Goal: Task Accomplishment & Management: Complete application form

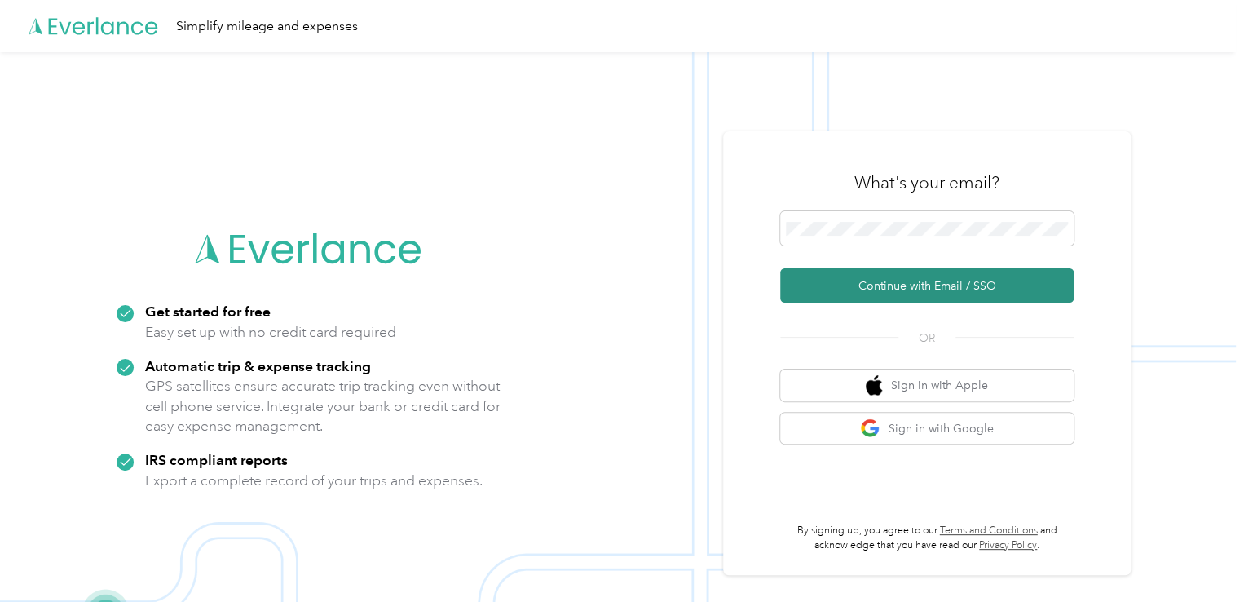
click at [955, 295] on button "Continue with Email / SSO" at bounding box center [926, 285] width 293 height 34
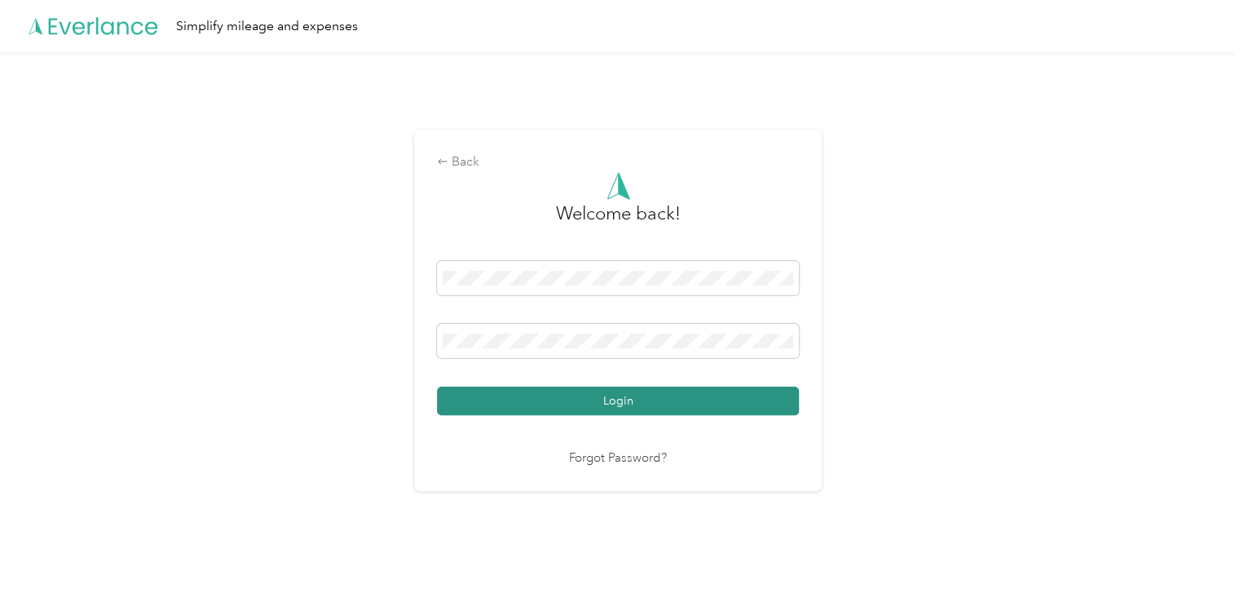
click at [702, 395] on button "Login" at bounding box center [618, 400] width 362 height 29
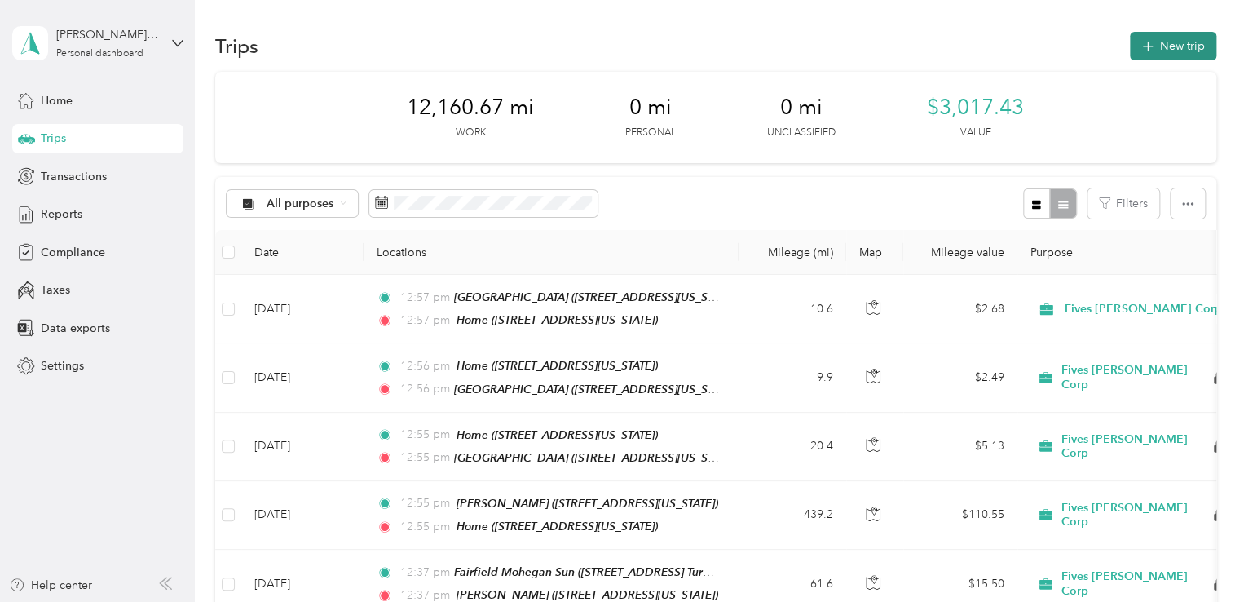
click at [1164, 42] on button "New trip" at bounding box center [1173, 46] width 86 height 29
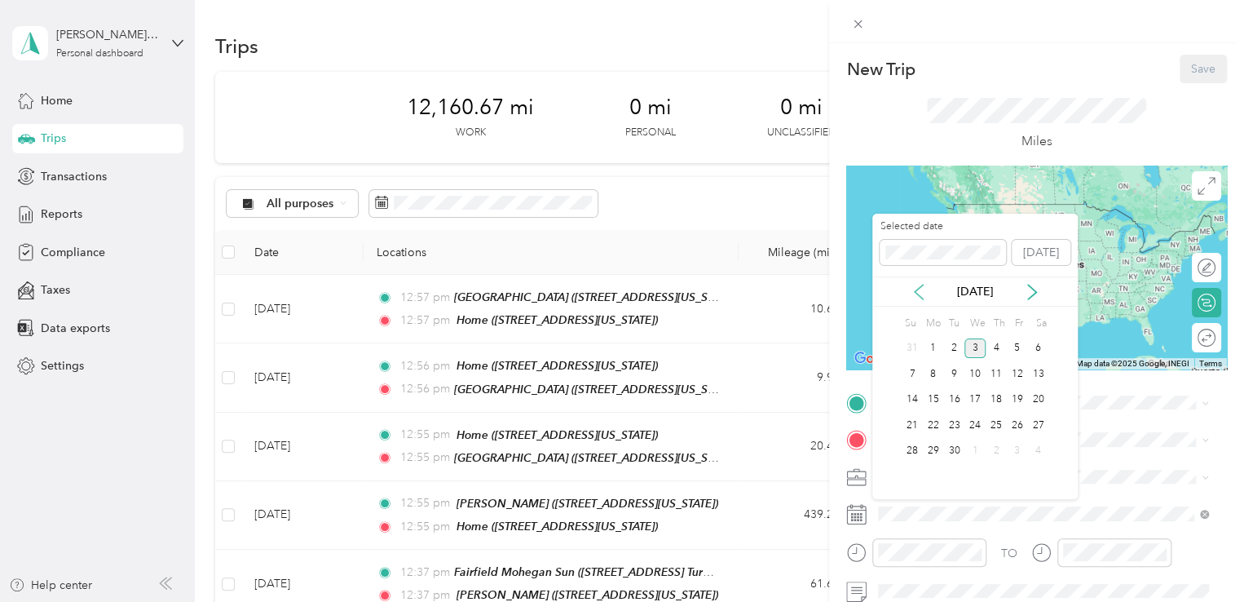
click at [920, 292] on icon at bounding box center [919, 292] width 16 height 16
click at [937, 405] on div "11" at bounding box center [933, 400] width 21 height 20
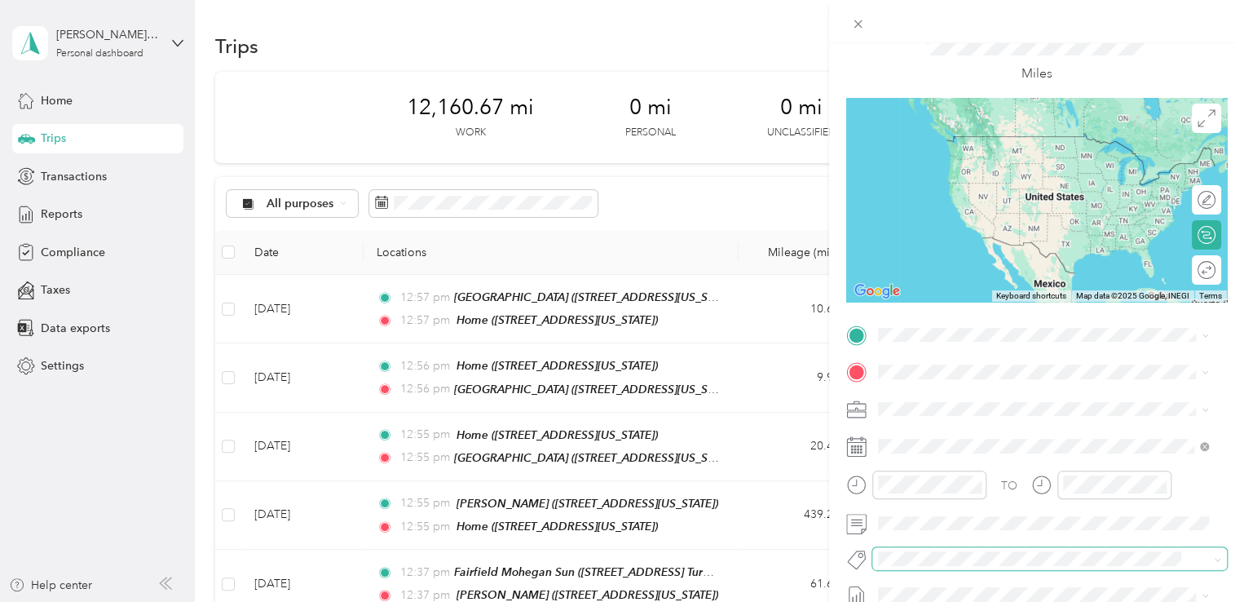
scroll to position [163, 0]
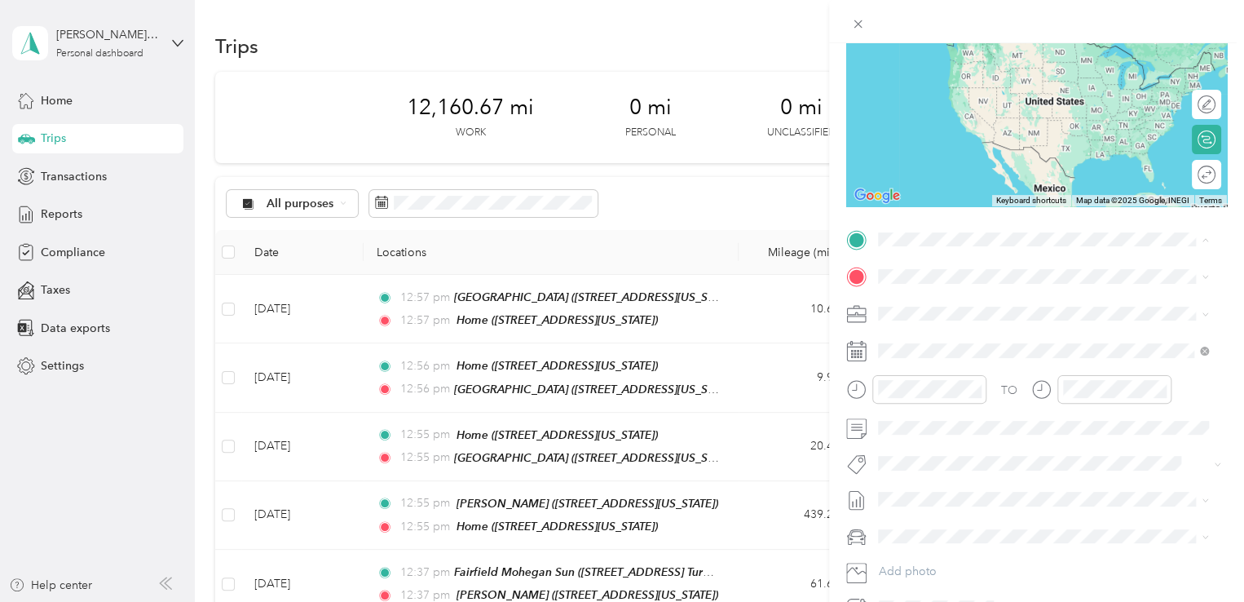
click at [957, 326] on div "Home [STREET_ADDRESS][US_STATE]" at bounding box center [990, 314] width 163 height 34
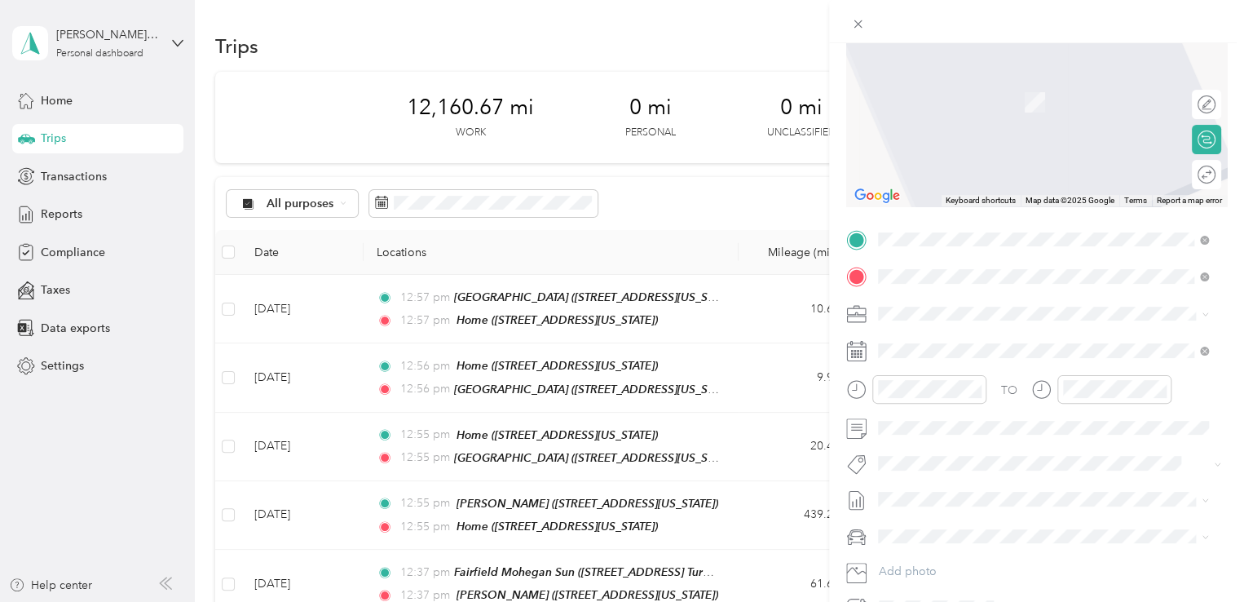
click at [1034, 339] on span "[STREET_ADDRESS][PERSON_NAME][US_STATE]" at bounding box center [1036, 335] width 254 height 15
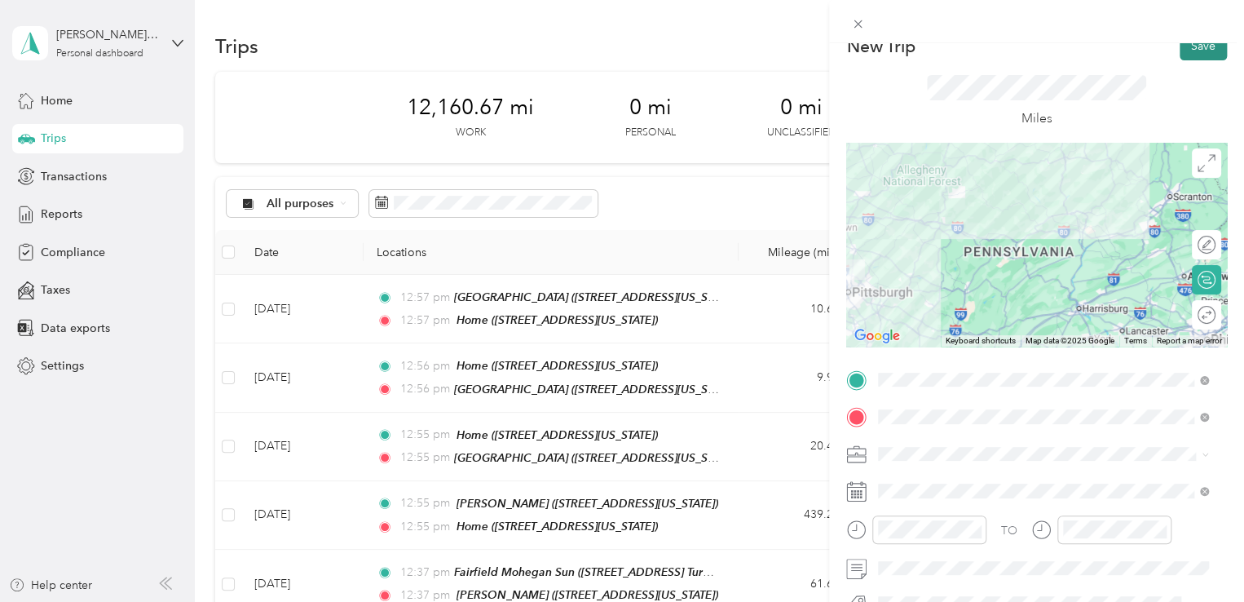
scroll to position [0, 0]
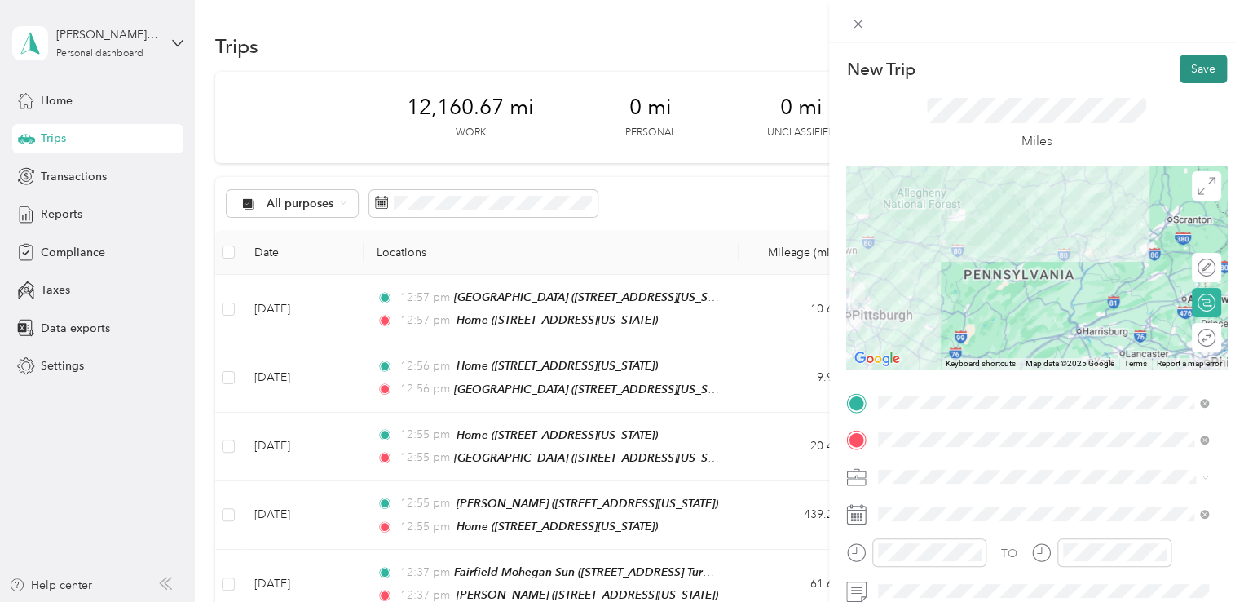
click at [1185, 70] on button "Save" at bounding box center [1203, 69] width 47 height 29
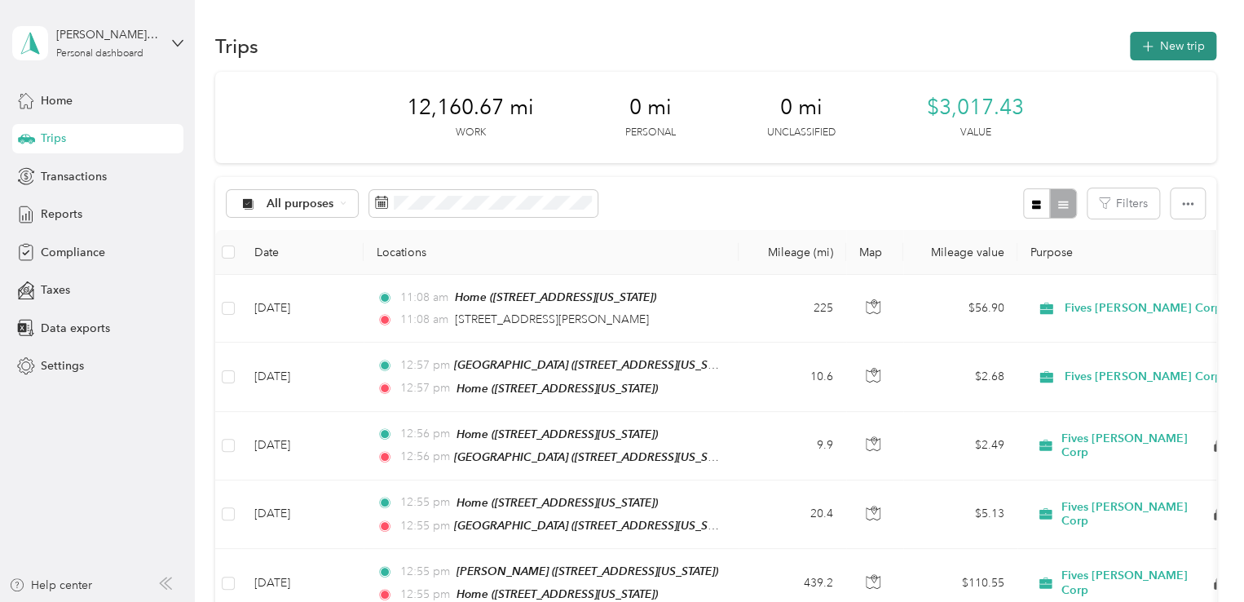
click at [1164, 48] on button "New trip" at bounding box center [1173, 46] width 86 height 29
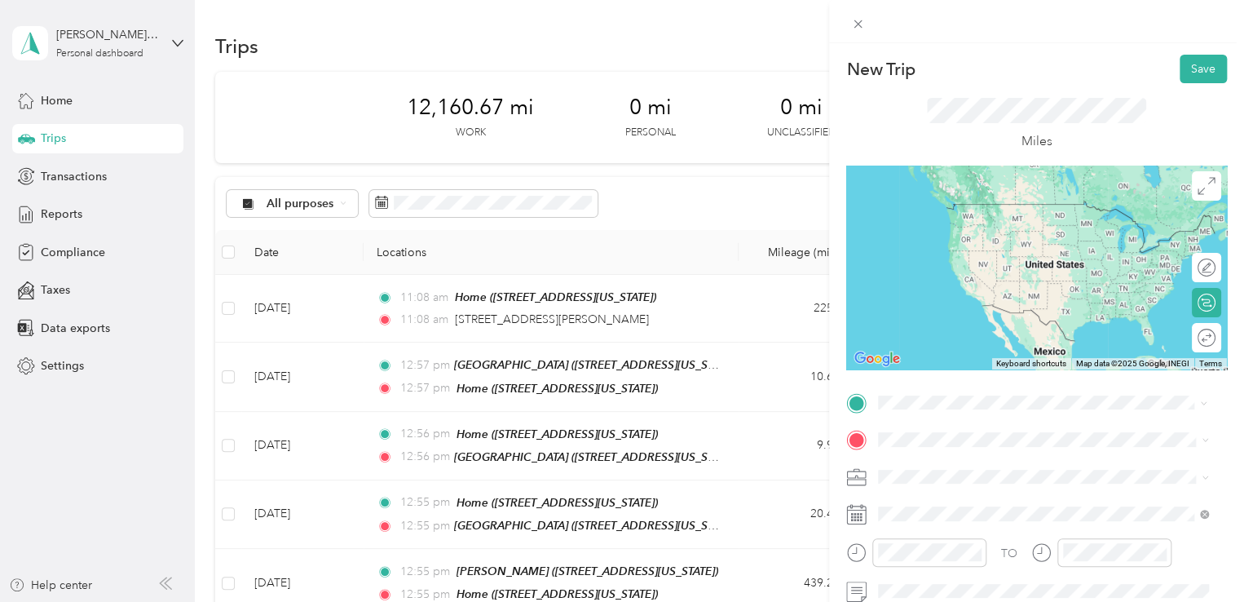
click at [1001, 454] on span "[STREET_ADDRESS][PERSON_NAME][US_STATE]" at bounding box center [1036, 460] width 254 height 15
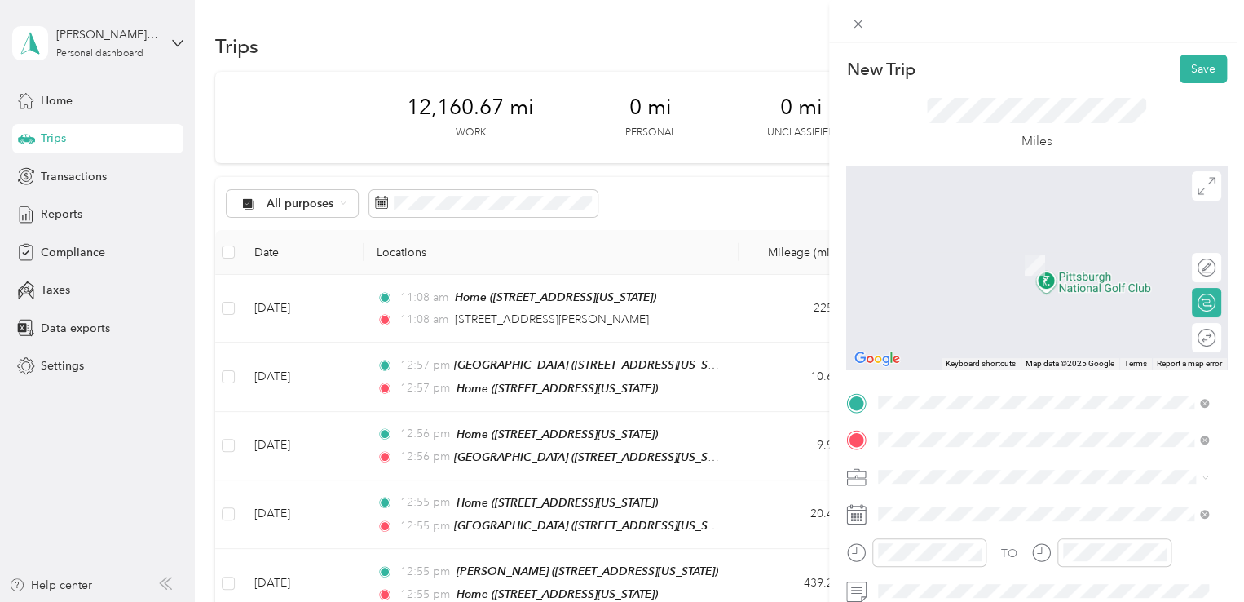
click at [975, 252] on strong "TownePlace Cranberry" at bounding box center [969, 247] width 121 height 15
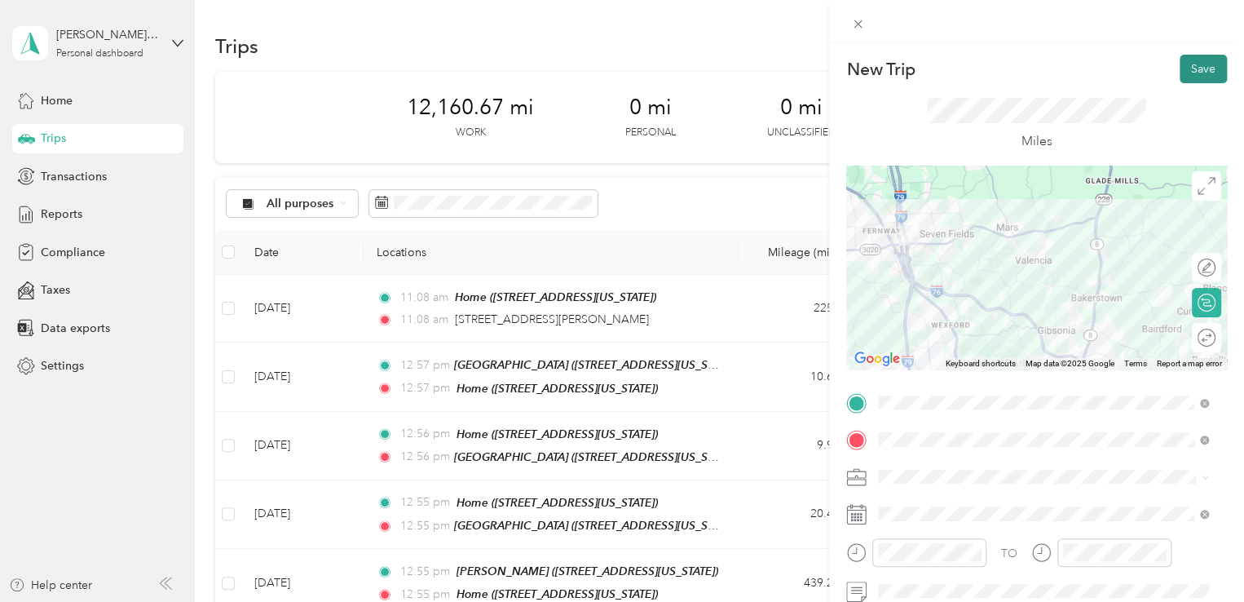
click at [1194, 71] on button "Save" at bounding box center [1203, 69] width 47 height 29
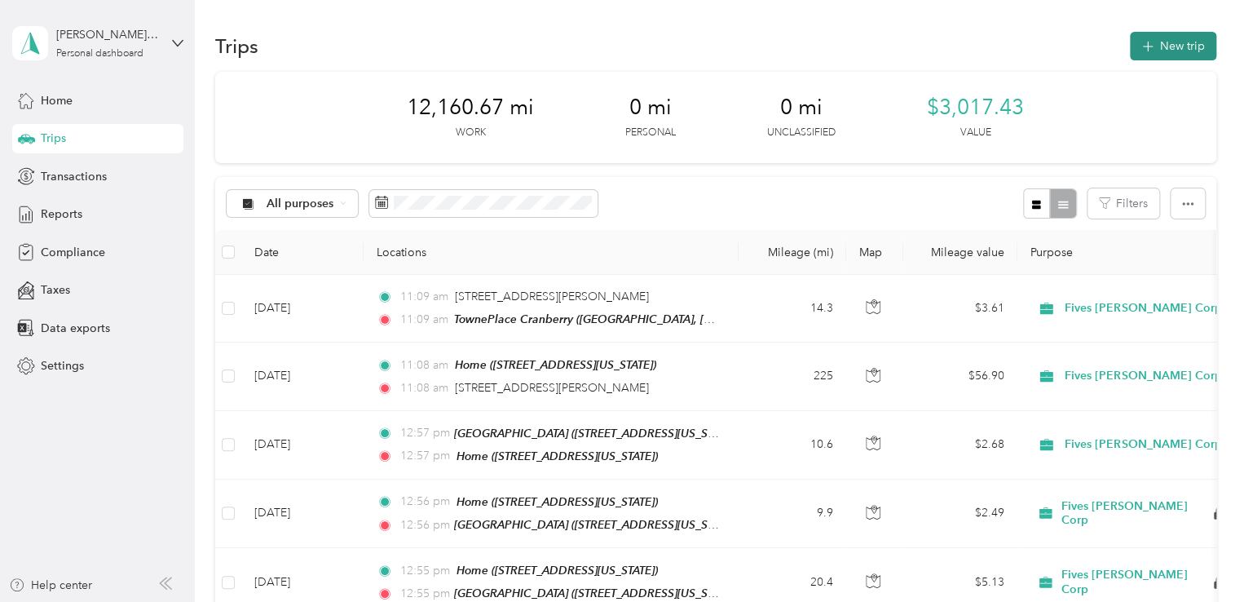
click at [1180, 46] on button "New trip" at bounding box center [1173, 46] width 86 height 29
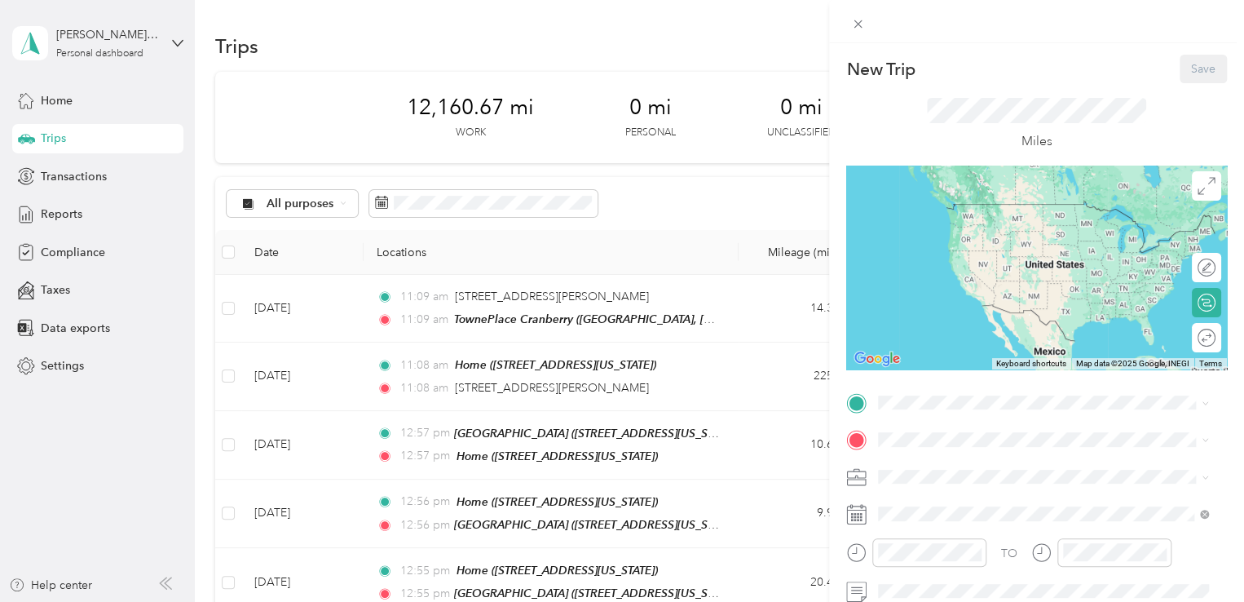
click at [310, 307] on div "New Trip Save This trip cannot be edited because it is either under review, app…" at bounding box center [622, 301] width 1244 height 602
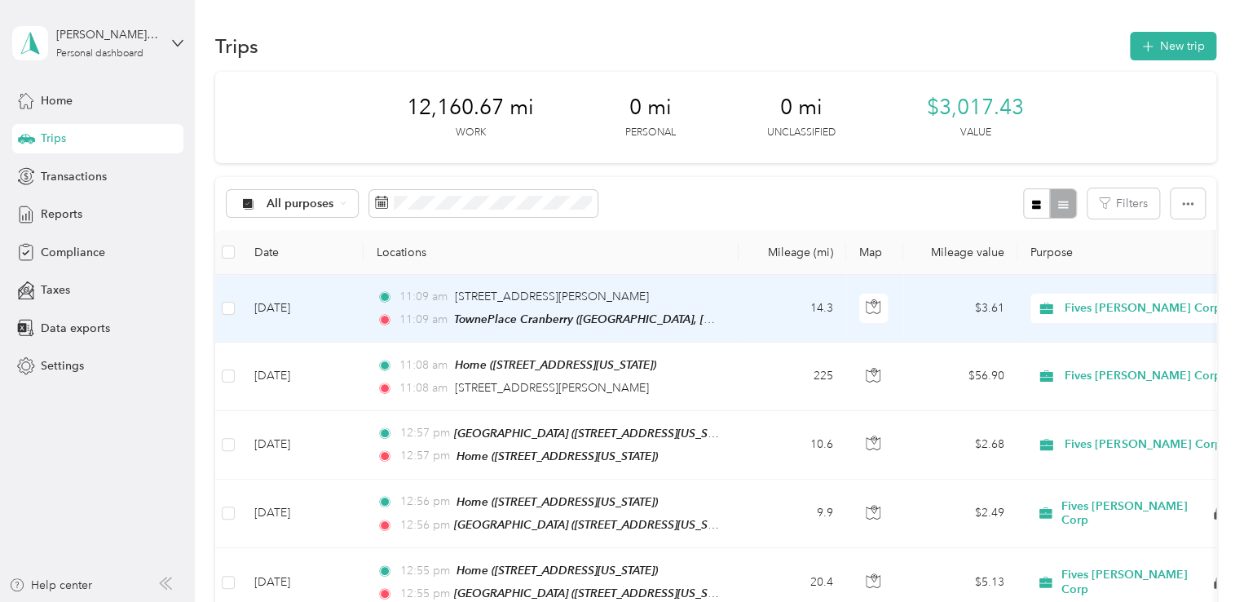
click at [300, 307] on td "[DATE]" at bounding box center [302, 309] width 122 height 68
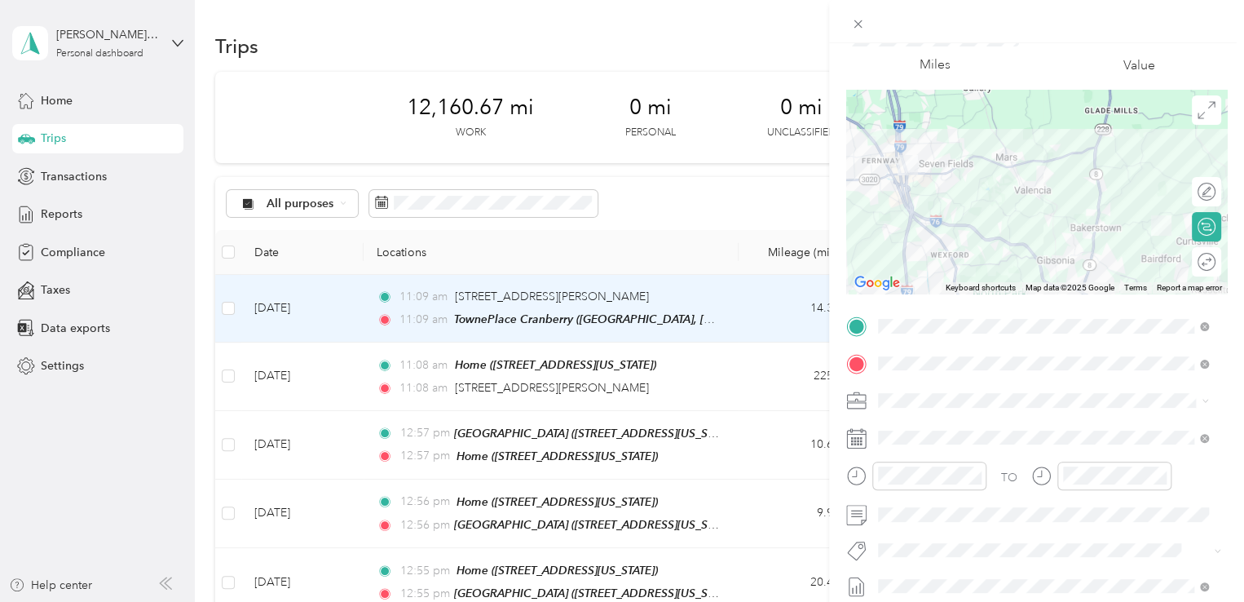
scroll to position [163, 0]
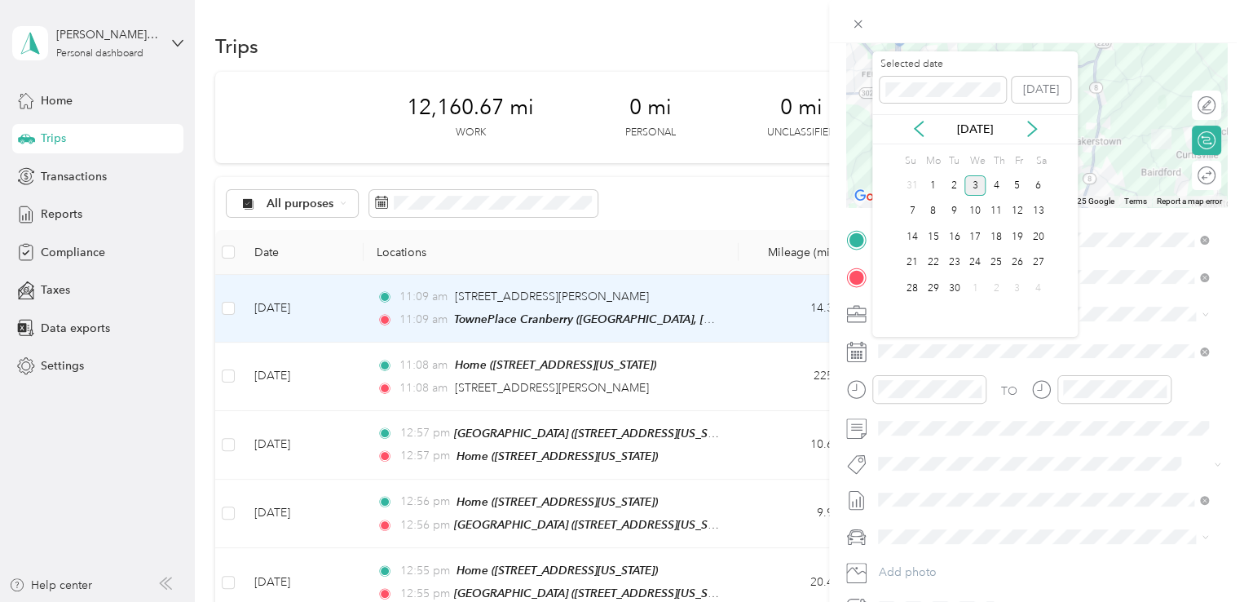
click at [909, 132] on div "[DATE]" at bounding box center [974, 129] width 205 height 17
click at [920, 117] on div "[DATE]" at bounding box center [974, 129] width 205 height 30
click at [920, 125] on icon at bounding box center [919, 129] width 16 height 16
click at [928, 231] on div "11" at bounding box center [933, 237] width 21 height 20
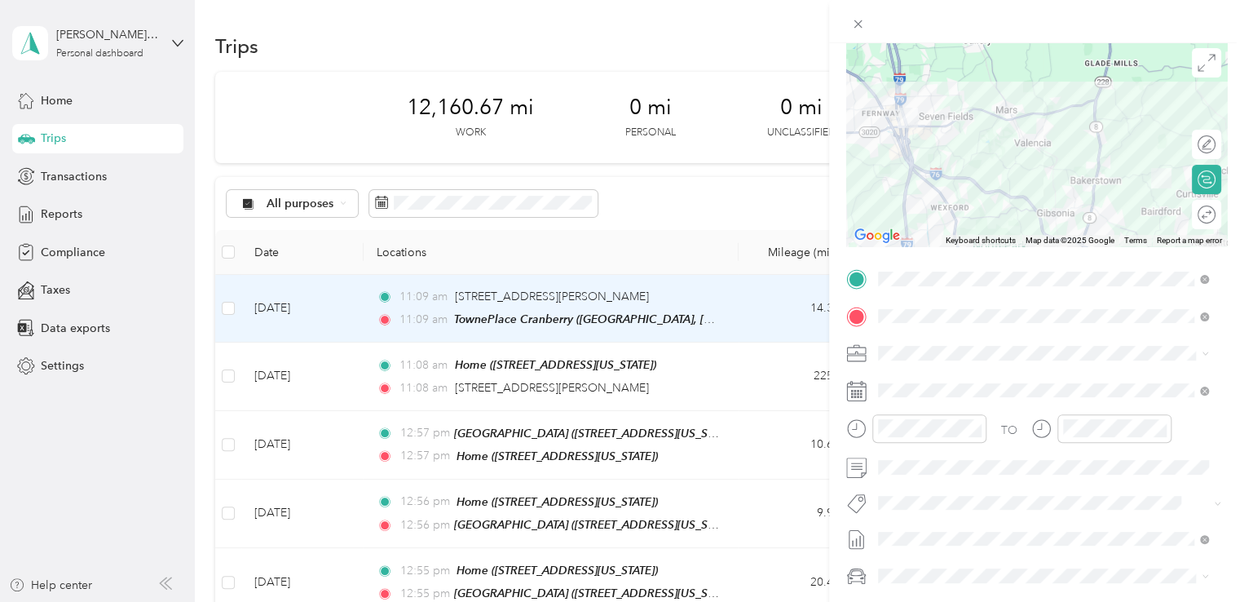
scroll to position [0, 0]
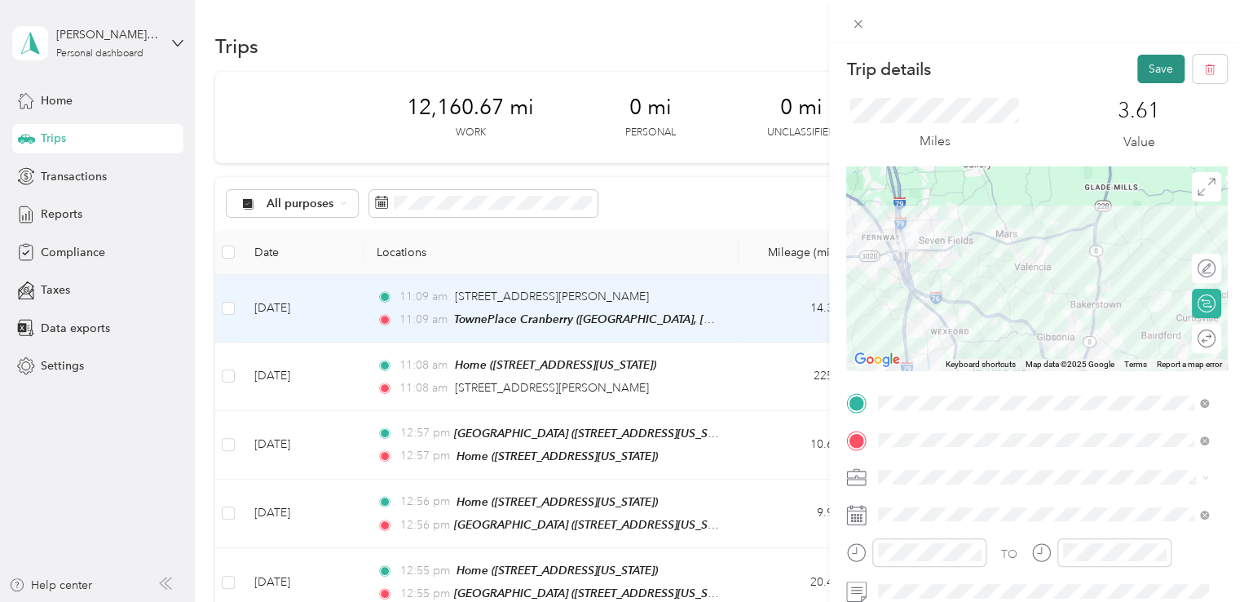
click at [1138, 76] on button "Save" at bounding box center [1160, 69] width 47 height 29
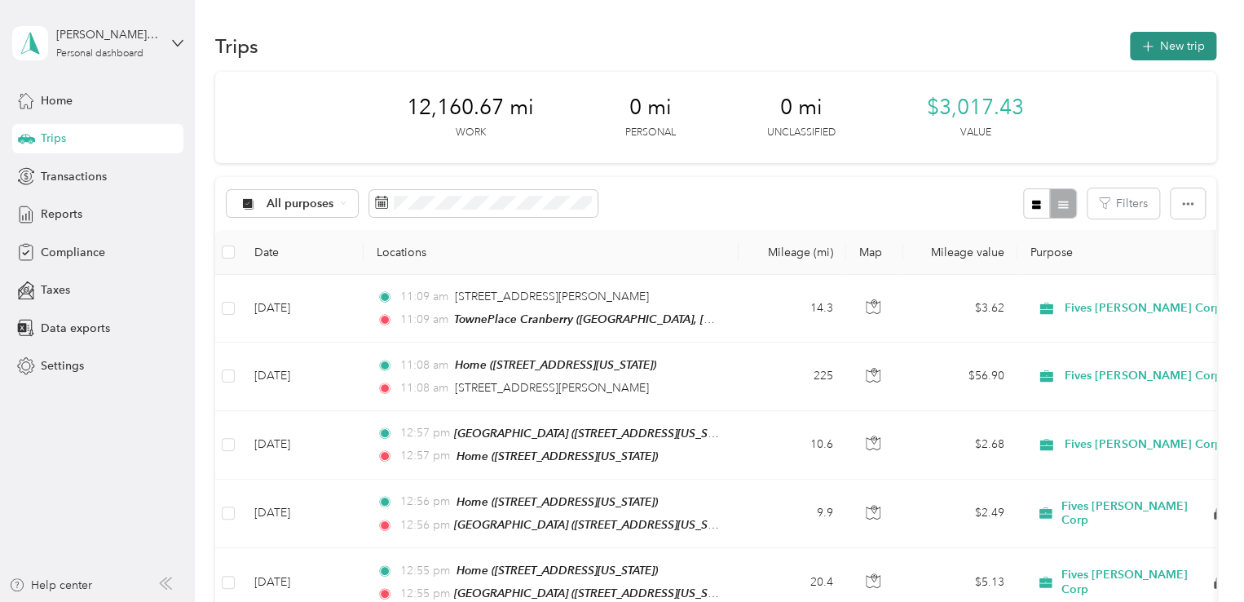
click at [1151, 50] on button "New trip" at bounding box center [1173, 46] width 86 height 29
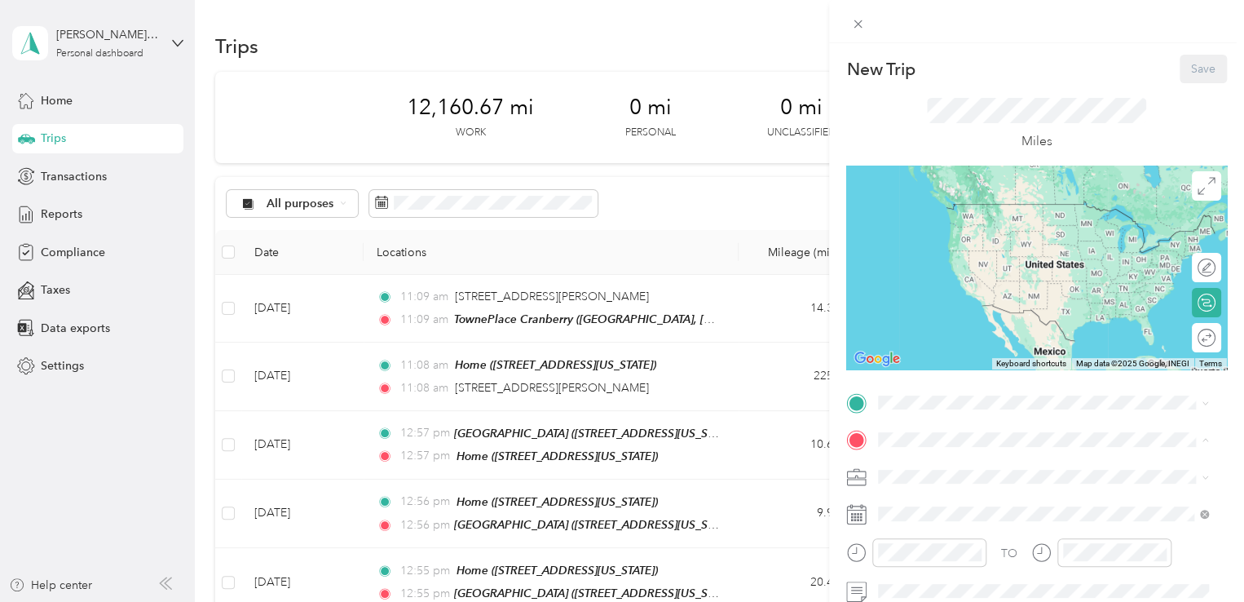
click at [853, 387] on div "New Trip Save This trip cannot be edited because it is either under review, app…" at bounding box center [1036, 419] width 381 height 729
click at [993, 232] on span "Cool [STREET_ADDRESS][US_STATE]" at bounding box center [1005, 228] width 192 height 14
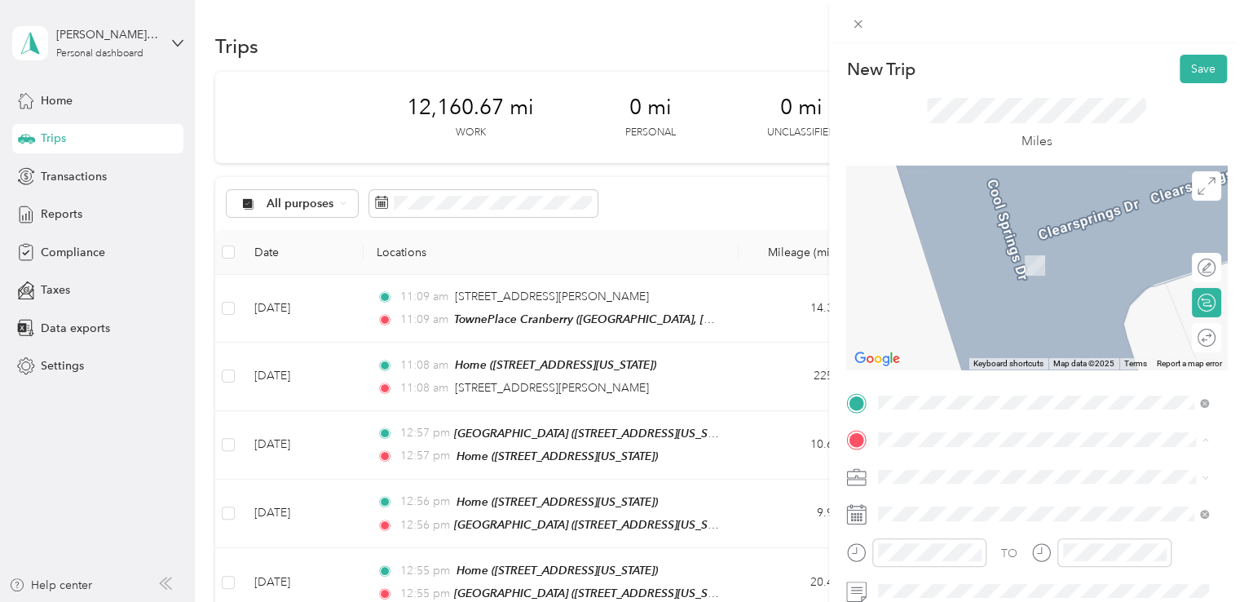
click at [977, 324] on span "[STREET_ADDRESS][US_STATE]" at bounding box center [990, 317] width 163 height 14
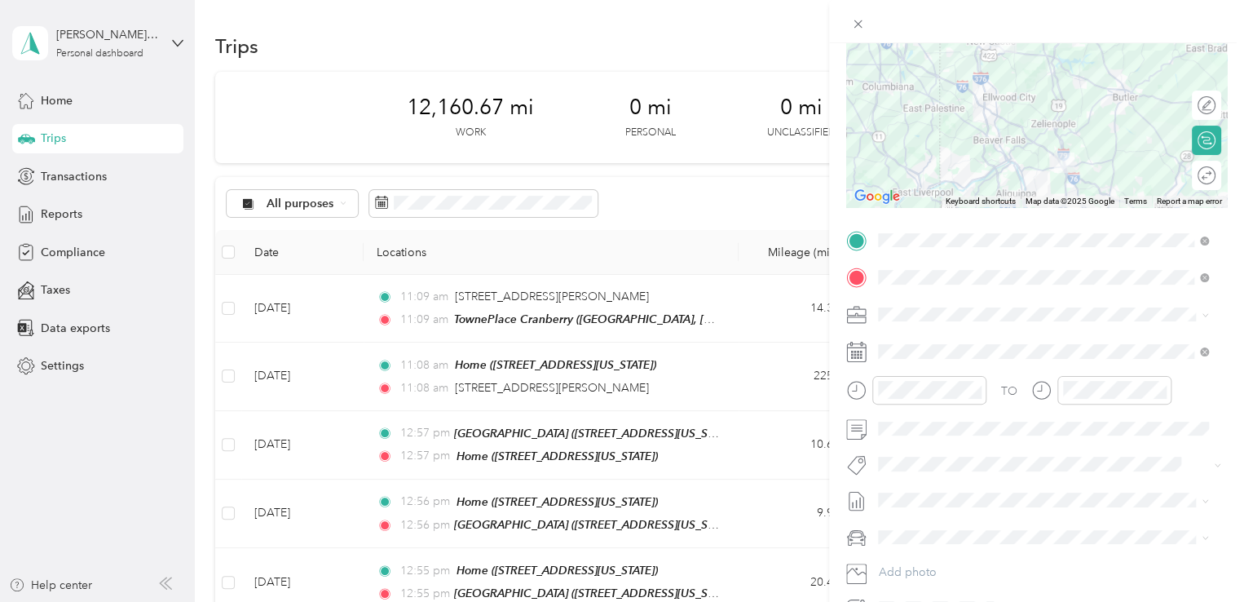
scroll to position [163, 0]
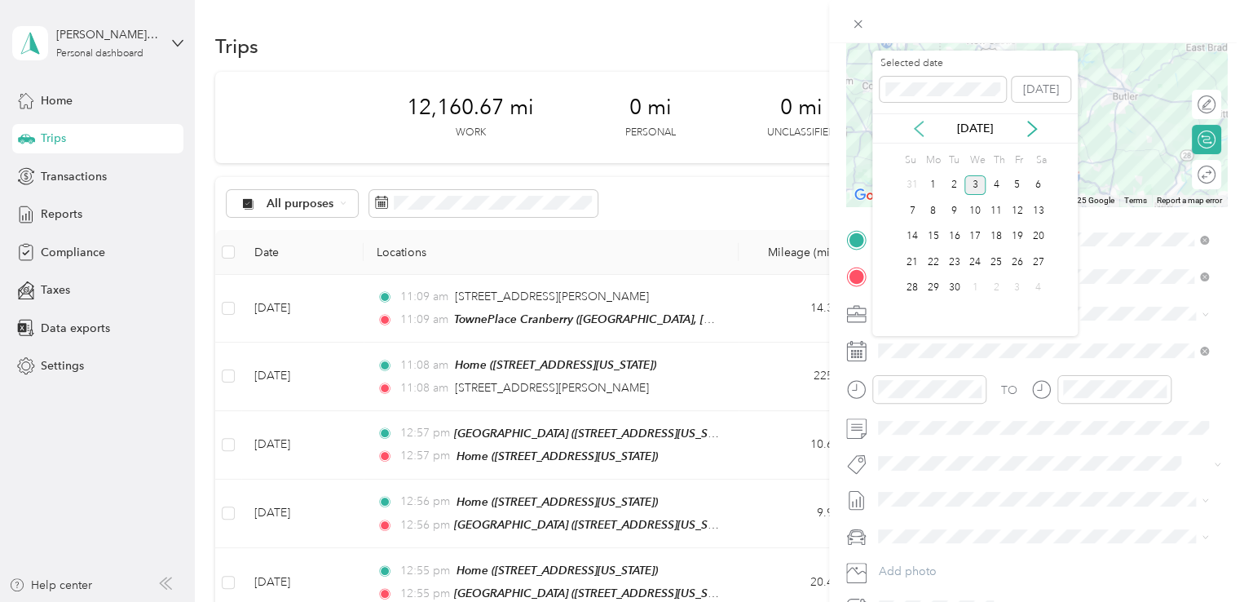
click at [916, 125] on icon at bounding box center [919, 129] width 16 height 16
click at [955, 227] on div "12" at bounding box center [954, 237] width 21 height 20
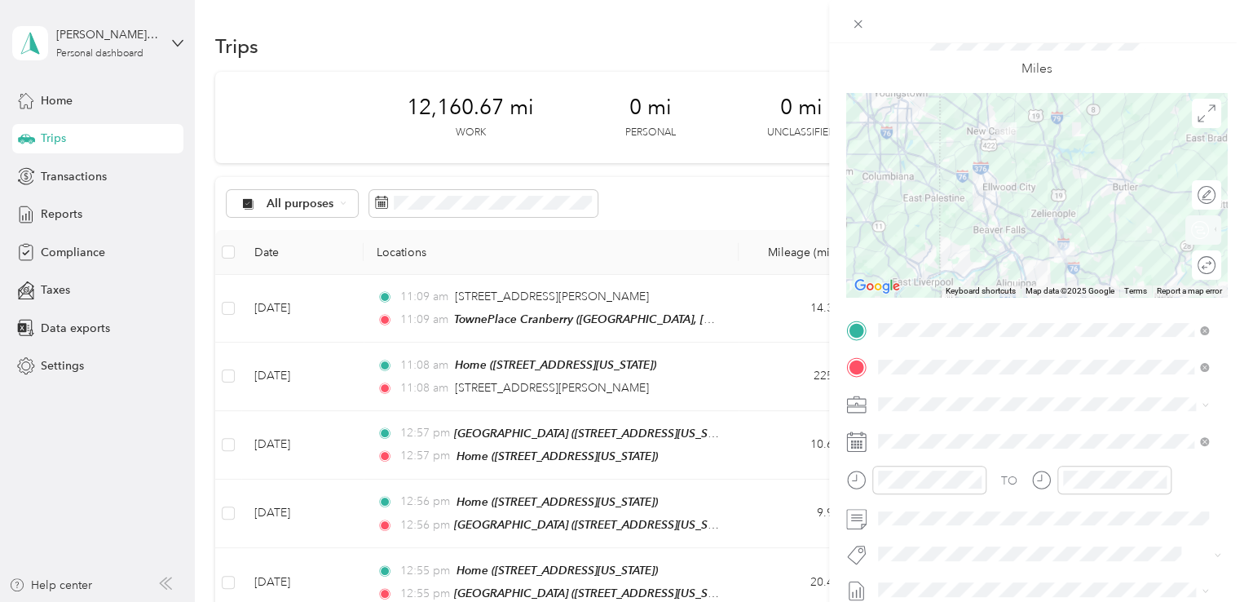
scroll to position [0, 0]
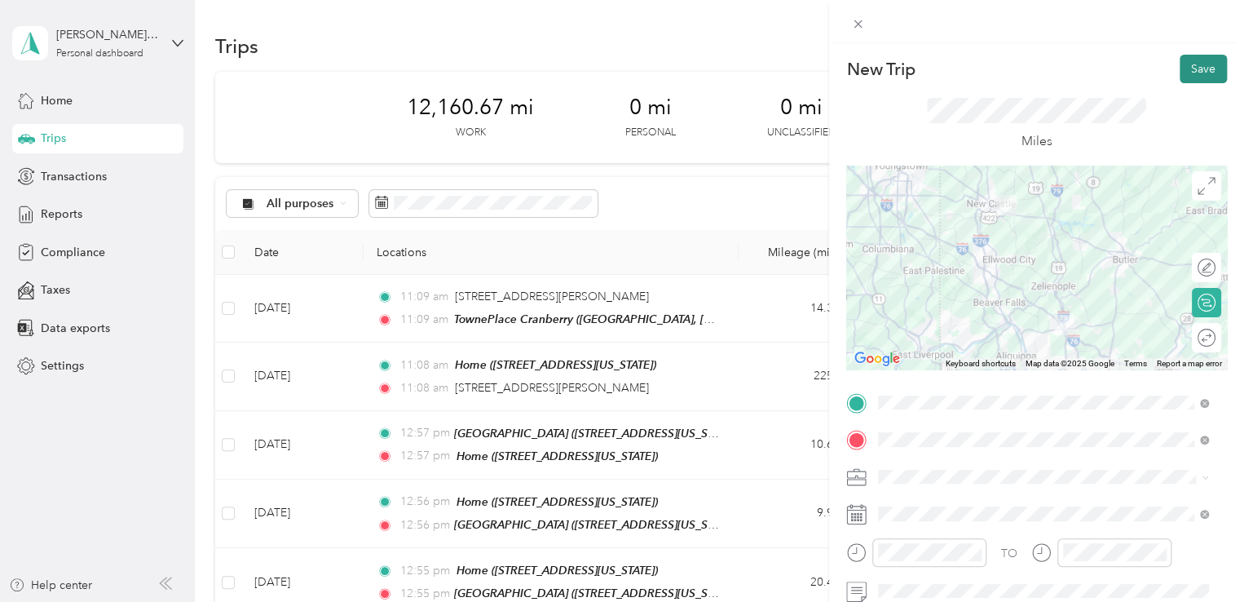
click at [1185, 68] on button "Save" at bounding box center [1203, 69] width 47 height 29
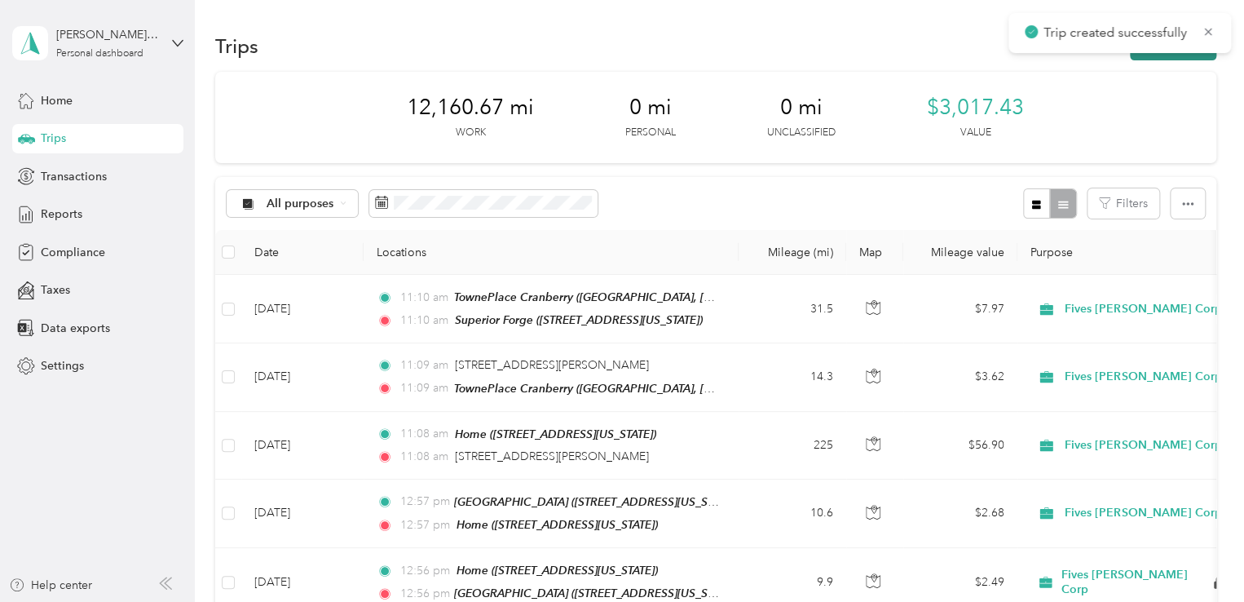
click at [1140, 55] on button "New trip" at bounding box center [1173, 46] width 86 height 29
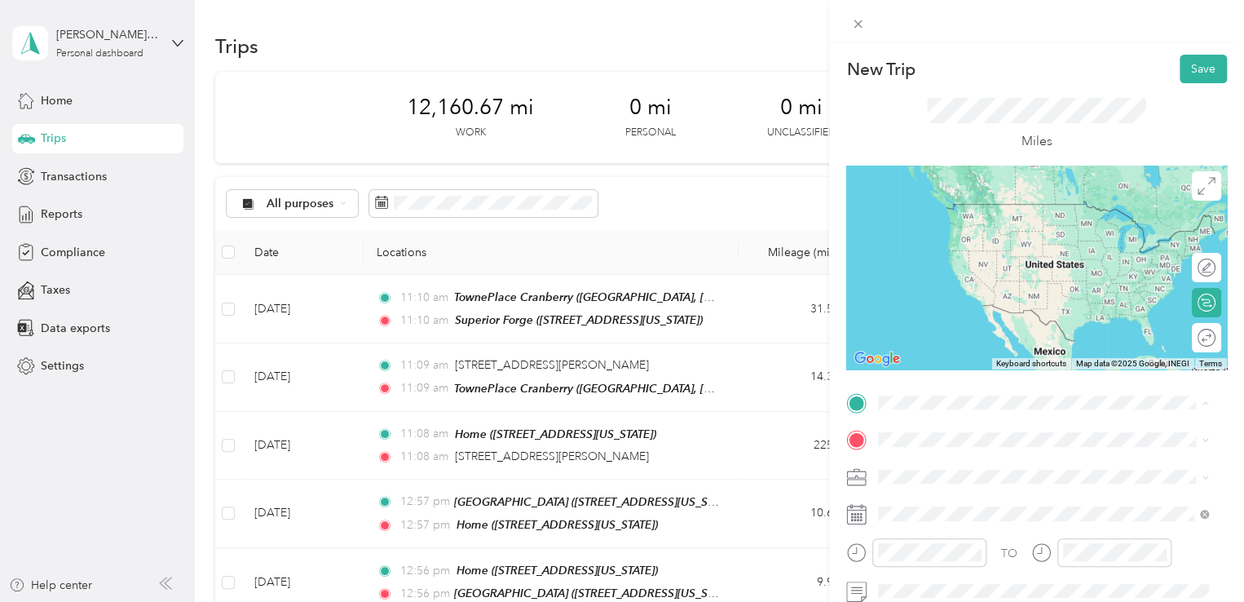
click at [955, 268] on strong "Superior Forge" at bounding box center [949, 261] width 80 height 15
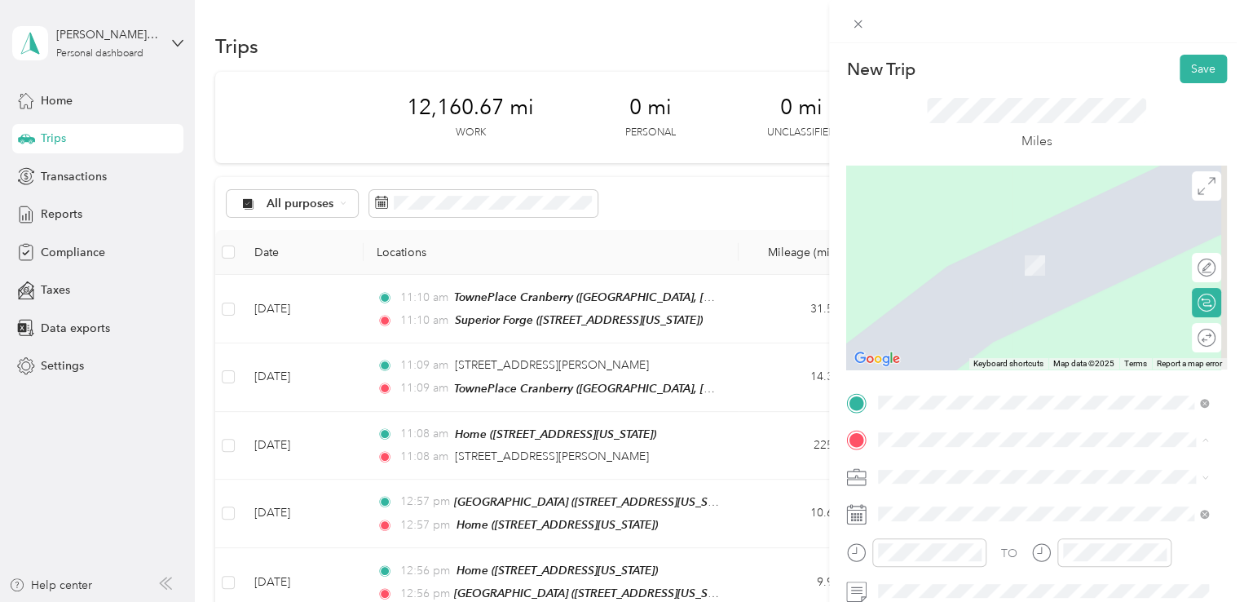
click at [973, 375] on span "[STREET_ADDRESS][US_STATE]" at bounding box center [990, 368] width 163 height 14
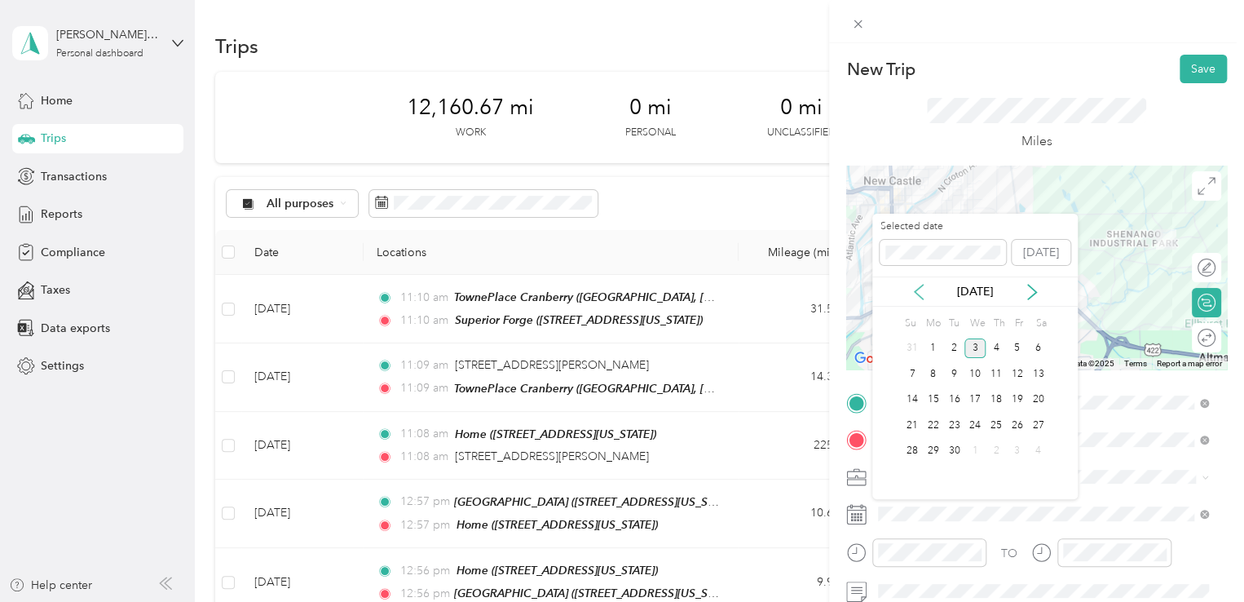
click at [924, 293] on icon at bounding box center [919, 292] width 16 height 16
click at [955, 402] on div "12" at bounding box center [954, 400] width 21 height 20
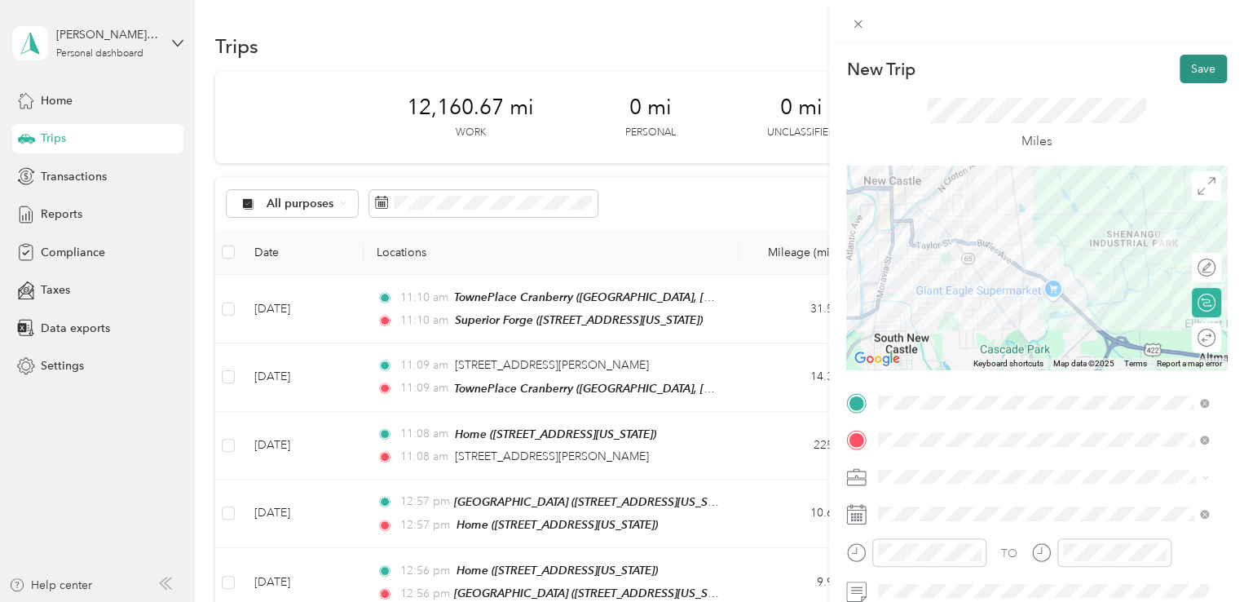
click at [1203, 66] on button "Save" at bounding box center [1203, 69] width 47 height 29
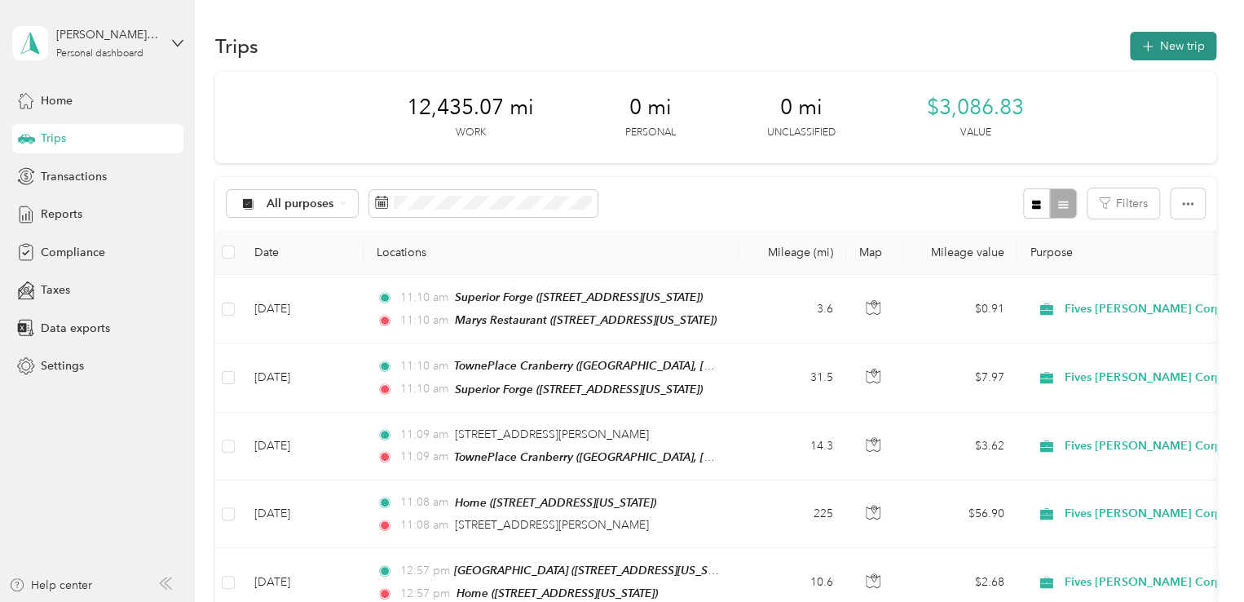
click at [1136, 38] on button "New trip" at bounding box center [1173, 46] width 86 height 29
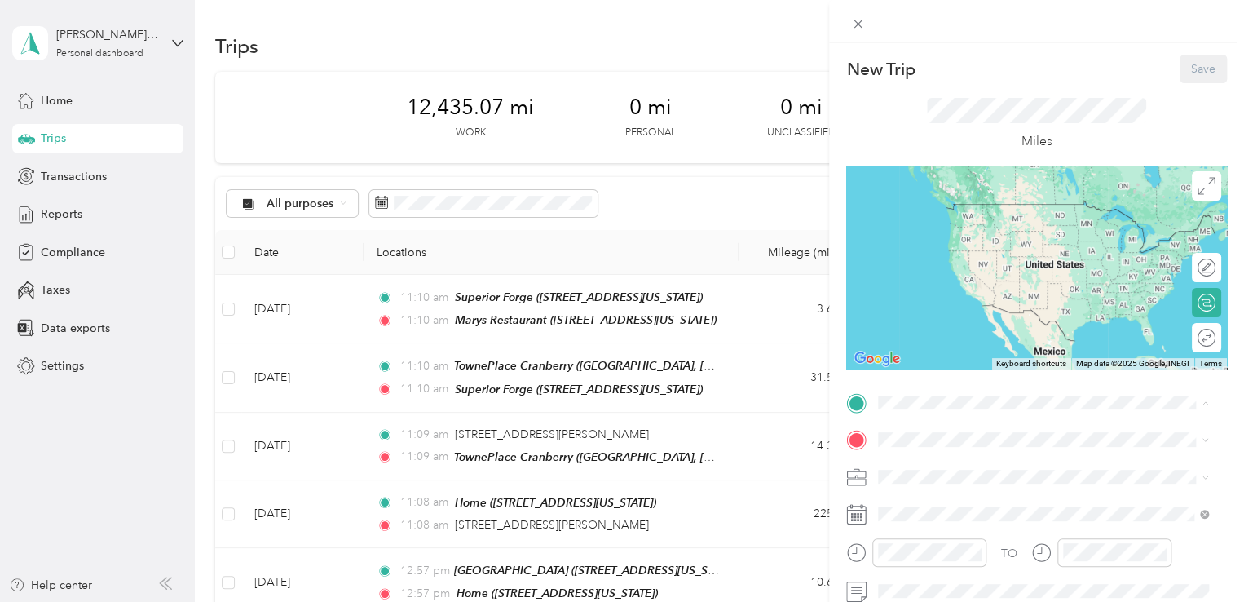
click at [948, 337] on span "[STREET_ADDRESS][US_STATE]" at bounding box center [990, 331] width 163 height 14
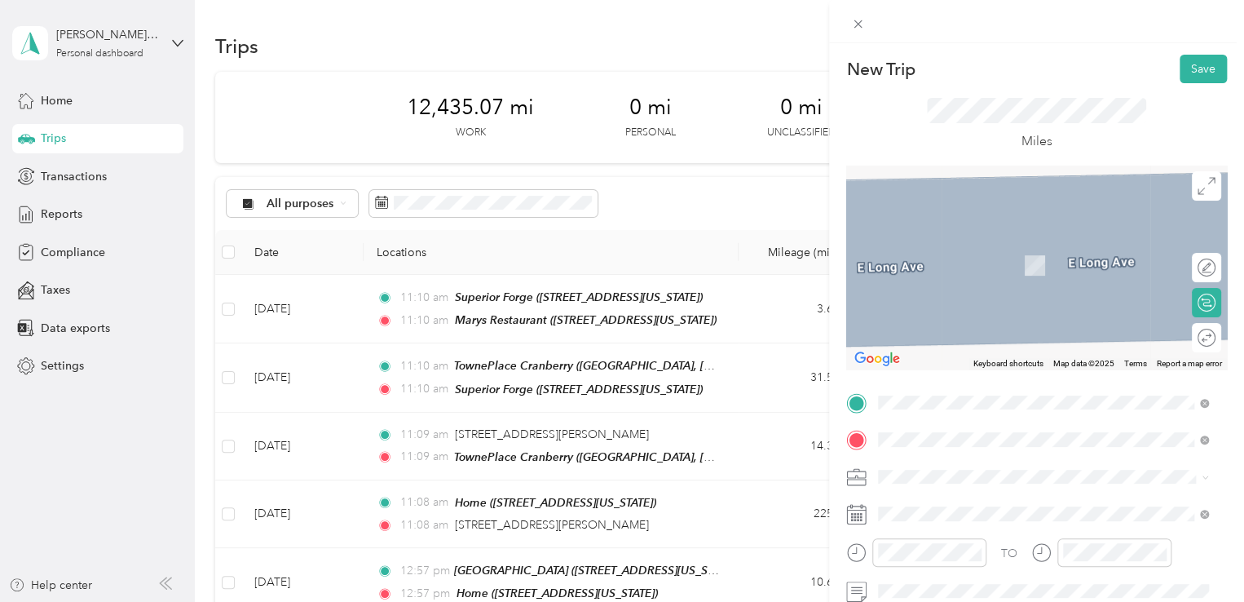
click at [992, 377] on div "Diamond Wire Spring [STREET_ADDRESS][PERSON_NAME][US_STATE]" at bounding box center [1036, 359] width 254 height 34
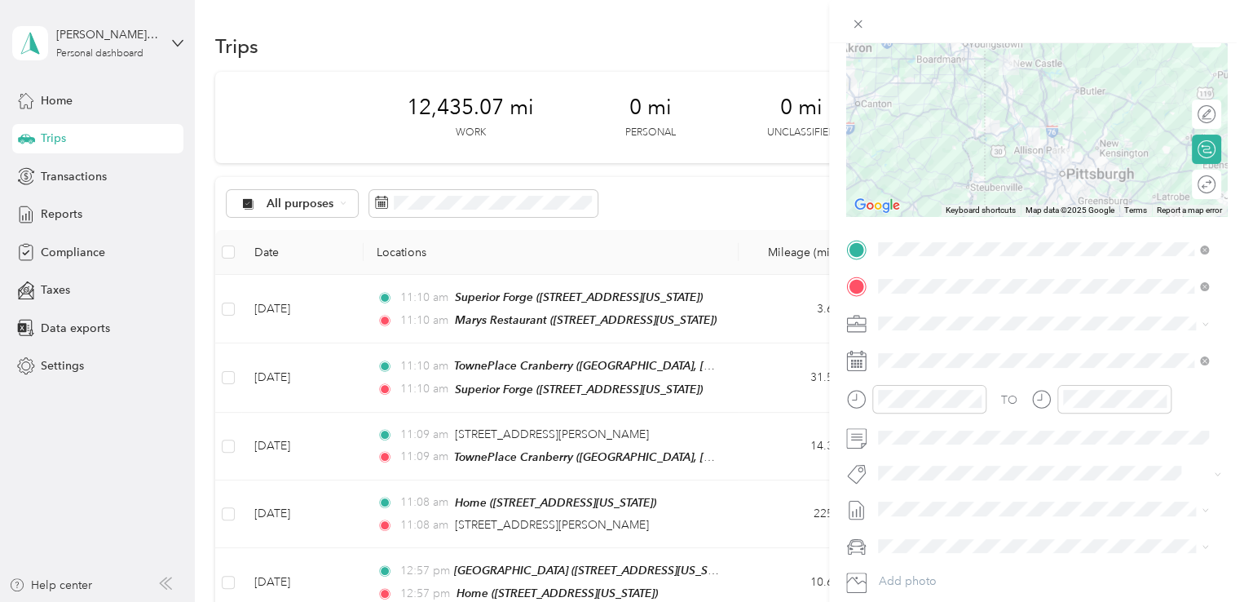
scroll to position [163, 0]
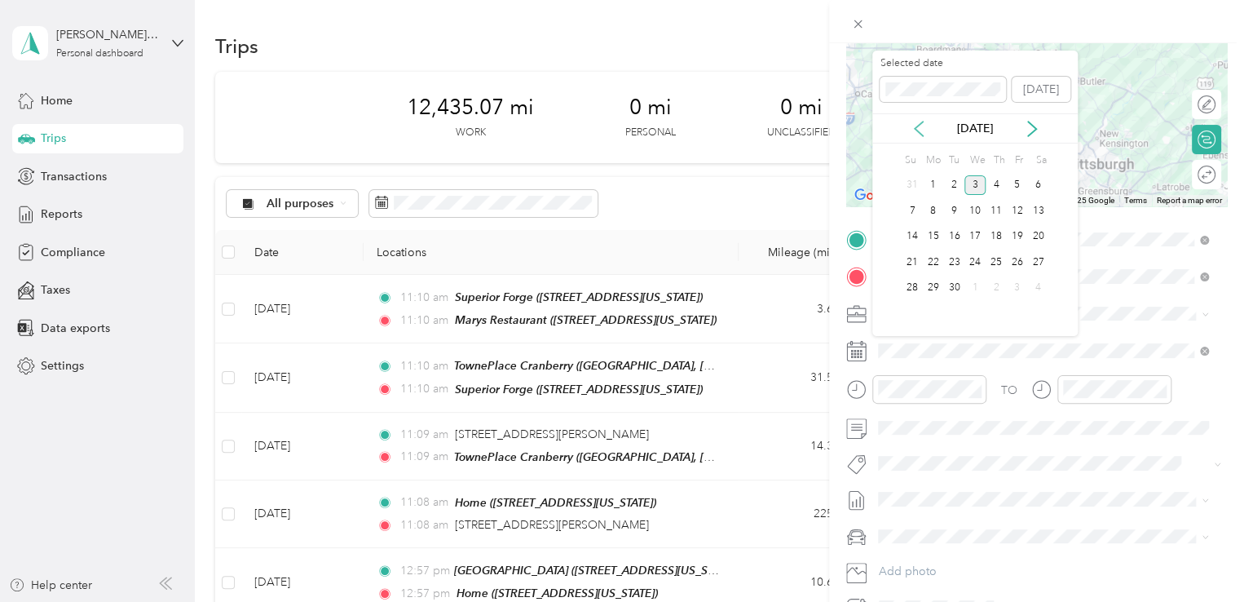
click at [916, 125] on icon at bounding box center [919, 129] width 16 height 16
click at [949, 234] on div "12" at bounding box center [954, 237] width 21 height 20
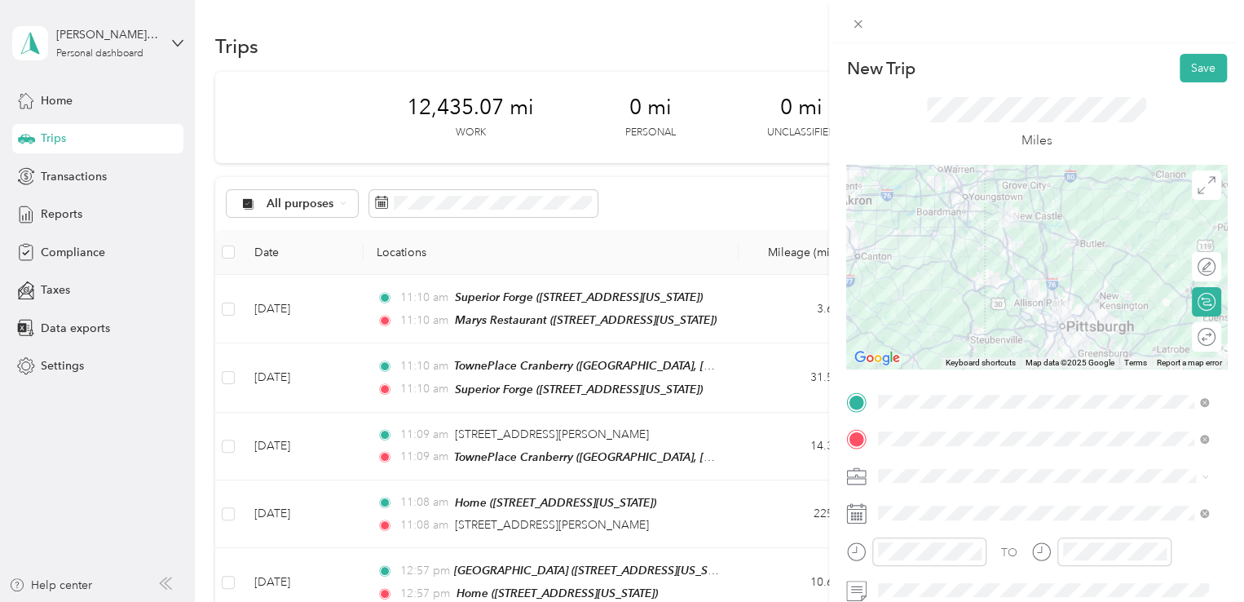
scroll to position [0, 0]
click at [1180, 66] on button "Save" at bounding box center [1203, 69] width 47 height 29
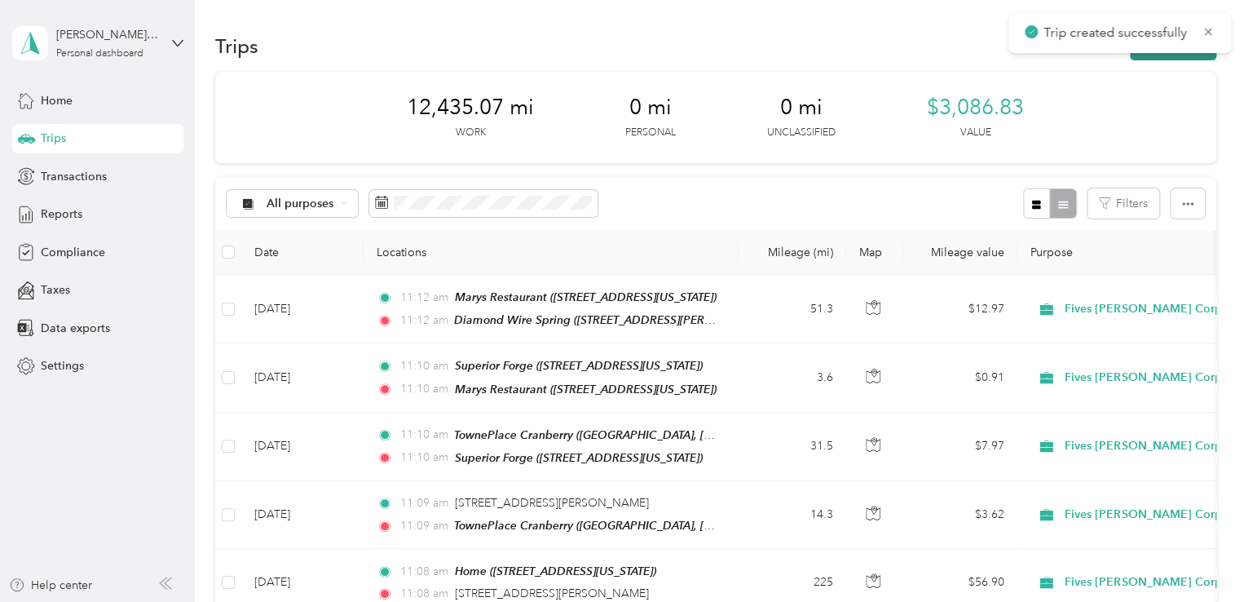
click at [1153, 55] on button "New trip" at bounding box center [1173, 46] width 86 height 29
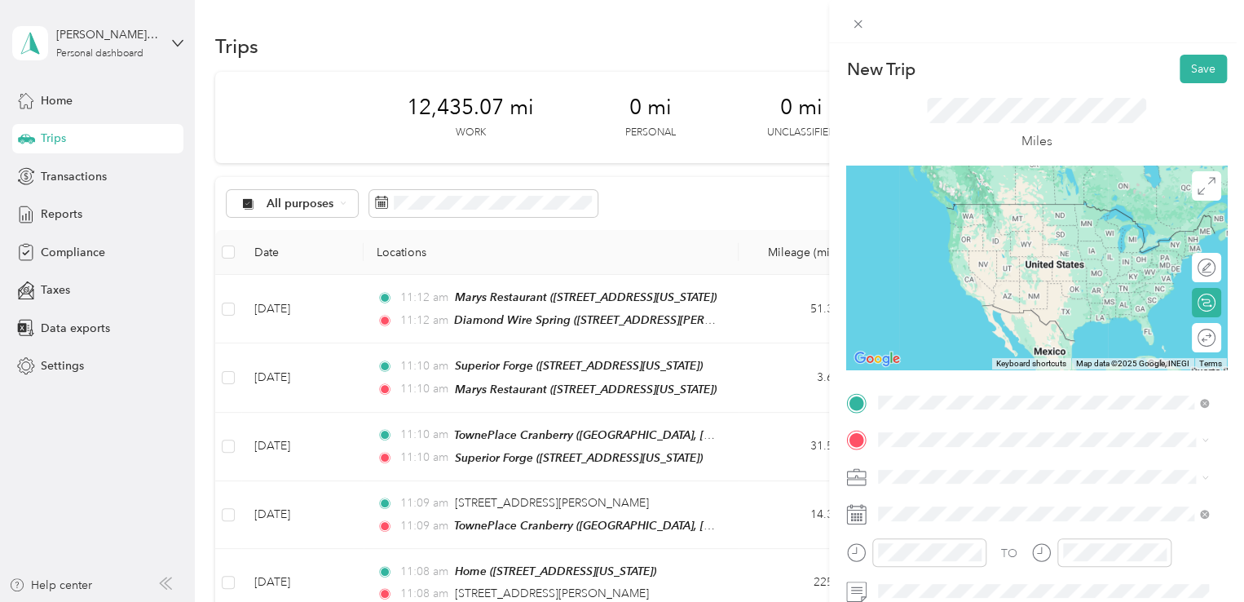
click at [975, 339] on div "Diamond Wire Spring [STREET_ADDRESS][PERSON_NAME][US_STATE]" at bounding box center [1036, 322] width 254 height 34
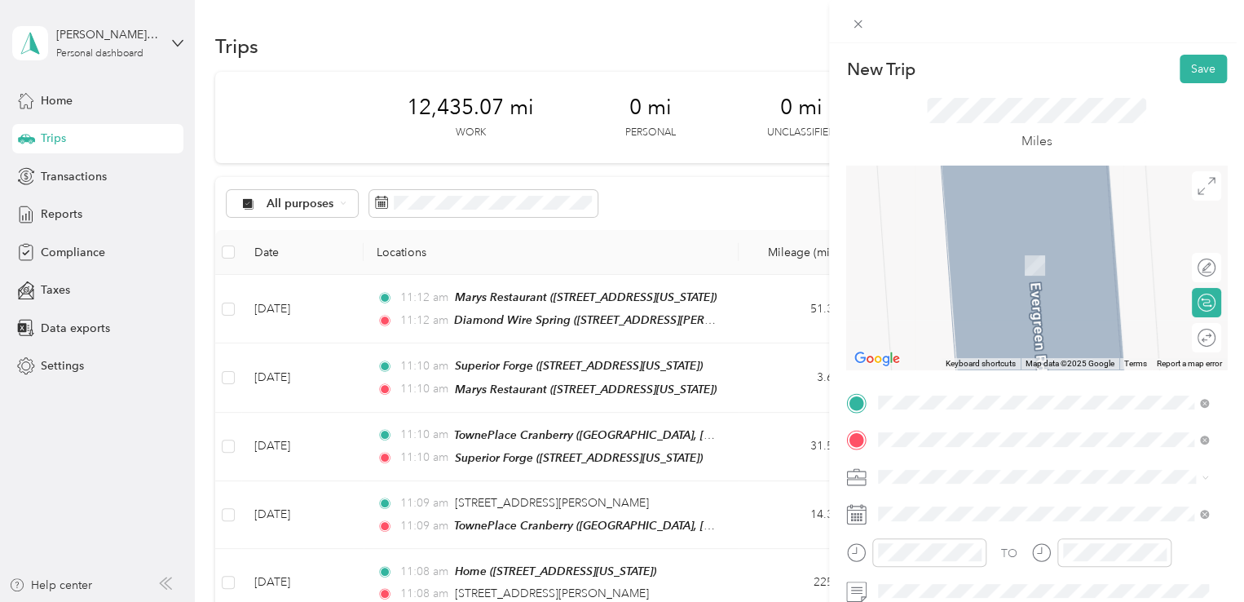
click at [998, 273] on div "TownePlace Cranberry Cool [STREET_ADDRESS][US_STATE]" at bounding box center [1005, 257] width 192 height 34
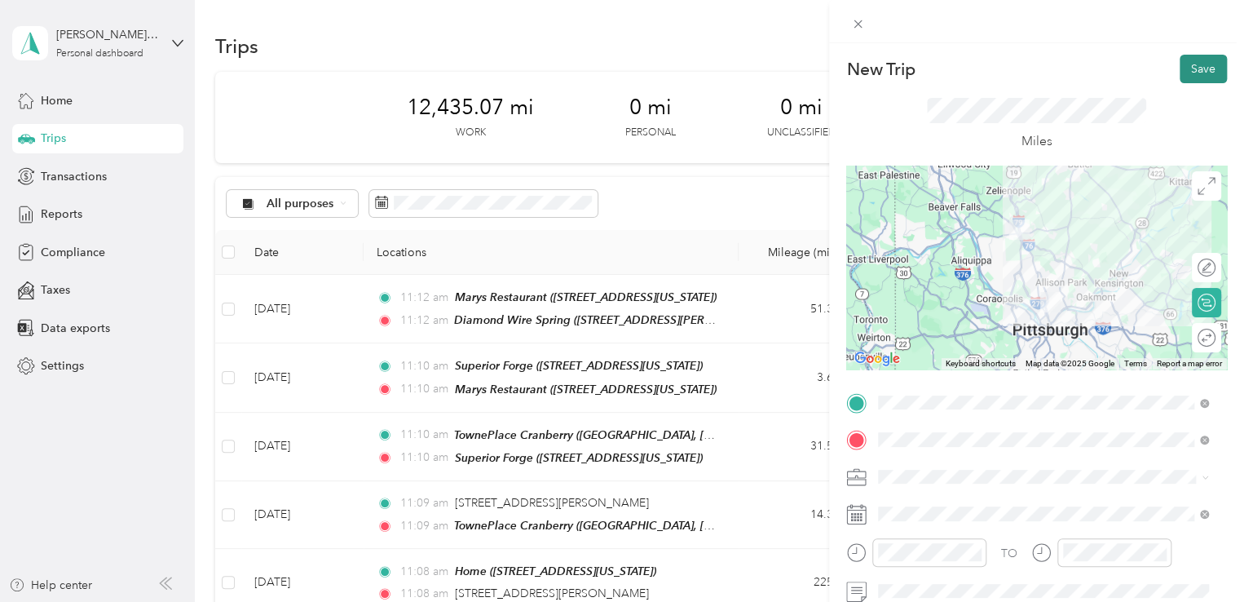
click at [1206, 63] on button "Save" at bounding box center [1203, 69] width 47 height 29
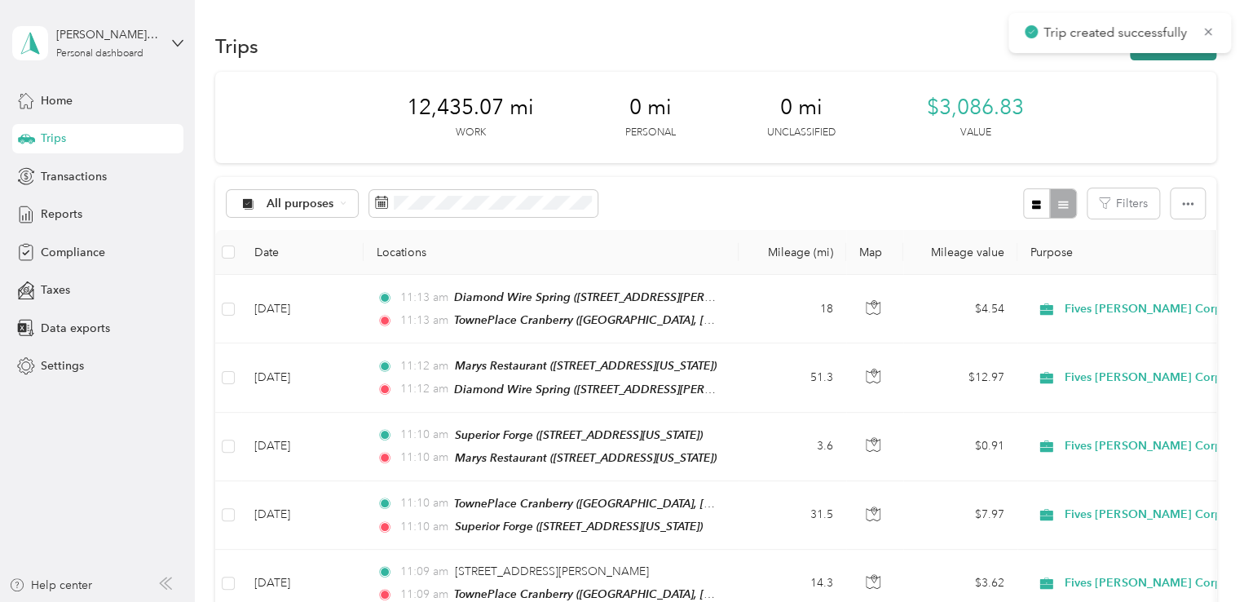
click at [1154, 60] on div "Trips New trip" at bounding box center [715, 46] width 1001 height 34
click at [1149, 40] on span "button" at bounding box center [1147, 46] width 13 height 14
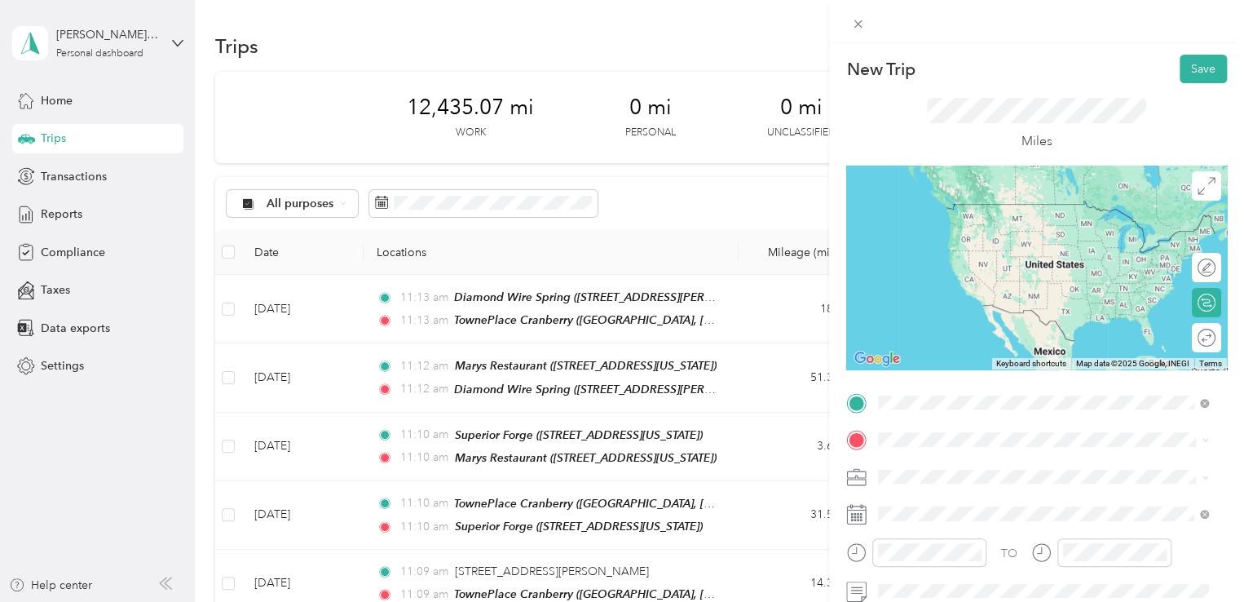
click at [992, 210] on strong "TownePlace Cranberry" at bounding box center [969, 209] width 121 height 15
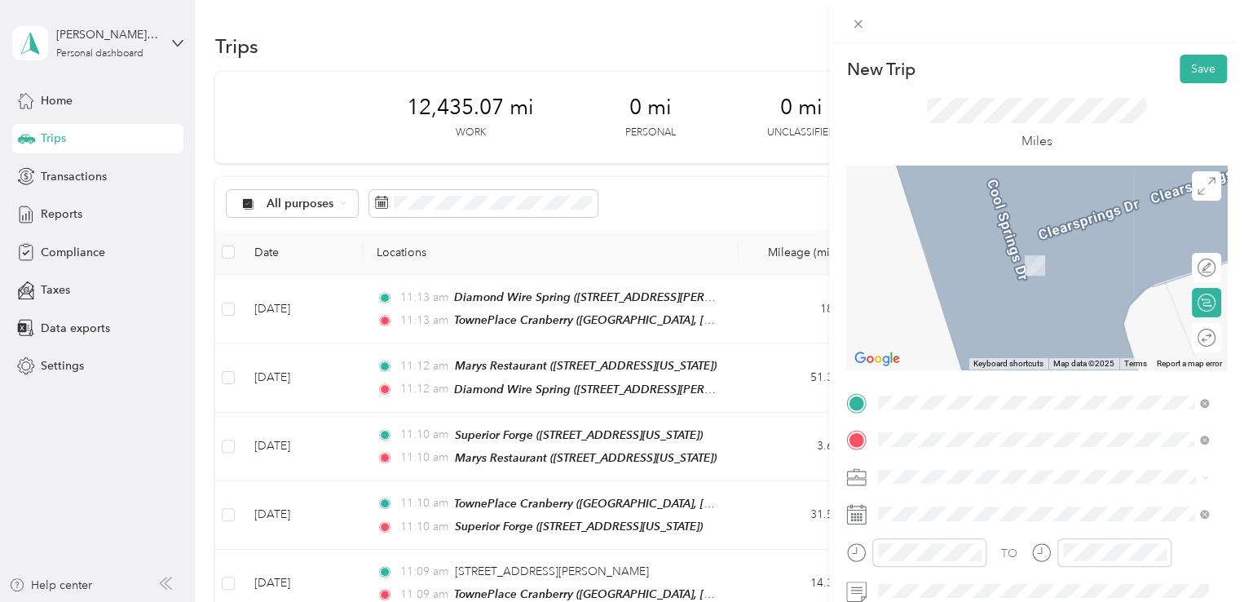
click at [1047, 375] on div "Alumina Ceramic Components [STREET_ADDRESS][US_STATE][US_STATE]" at bounding box center [1043, 359] width 319 height 40
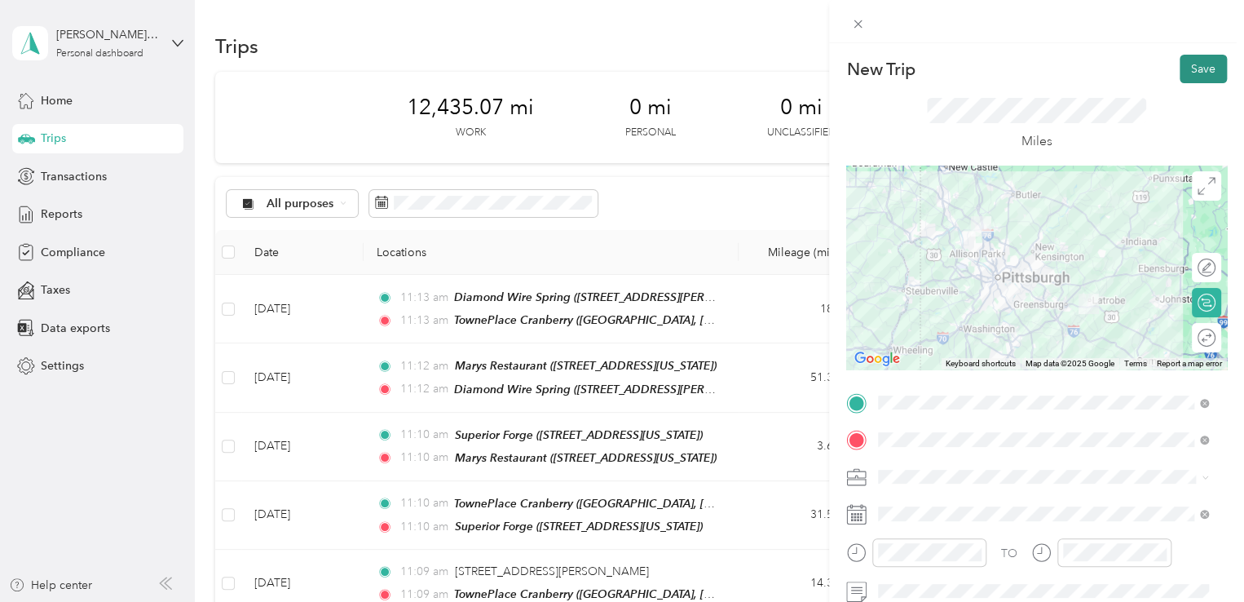
click at [1180, 71] on button "Save" at bounding box center [1203, 69] width 47 height 29
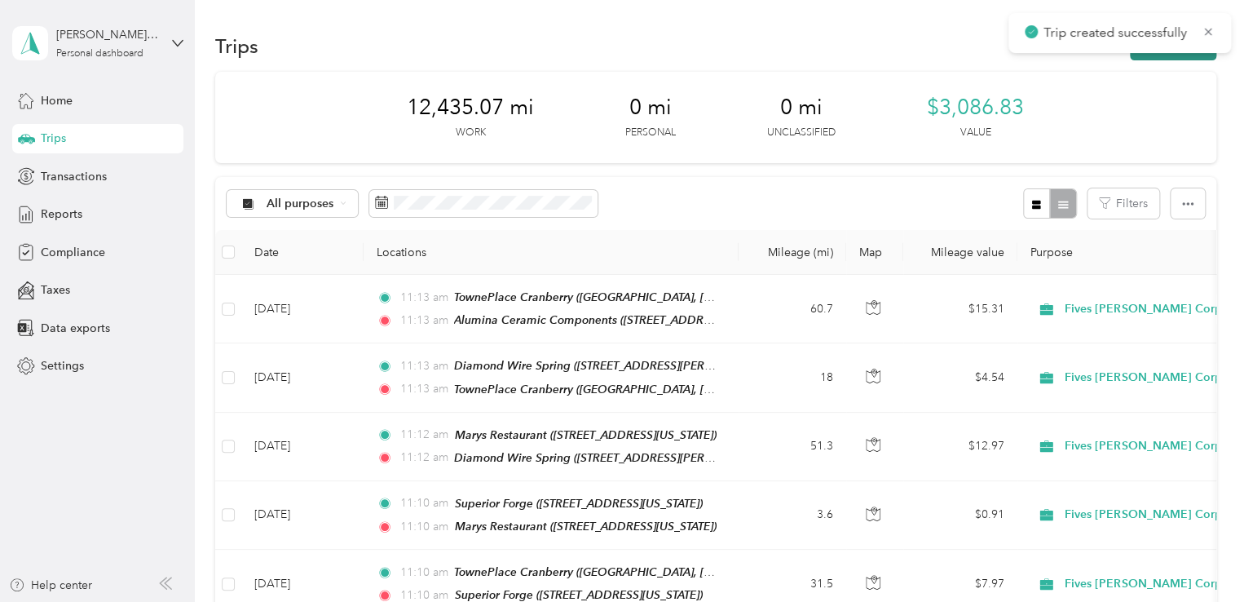
click at [1151, 56] on button "New trip" at bounding box center [1173, 46] width 86 height 29
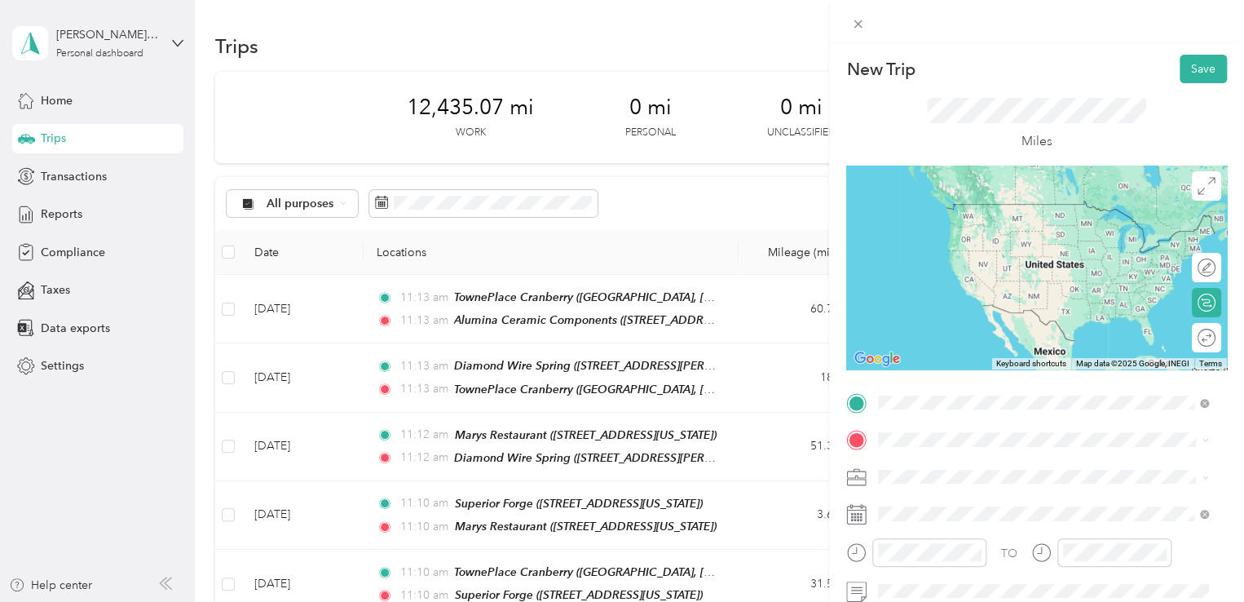
click at [988, 224] on span "[STREET_ADDRESS][US_STATE][US_STATE]" at bounding box center [1020, 228] width 223 height 14
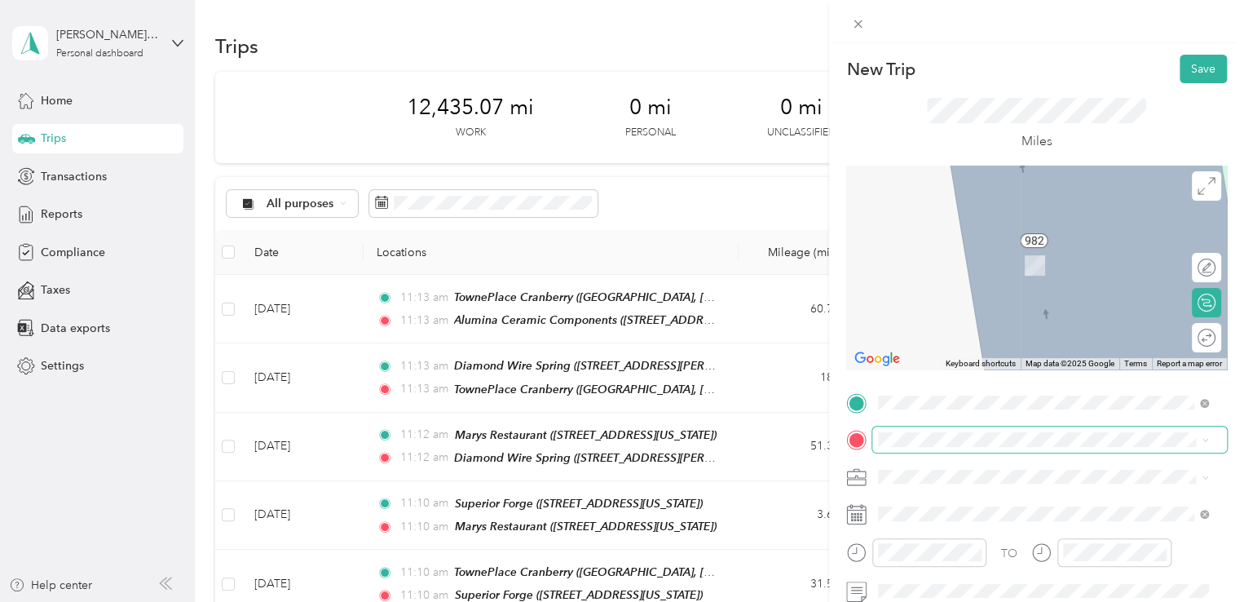
click at [951, 449] on span at bounding box center [1049, 439] width 355 height 26
click at [992, 265] on span "[STREET_ADDRESS][PERSON_NAME][US_STATE]" at bounding box center [1036, 265] width 254 height 14
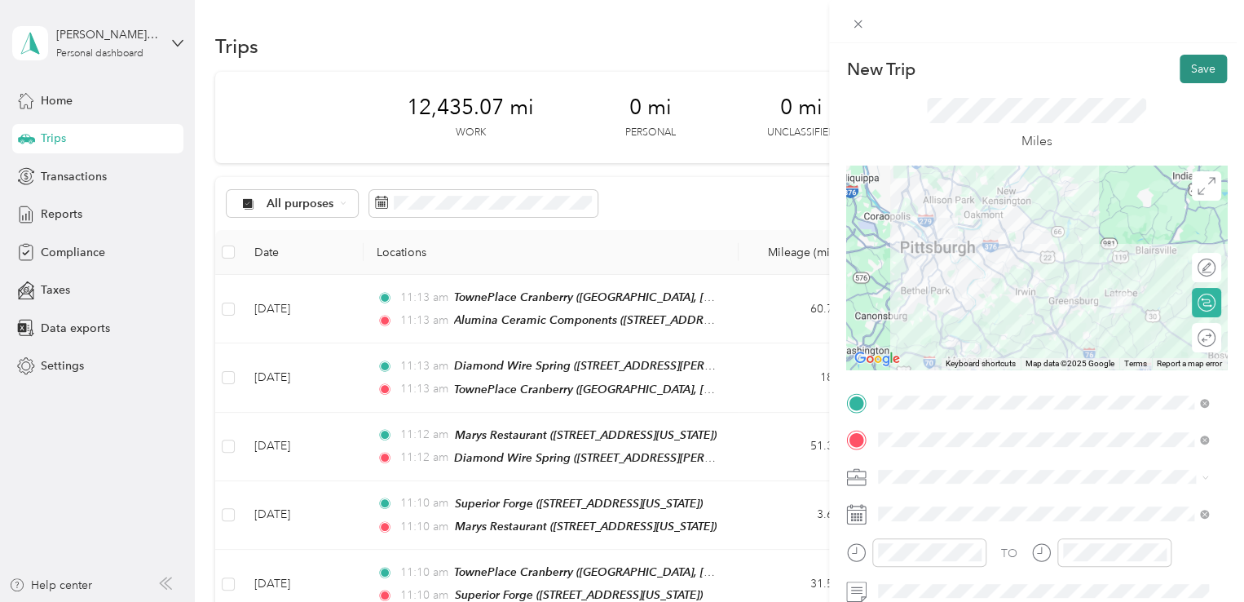
click at [1180, 77] on button "Save" at bounding box center [1203, 69] width 47 height 29
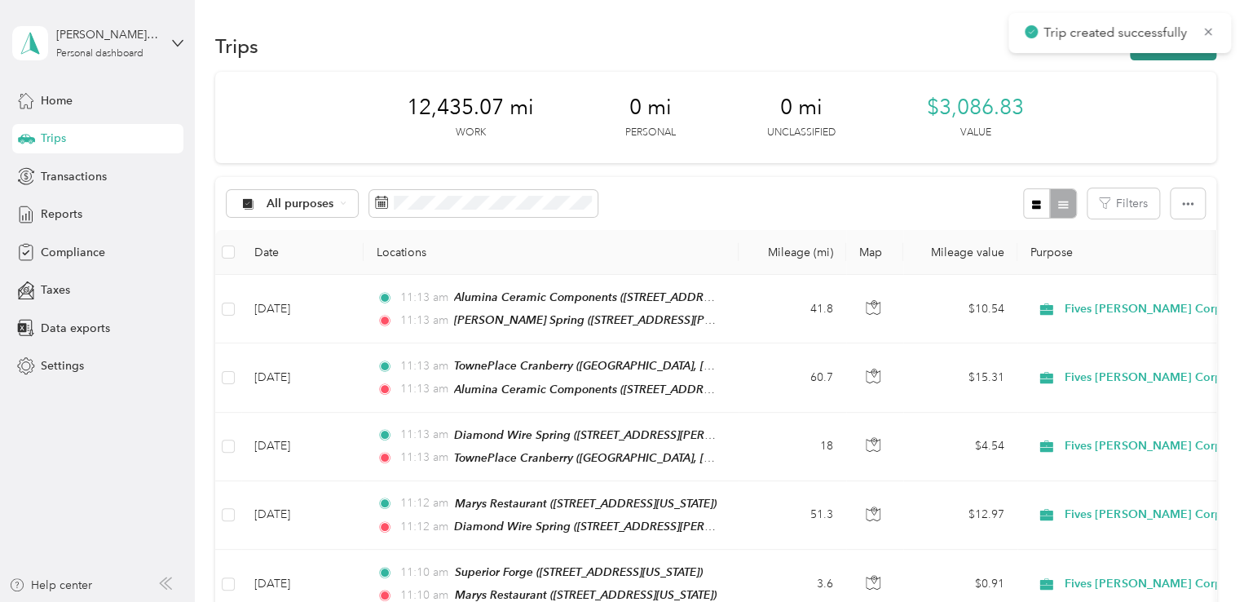
click at [1153, 57] on button "New trip" at bounding box center [1173, 46] width 86 height 29
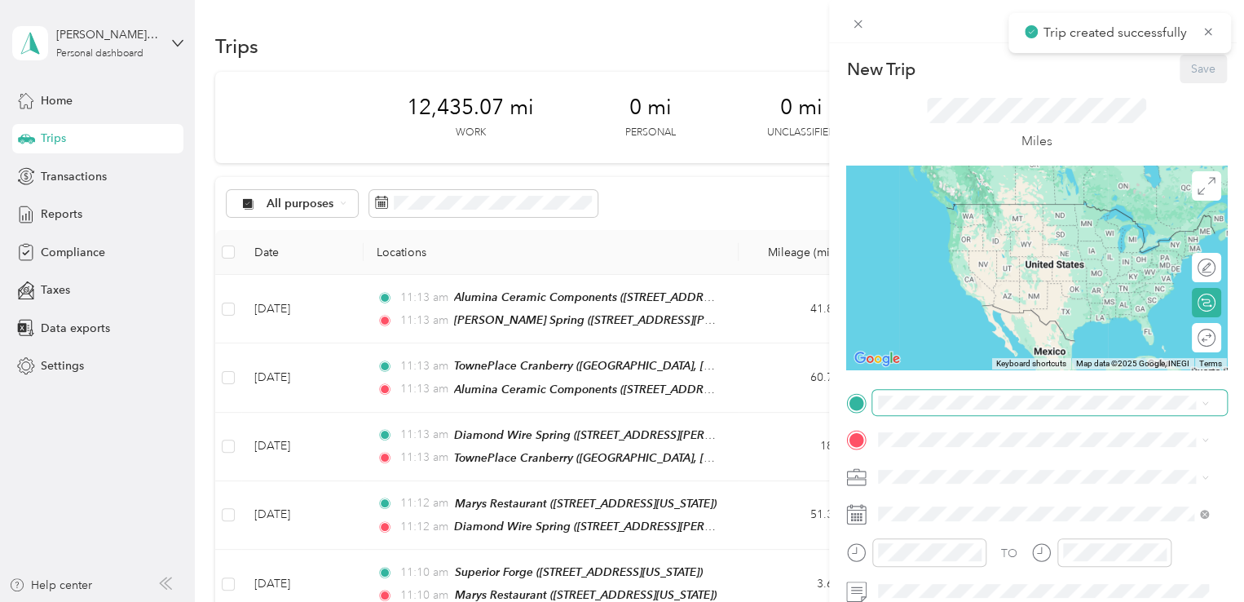
click at [956, 412] on span at bounding box center [1049, 403] width 355 height 26
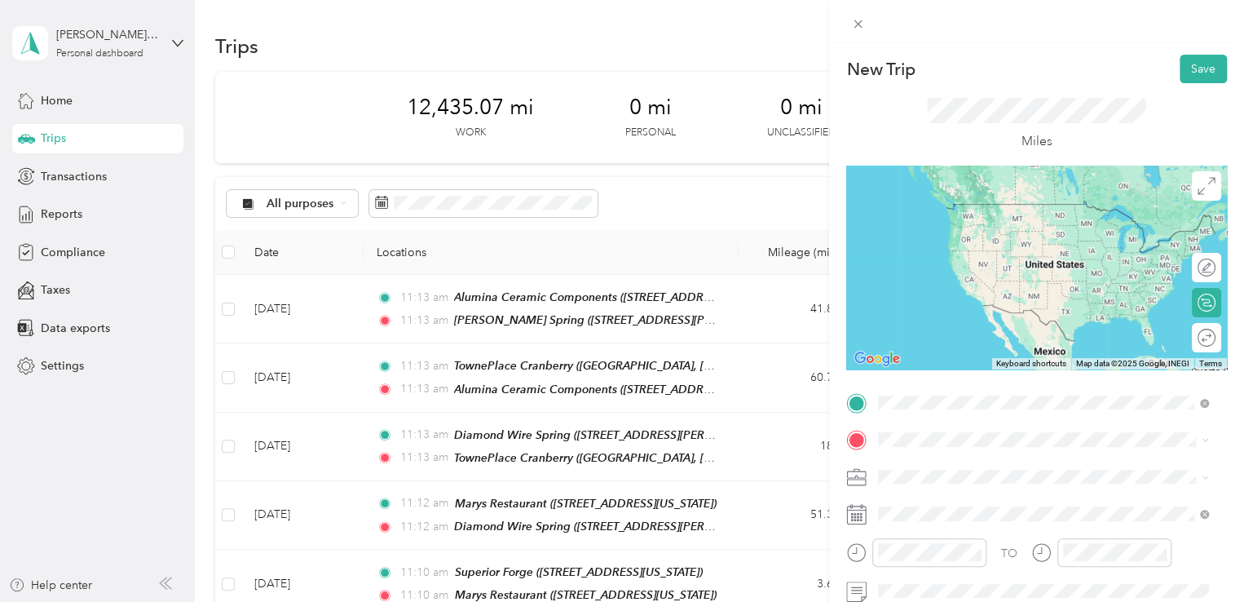
click at [955, 214] on div "[PERSON_NAME] Spring [STREET_ADDRESS][PERSON_NAME][US_STATE]" at bounding box center [1036, 219] width 254 height 34
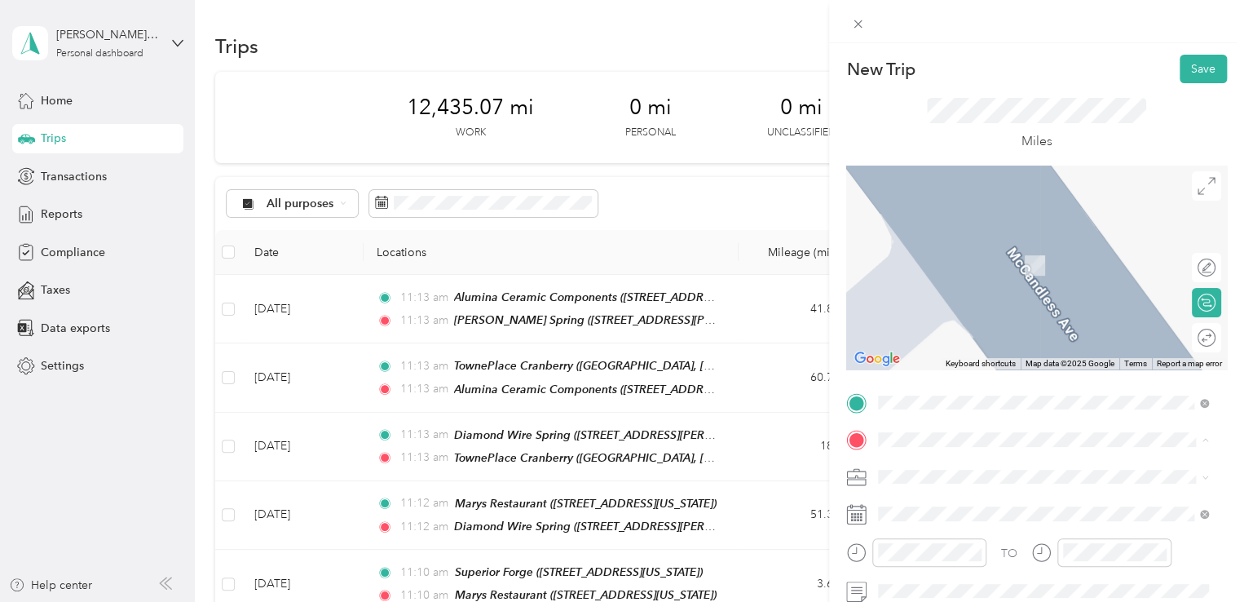
click at [959, 274] on div "Home [STREET_ADDRESS][US_STATE]" at bounding box center [990, 257] width 163 height 34
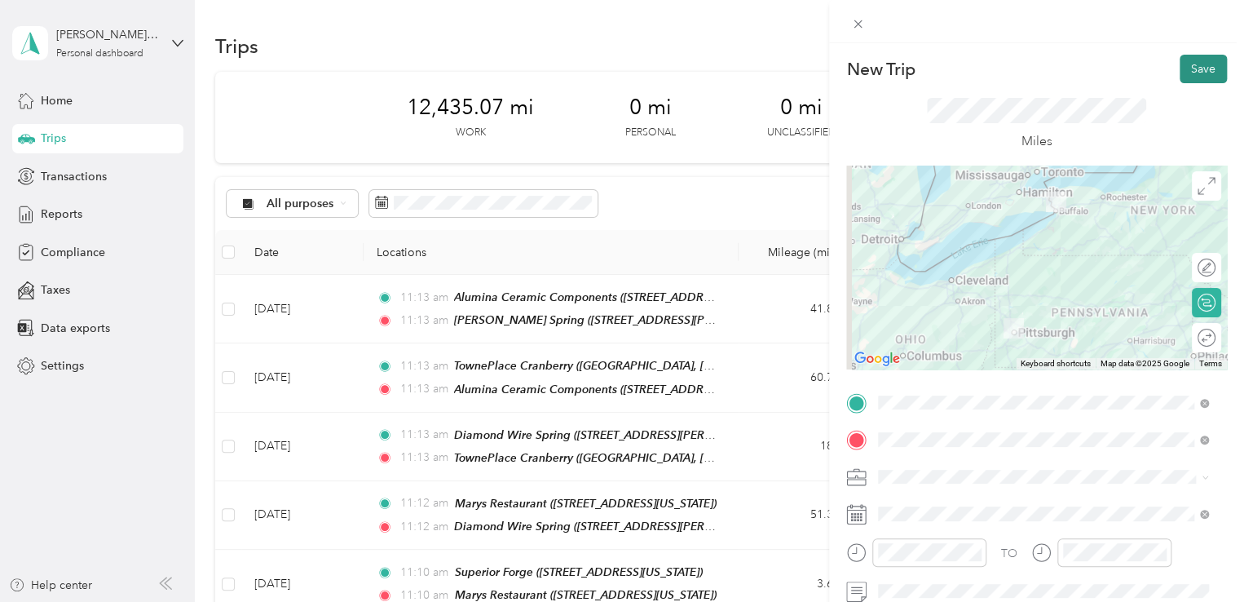
click at [1193, 64] on button "Save" at bounding box center [1203, 69] width 47 height 29
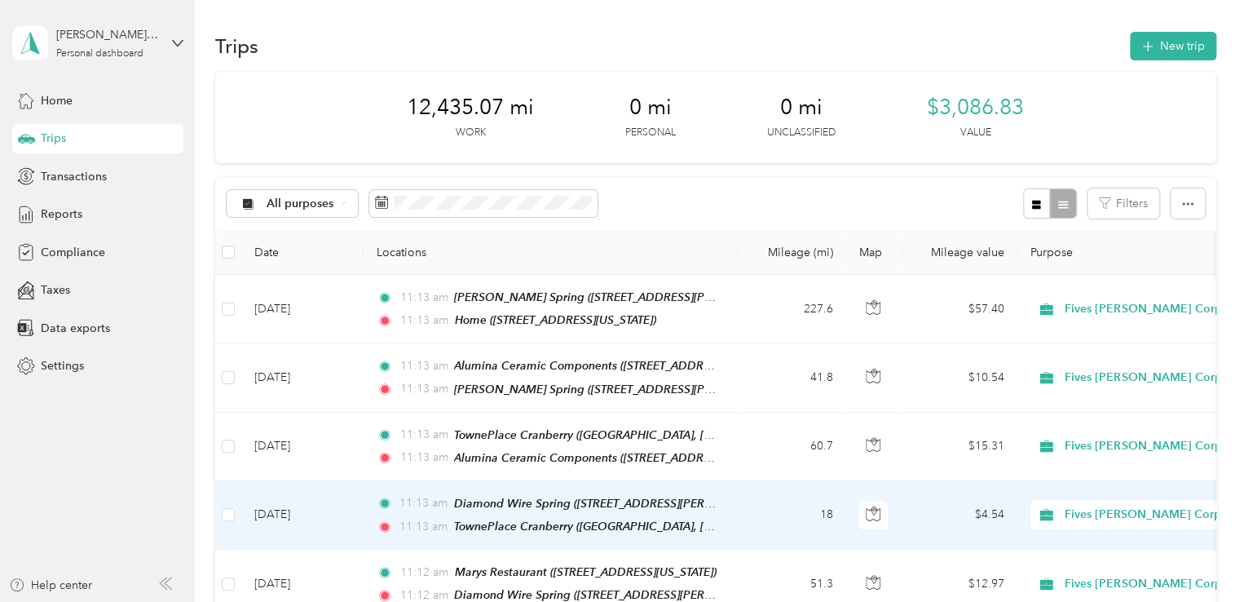
click at [277, 506] on td "[DATE]" at bounding box center [302, 515] width 122 height 68
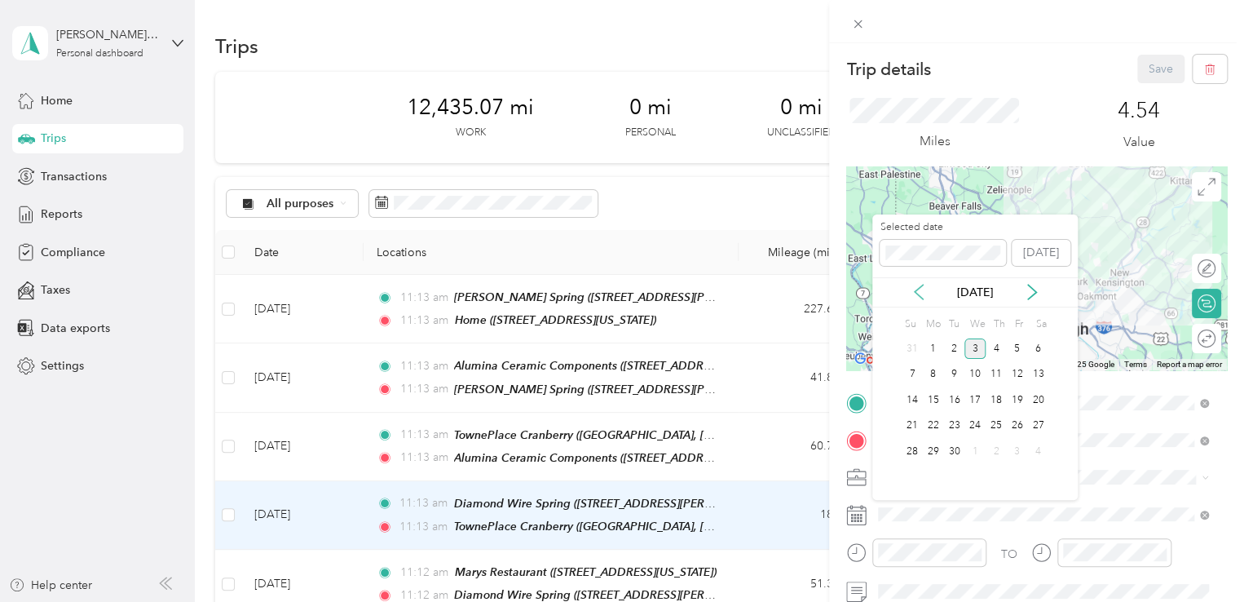
click at [920, 295] on icon at bounding box center [919, 292] width 16 height 16
click at [949, 395] on div "12" at bounding box center [954, 400] width 21 height 20
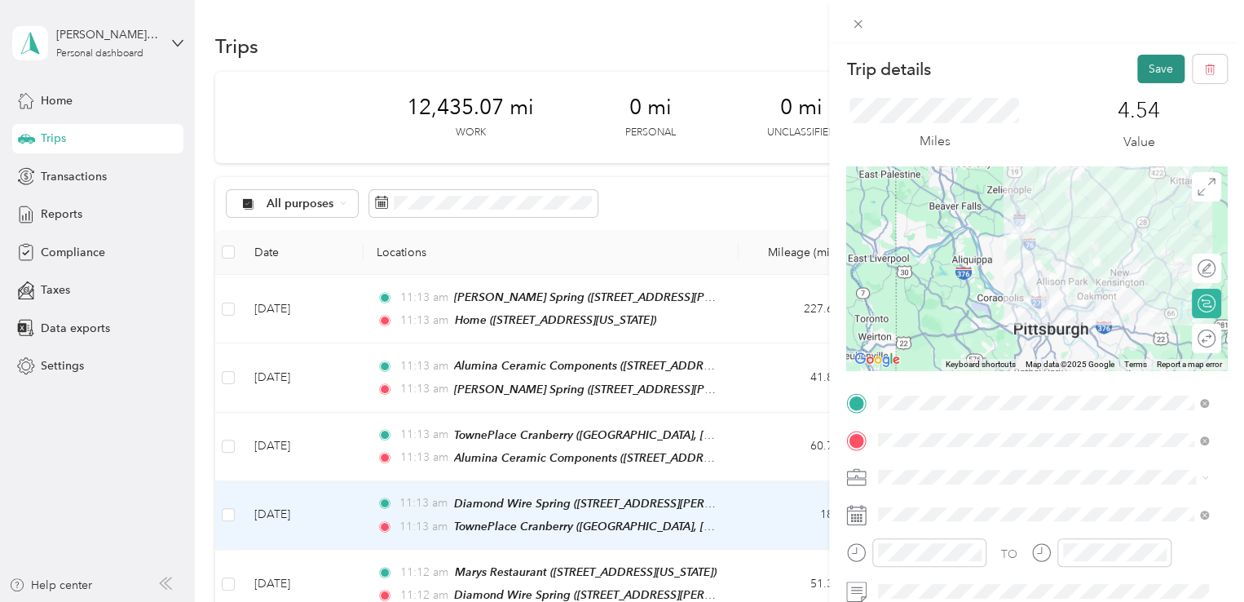
click at [1159, 66] on button "Save" at bounding box center [1160, 69] width 47 height 29
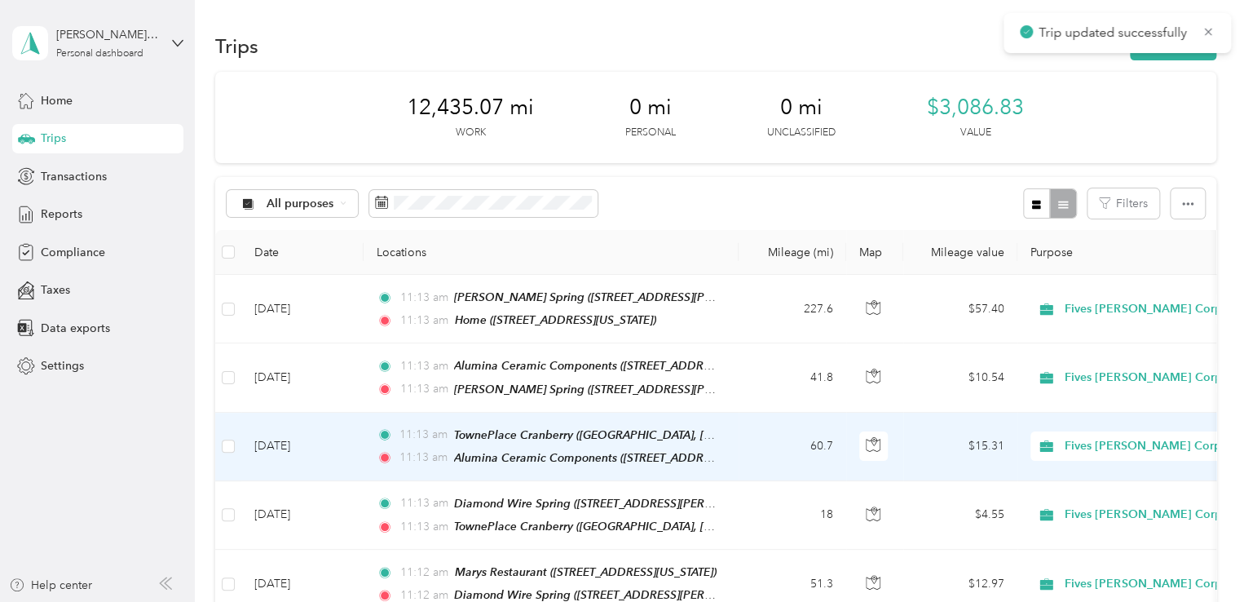
click at [271, 432] on td "[DATE]" at bounding box center [302, 446] width 122 height 68
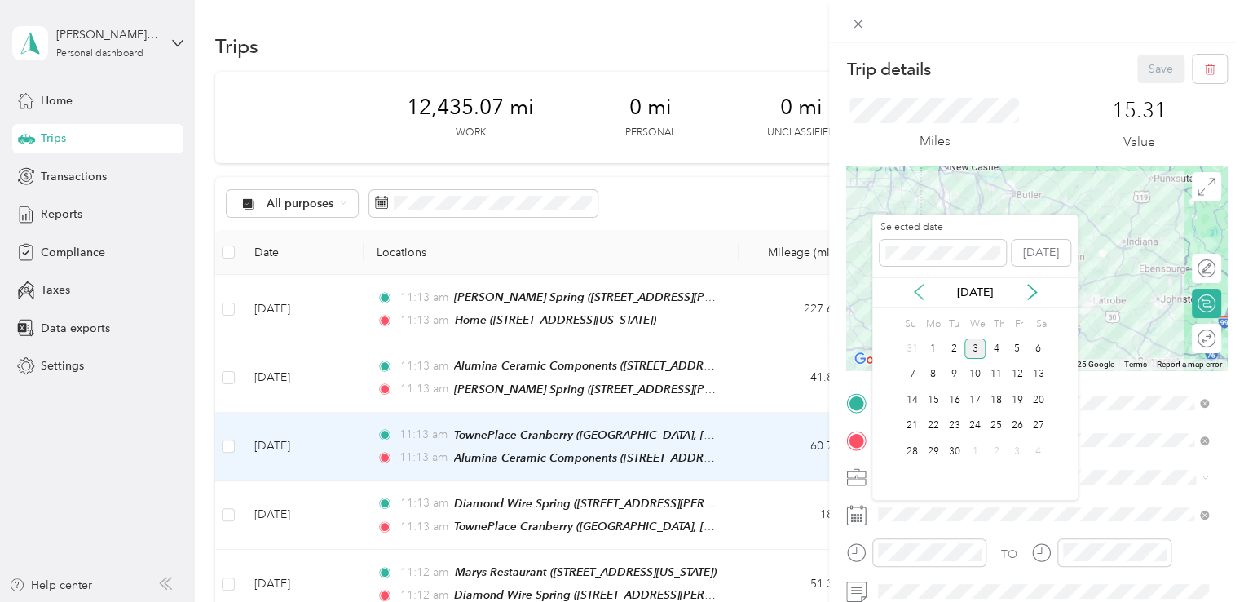
click at [915, 298] on icon at bounding box center [919, 292] width 16 height 16
click at [968, 396] on div "13" at bounding box center [974, 400] width 21 height 20
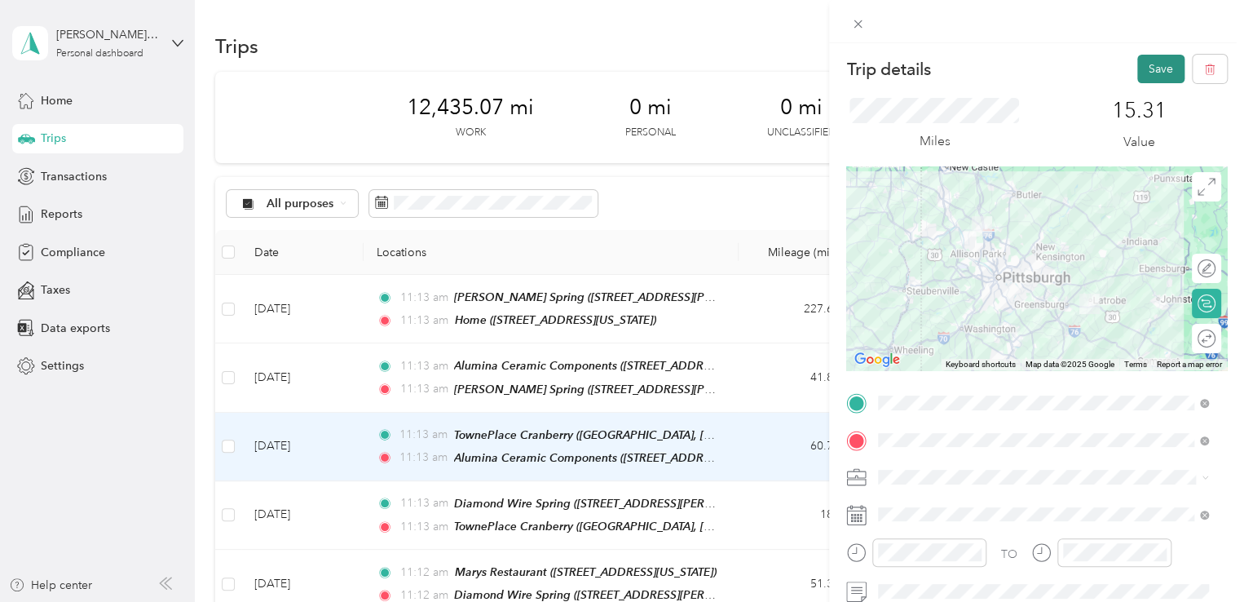
click at [1137, 79] on button "Save" at bounding box center [1160, 69] width 47 height 29
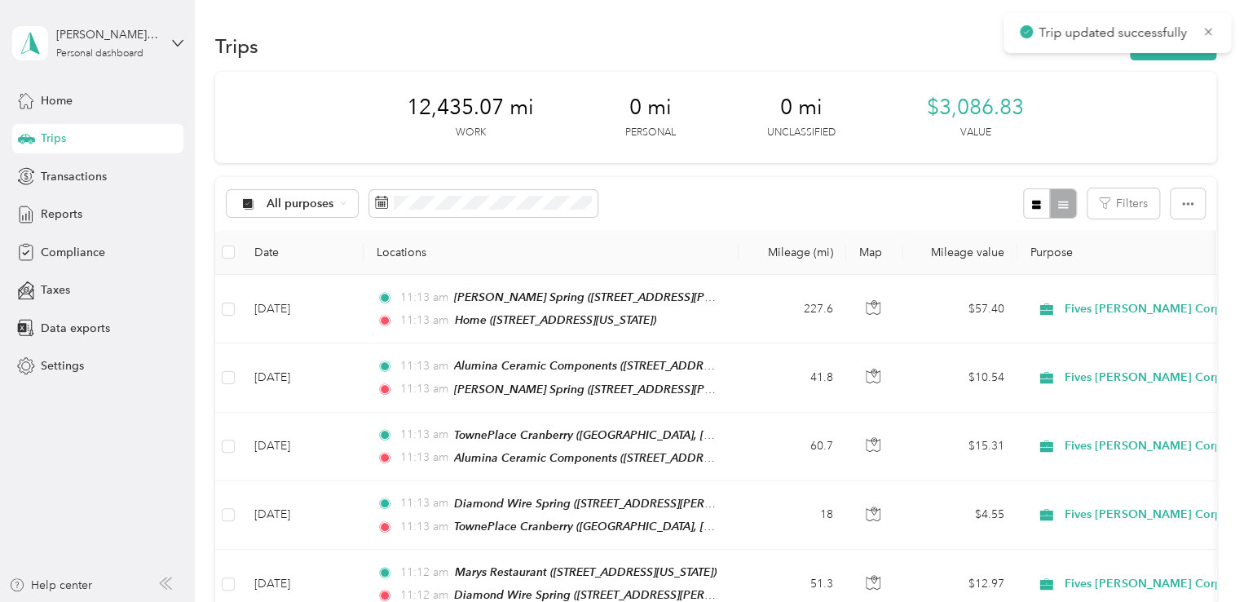
click at [280, 369] on td "[DATE]" at bounding box center [302, 377] width 122 height 68
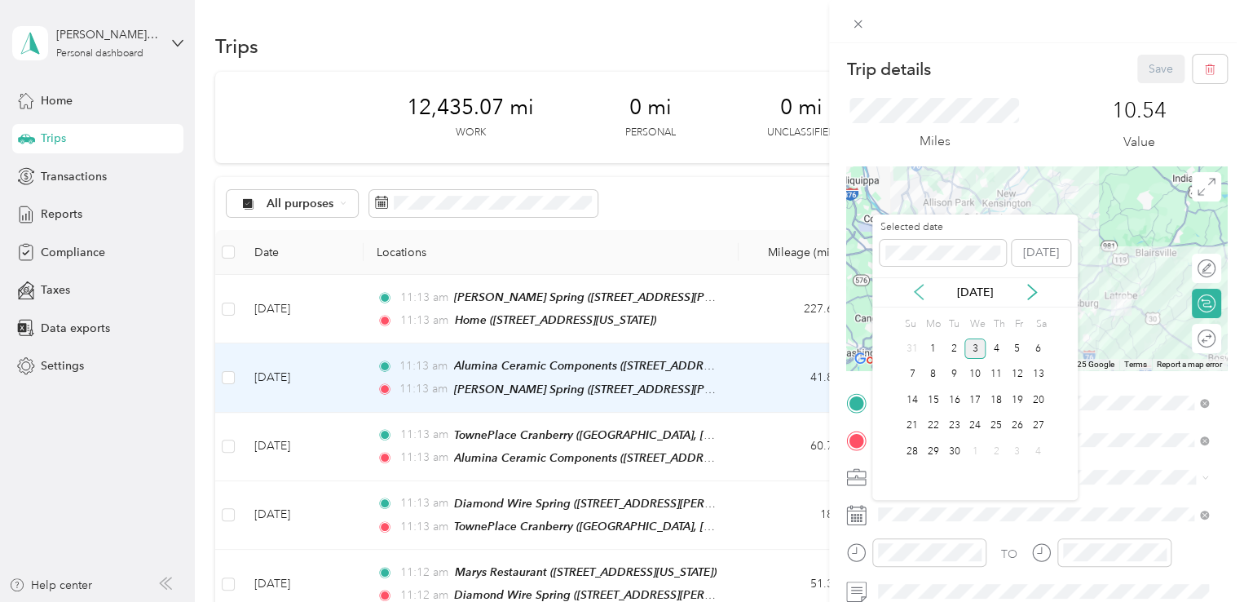
click at [922, 293] on icon at bounding box center [919, 292] width 16 height 16
click at [972, 395] on div "13" at bounding box center [974, 400] width 21 height 20
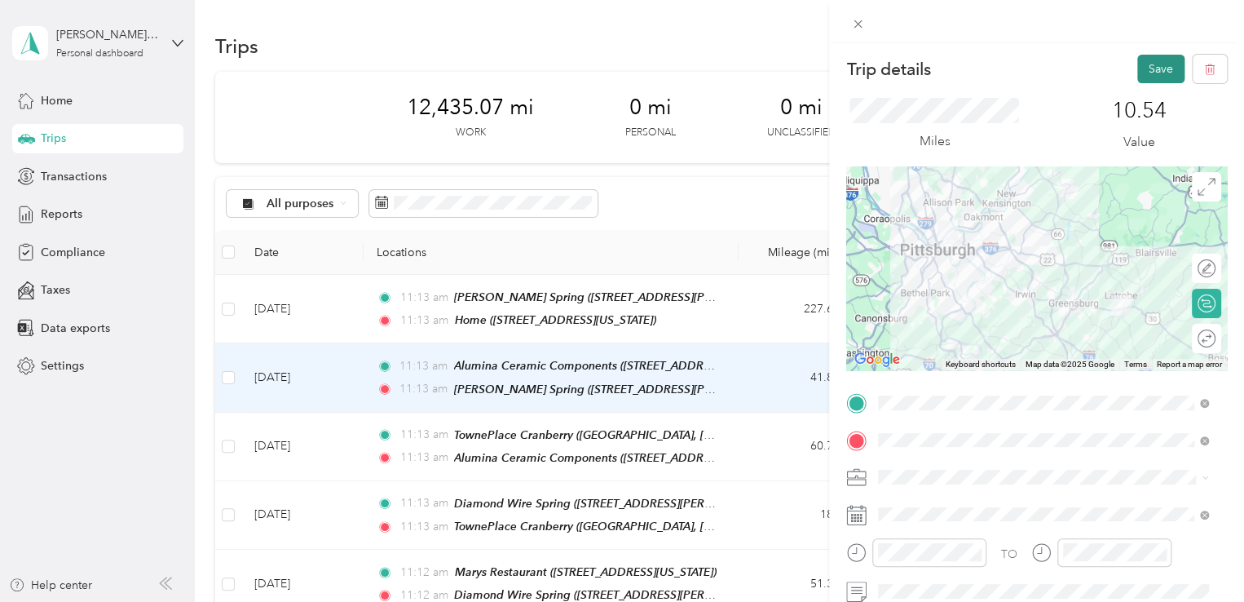
click at [1148, 74] on button "Save" at bounding box center [1160, 69] width 47 height 29
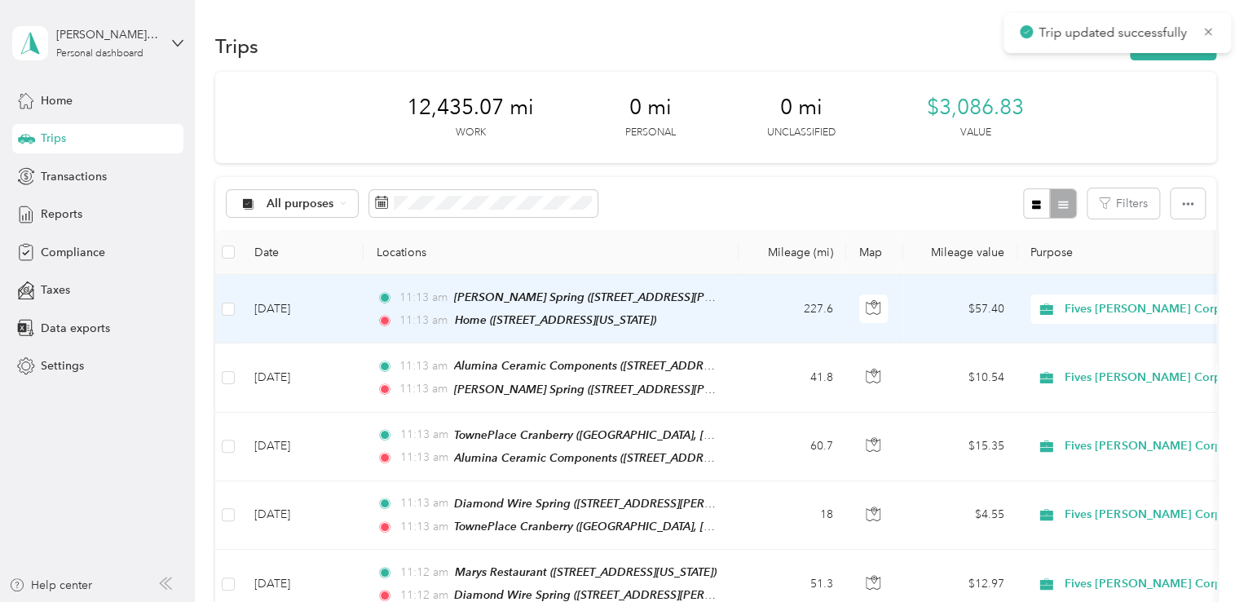
click at [291, 307] on td "[DATE]" at bounding box center [302, 309] width 122 height 68
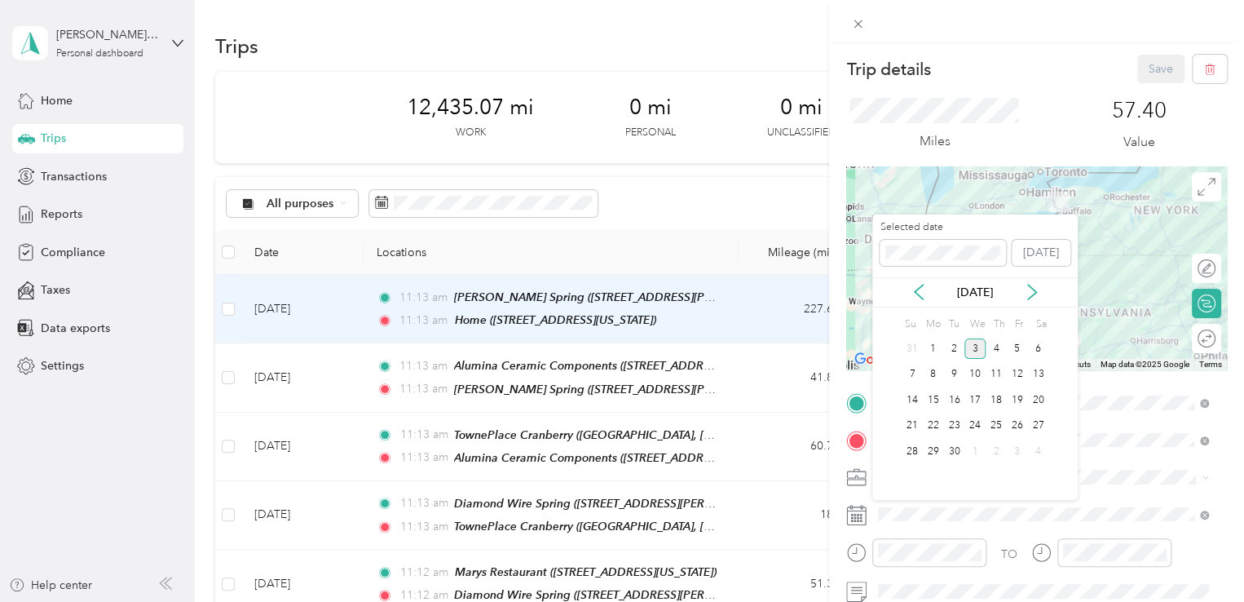
click at [923, 301] on div "[DATE]" at bounding box center [974, 292] width 205 height 30
click at [921, 284] on icon at bounding box center [919, 292] width 16 height 16
click at [973, 398] on div "13" at bounding box center [974, 400] width 21 height 20
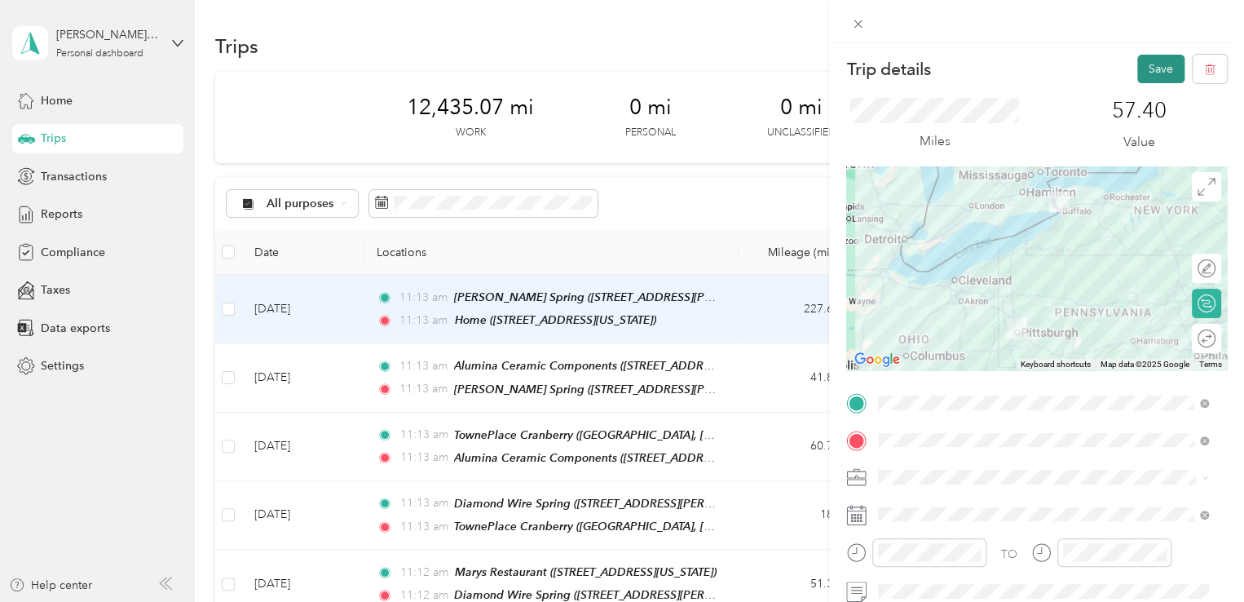
click at [1137, 61] on button "Save" at bounding box center [1160, 69] width 47 height 29
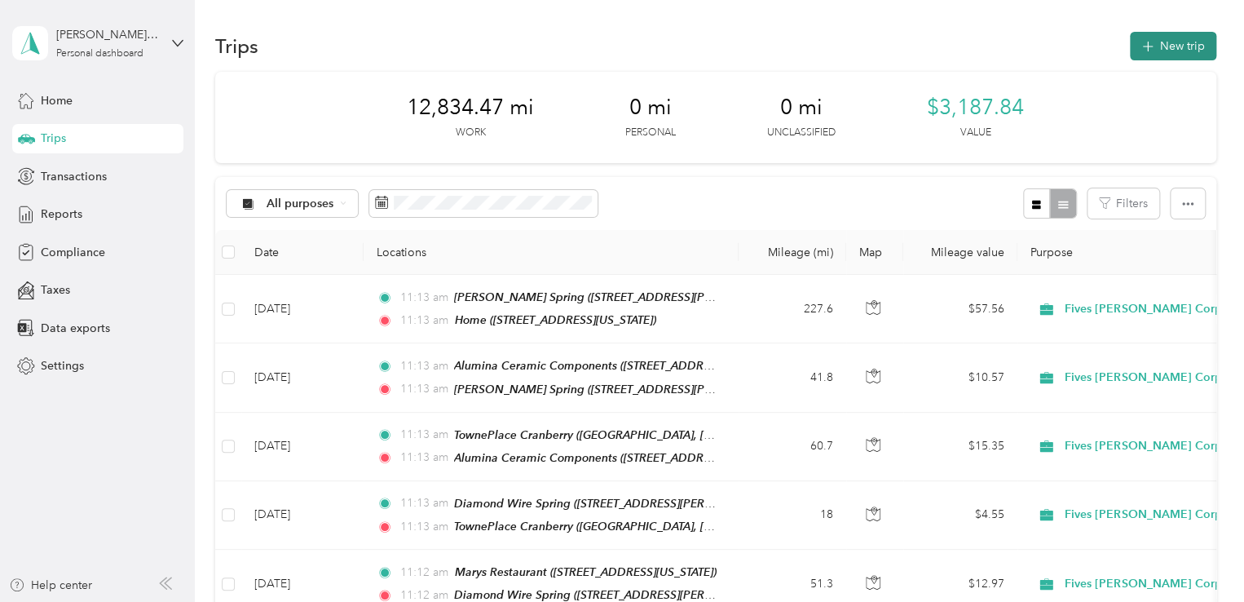
click at [1150, 42] on button "New trip" at bounding box center [1173, 46] width 86 height 29
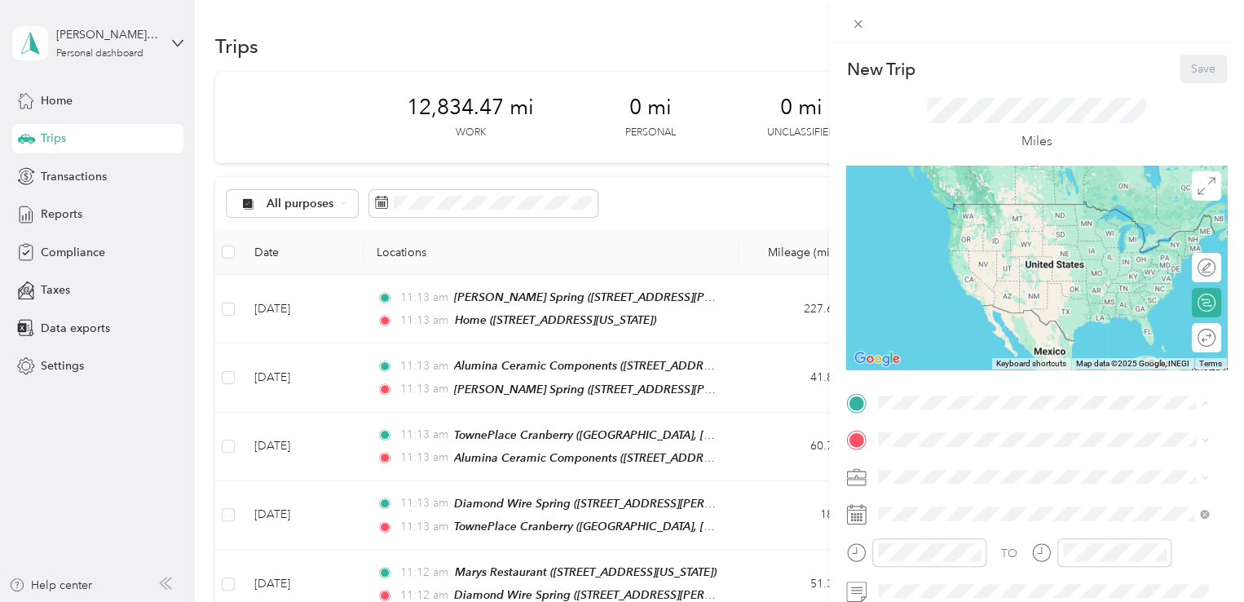
click at [934, 235] on span "[STREET_ADDRESS][US_STATE]" at bounding box center [990, 228] width 163 height 14
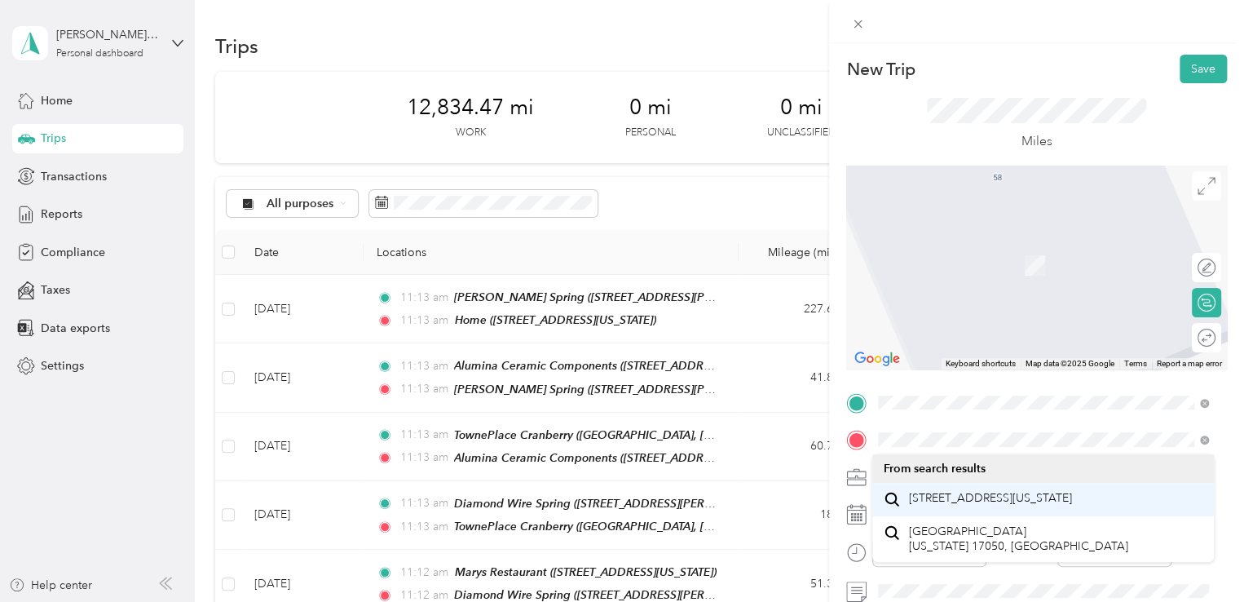
click at [1060, 500] on span "[STREET_ADDRESS][US_STATE]" at bounding box center [990, 498] width 163 height 15
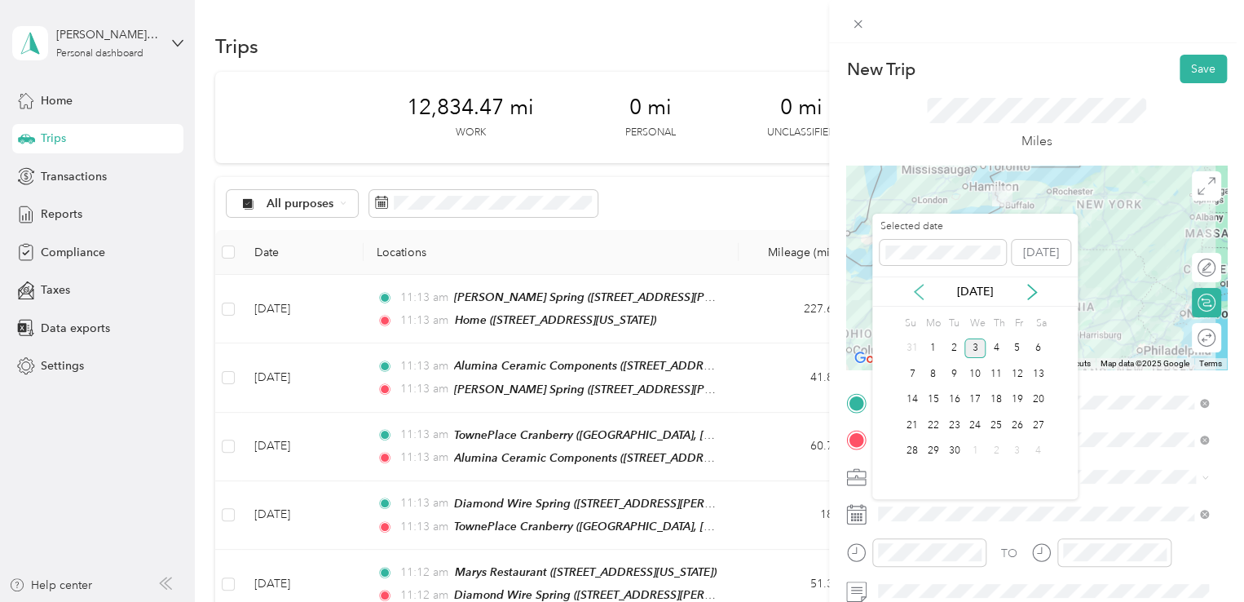
click at [920, 293] on icon at bounding box center [919, 292] width 16 height 16
click at [974, 434] on div "20" at bounding box center [974, 425] width 21 height 20
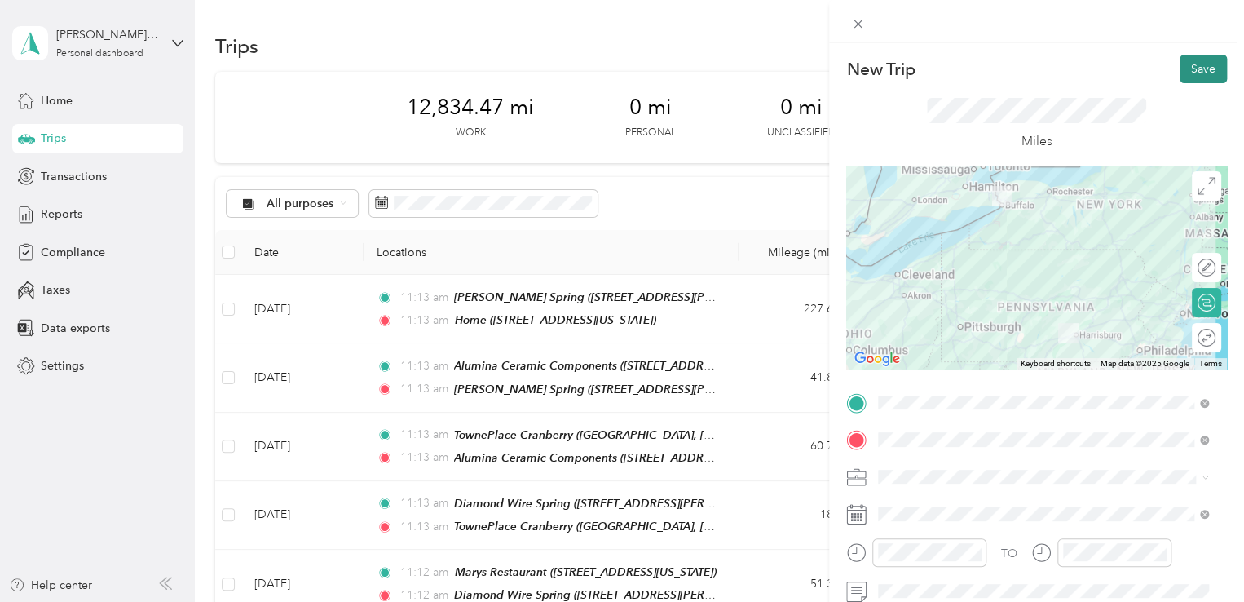
click at [1196, 60] on button "Save" at bounding box center [1203, 69] width 47 height 29
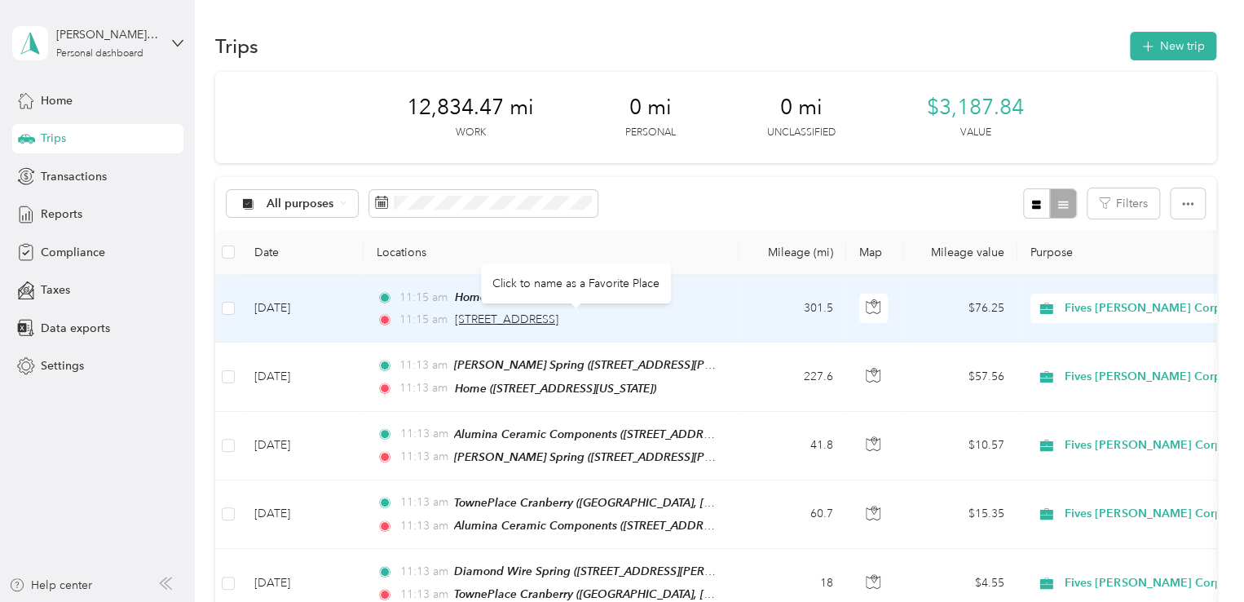
click at [515, 324] on span "[STREET_ADDRESS]" at bounding box center [507, 319] width 104 height 14
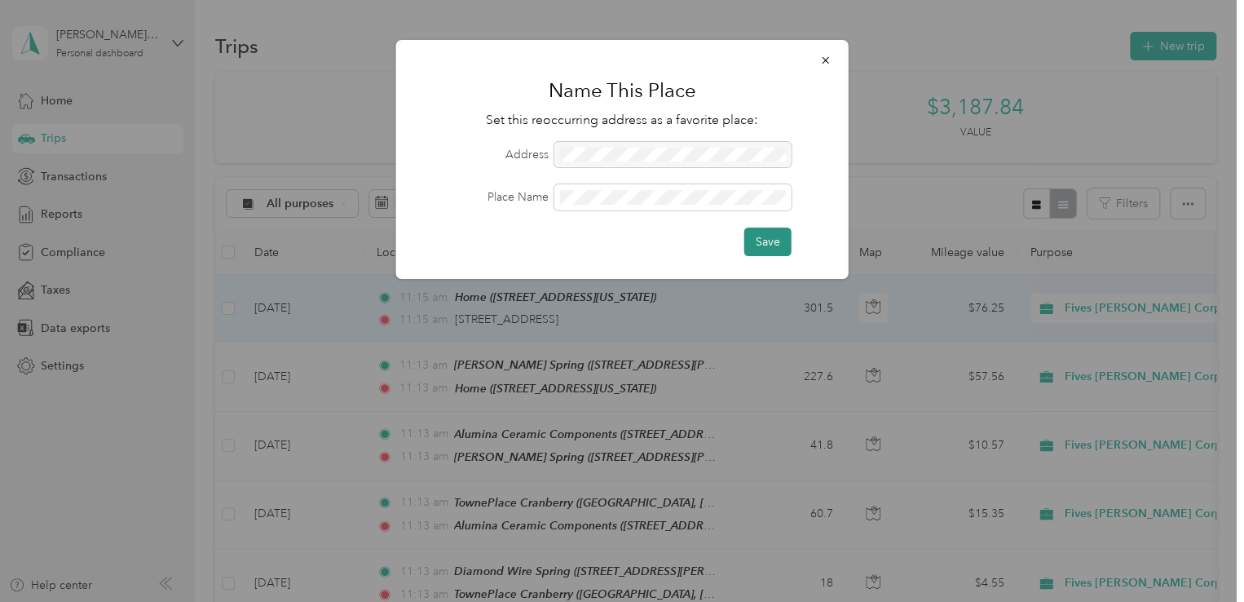
click at [783, 236] on button "Save" at bounding box center [767, 241] width 47 height 29
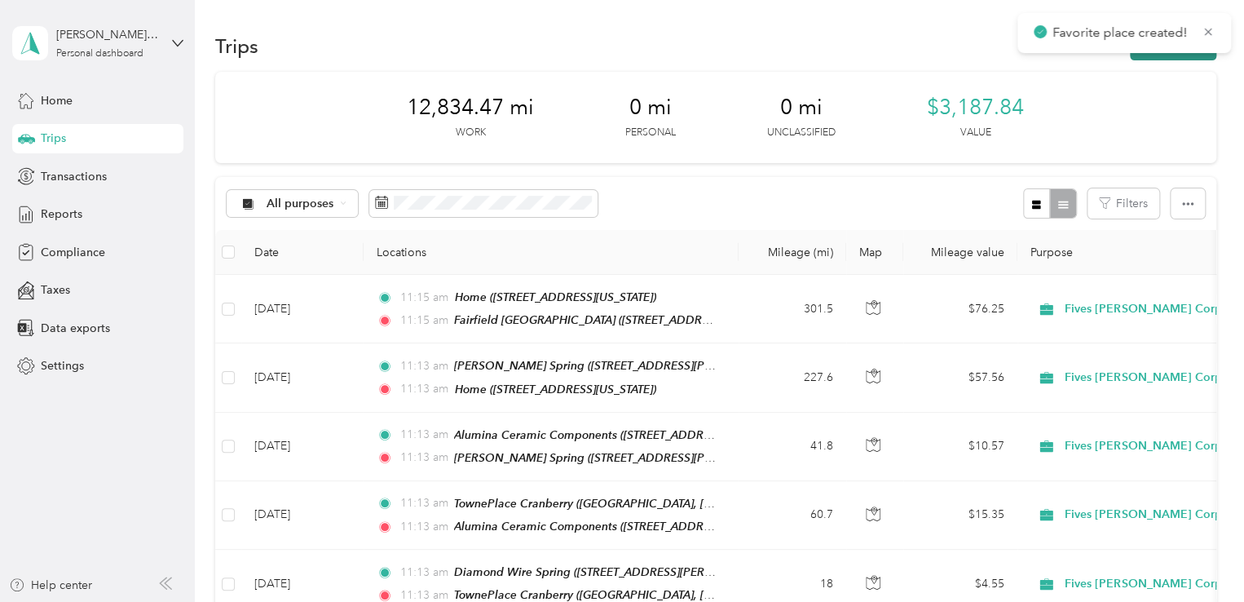
click at [1149, 57] on button "New trip" at bounding box center [1173, 46] width 86 height 29
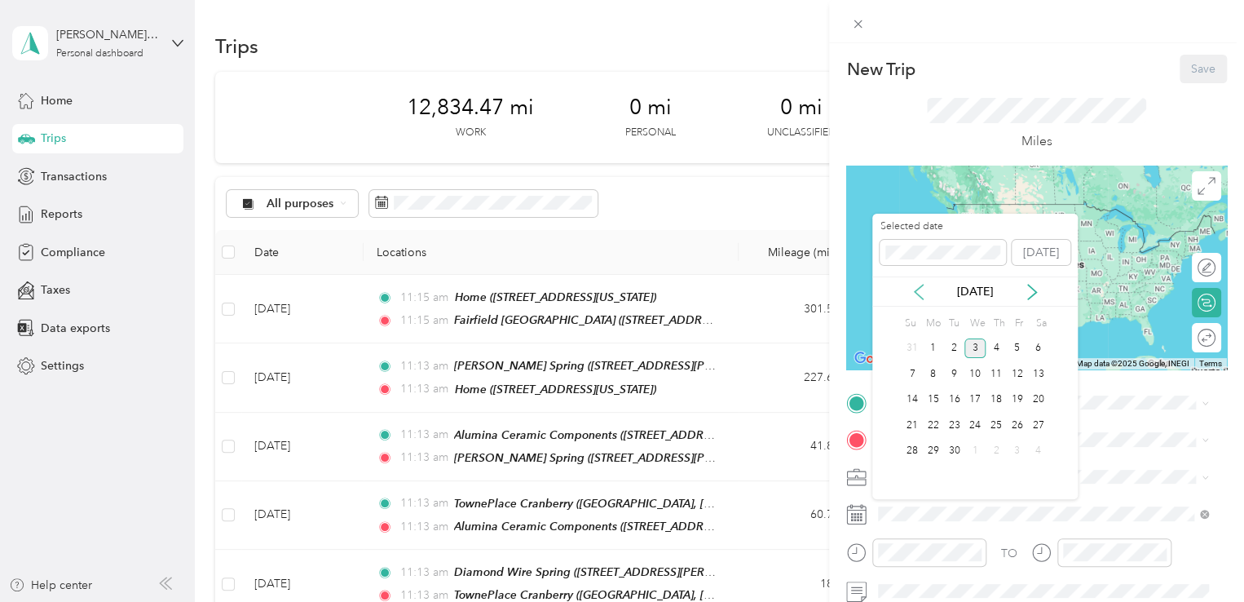
click at [911, 284] on icon at bounding box center [919, 292] width 16 height 16
click at [991, 418] on div "21" at bounding box center [996, 425] width 21 height 20
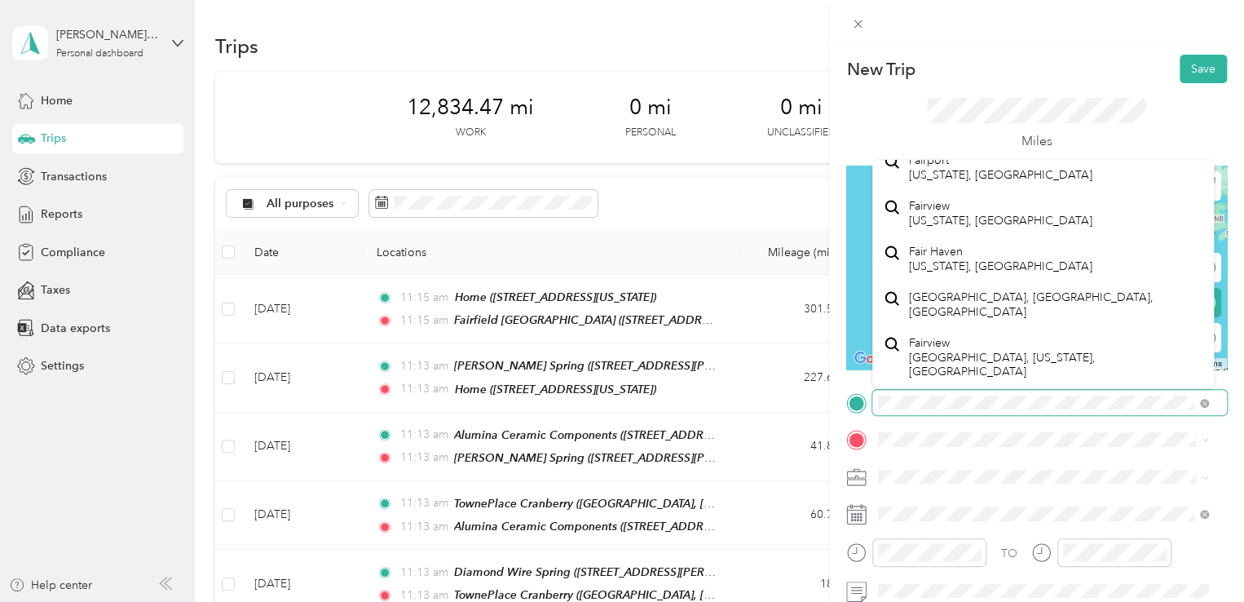
scroll to position [652, 0]
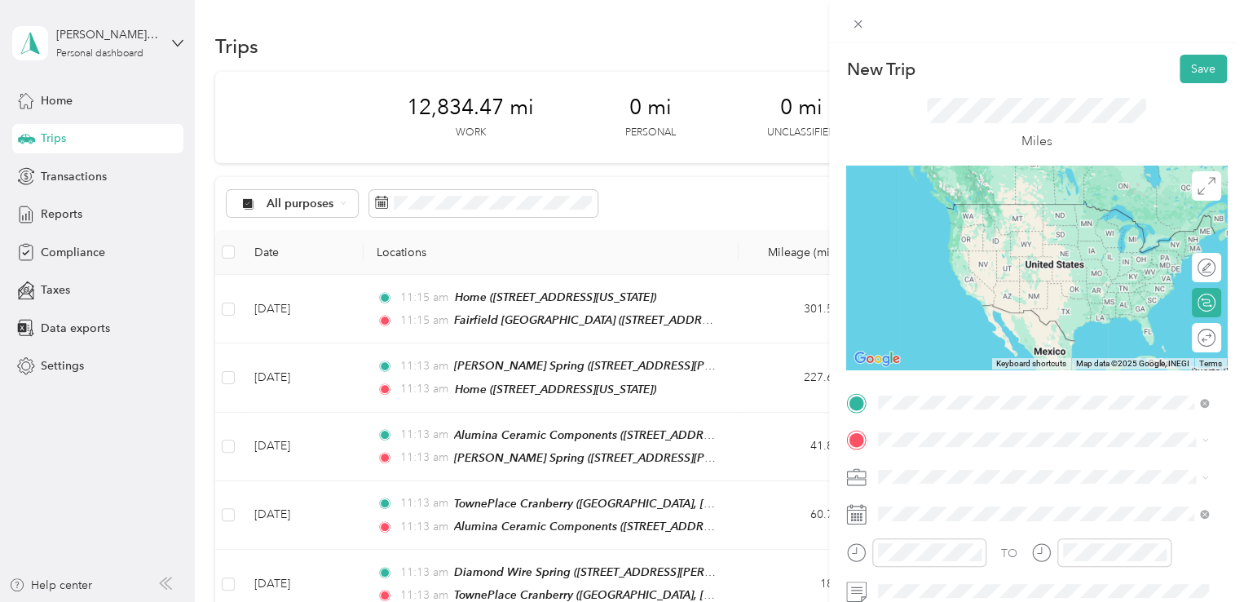
click at [981, 117] on li "[GEOGRAPHIC_DATA] [GEOGRAPHIC_DATA] [STREET_ADDRESS][US_STATE]" at bounding box center [1043, 90] width 342 height 51
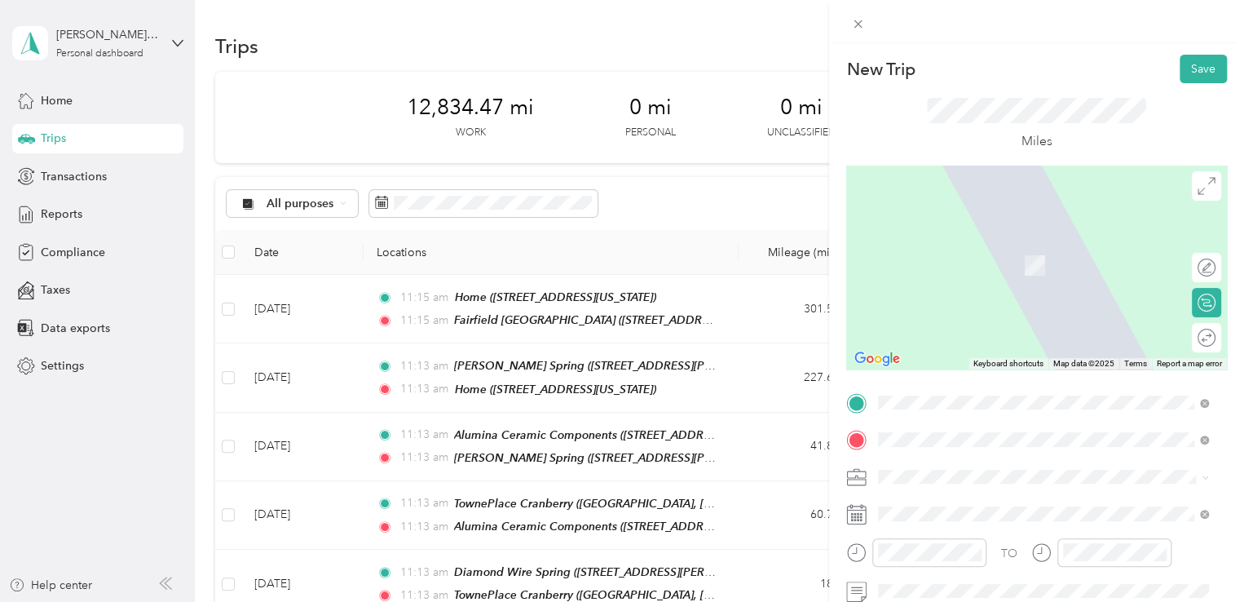
click at [949, 258] on span "[STREET_ADDRESS][PERSON_NAME][PERSON_NAME][PERSON_NAME][US_STATE]" at bounding box center [1051, 273] width 284 height 31
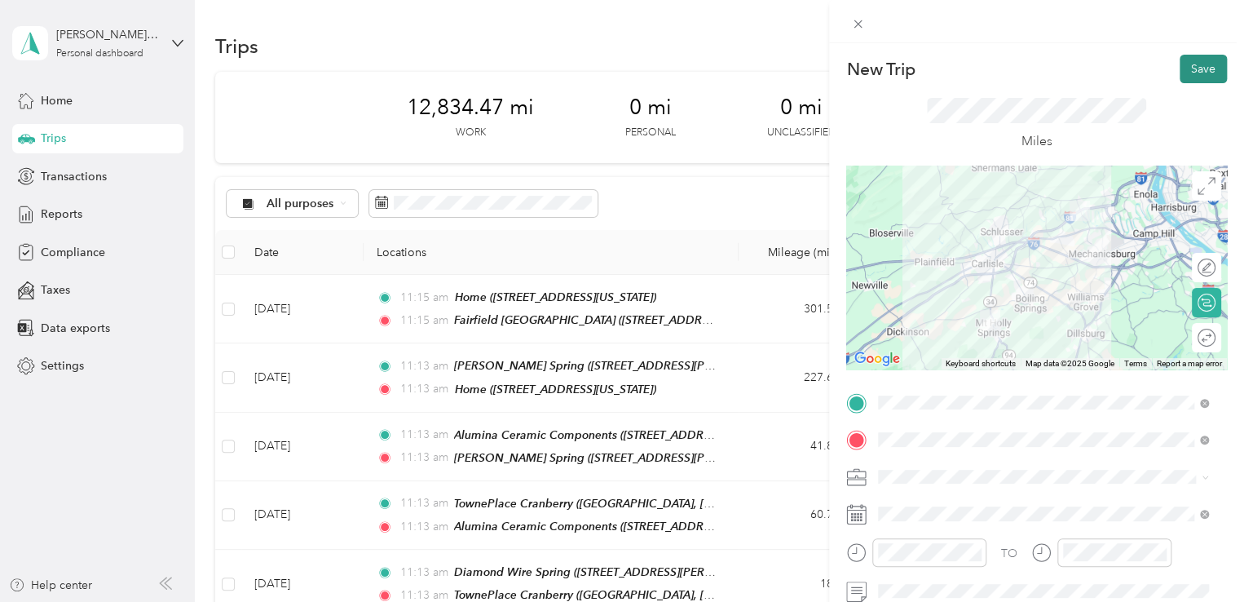
click at [1197, 67] on button "Save" at bounding box center [1203, 69] width 47 height 29
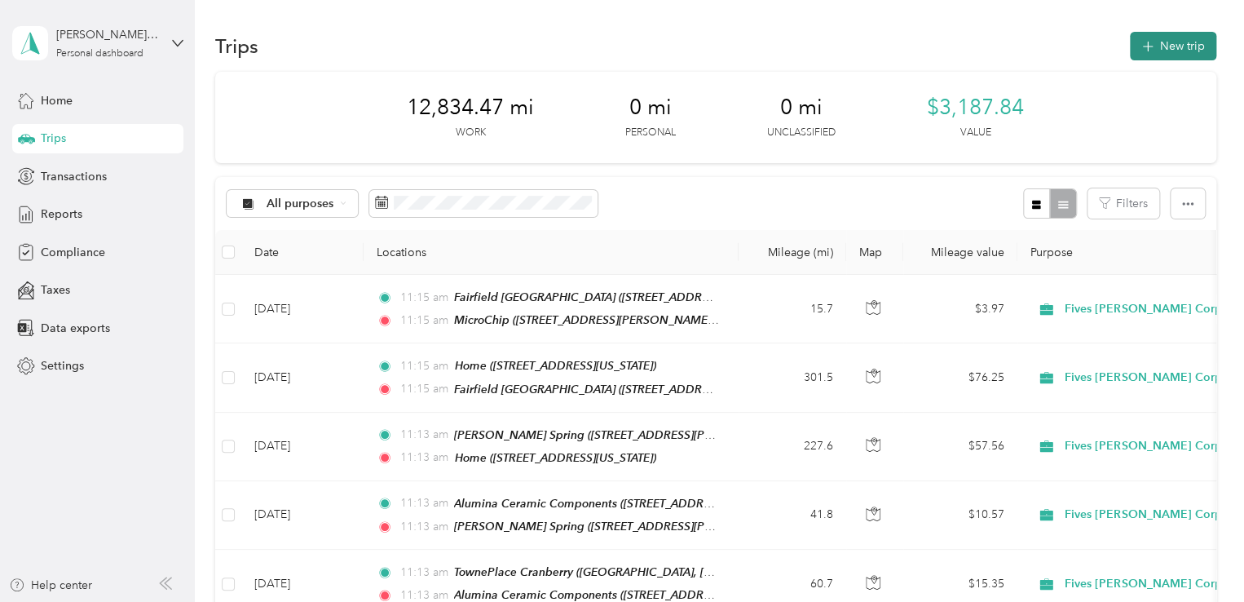
click at [1145, 57] on button "New trip" at bounding box center [1173, 46] width 86 height 29
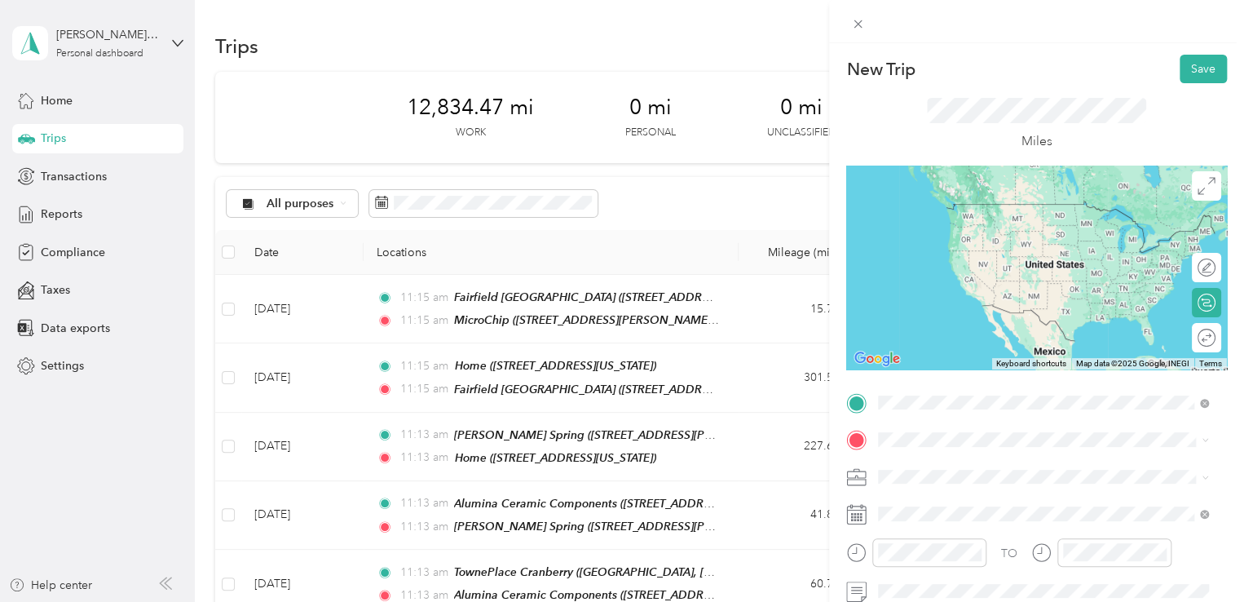
click at [942, 229] on span "[STREET_ADDRESS][PERSON_NAME][PERSON_NAME][PERSON_NAME][US_STATE]" at bounding box center [1051, 236] width 284 height 31
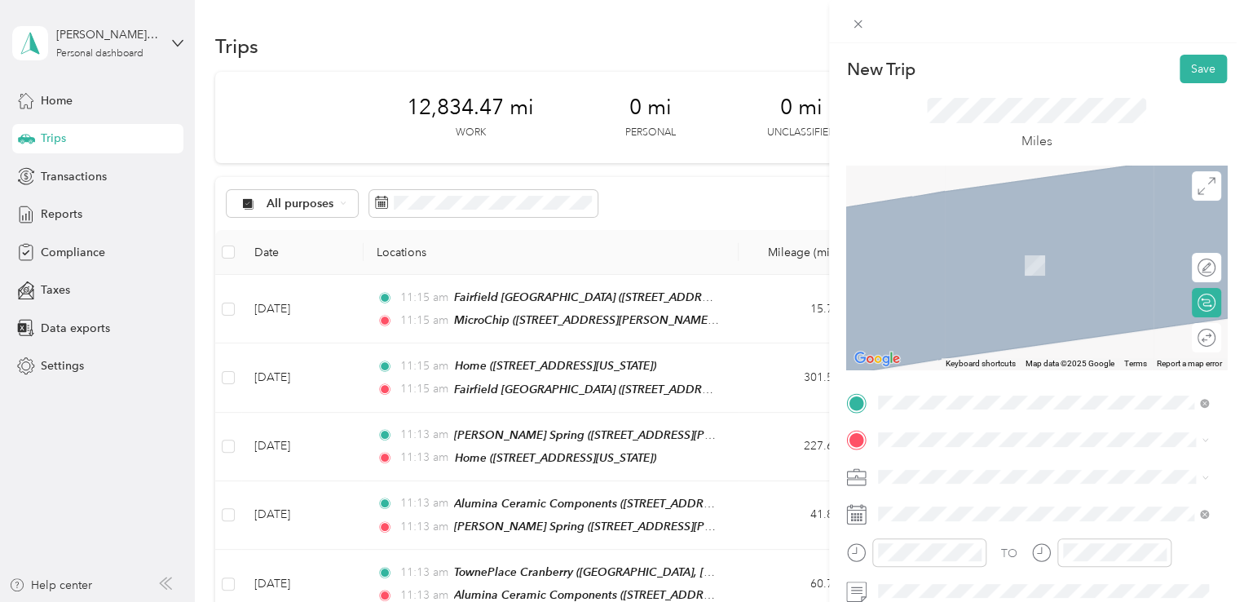
click at [965, 266] on span "[STREET_ADDRESS][US_STATE]" at bounding box center [990, 264] width 163 height 14
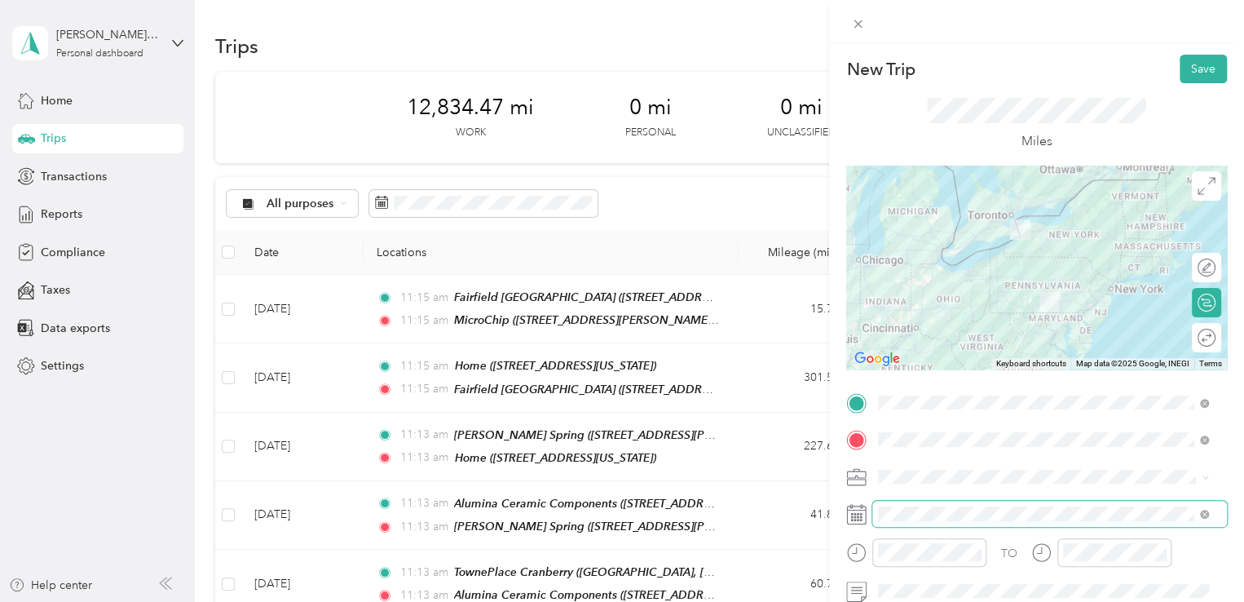
click at [924, 505] on span at bounding box center [1049, 514] width 355 height 26
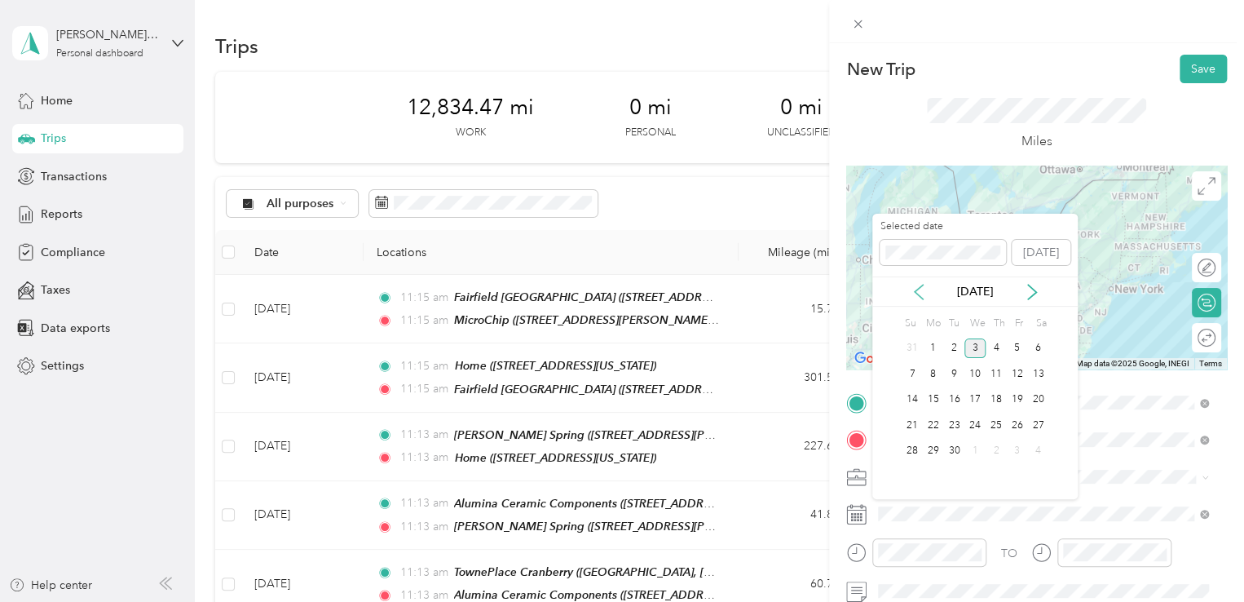
click at [915, 287] on icon at bounding box center [919, 292] width 16 height 16
click at [990, 421] on div "21" at bounding box center [996, 425] width 21 height 20
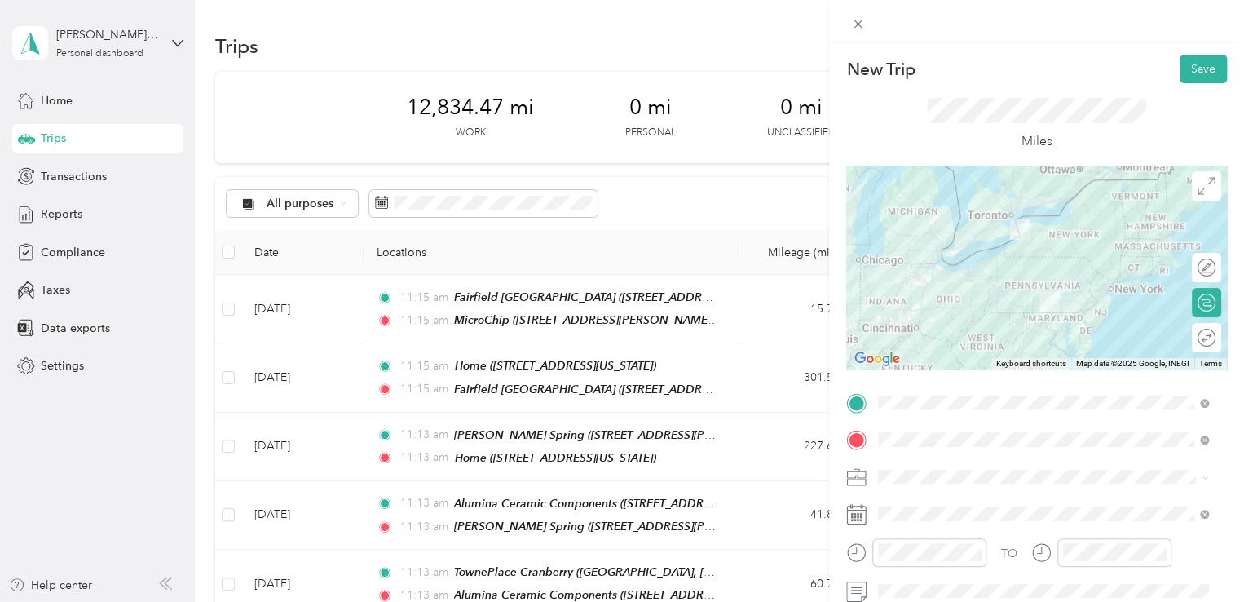
click at [1184, 46] on div "New Trip Save This trip cannot be edited because it is either under review, app…" at bounding box center [1036, 344] width 415 height 602
click at [1187, 79] on button "Save" at bounding box center [1203, 69] width 47 height 29
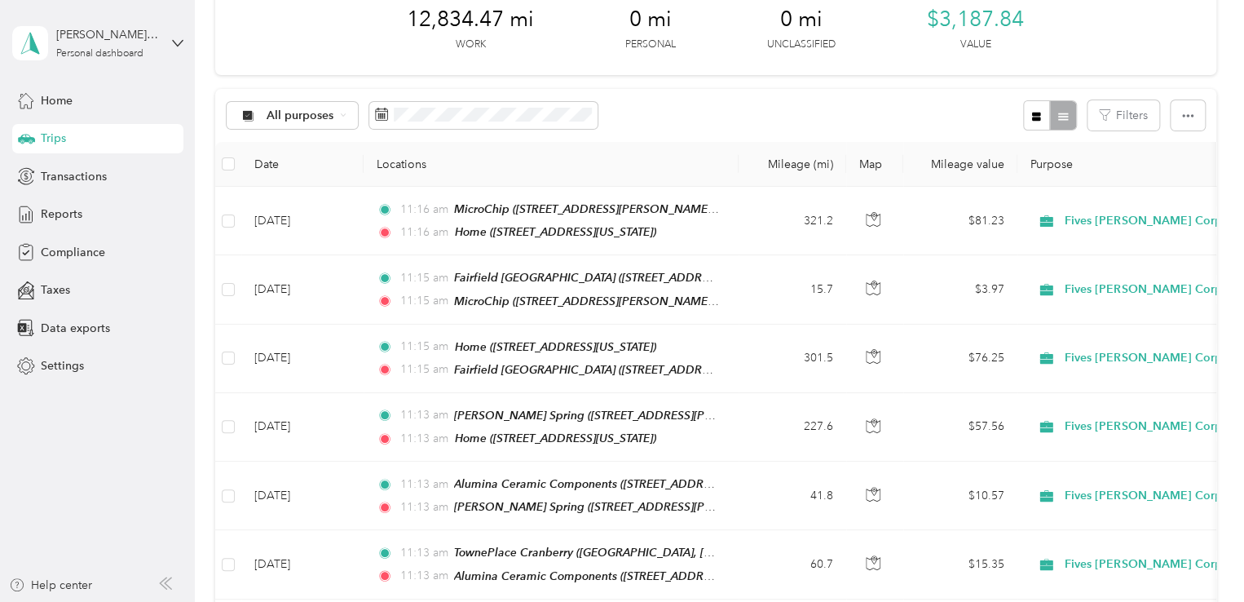
scroll to position [0, 0]
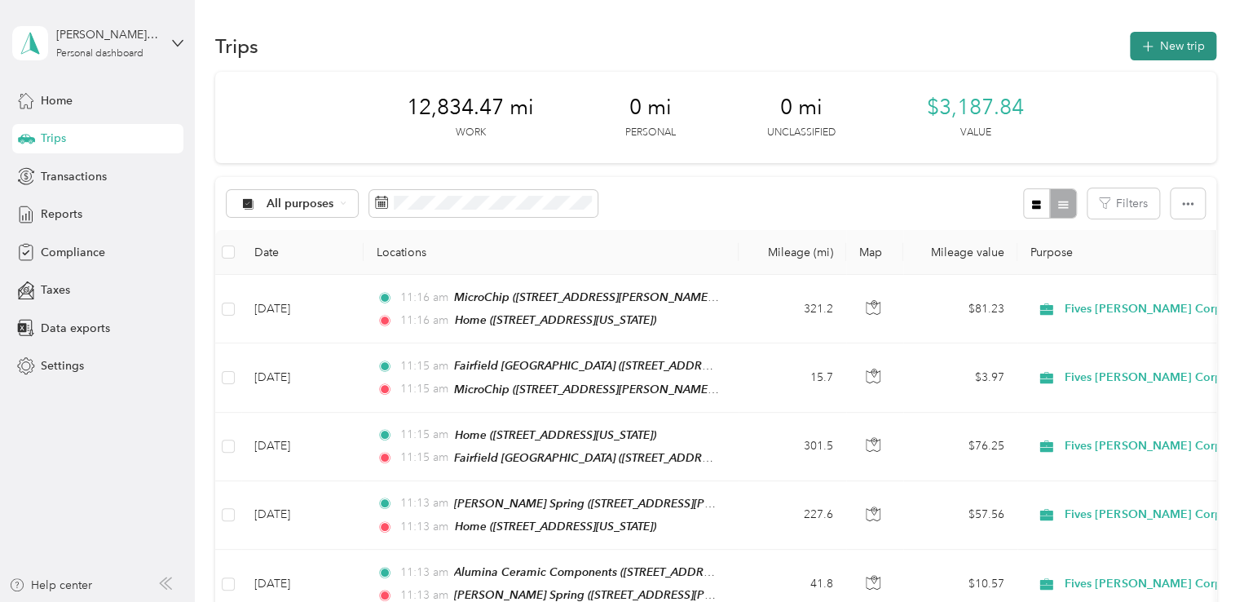
click at [1152, 42] on button "New trip" at bounding box center [1173, 46] width 86 height 29
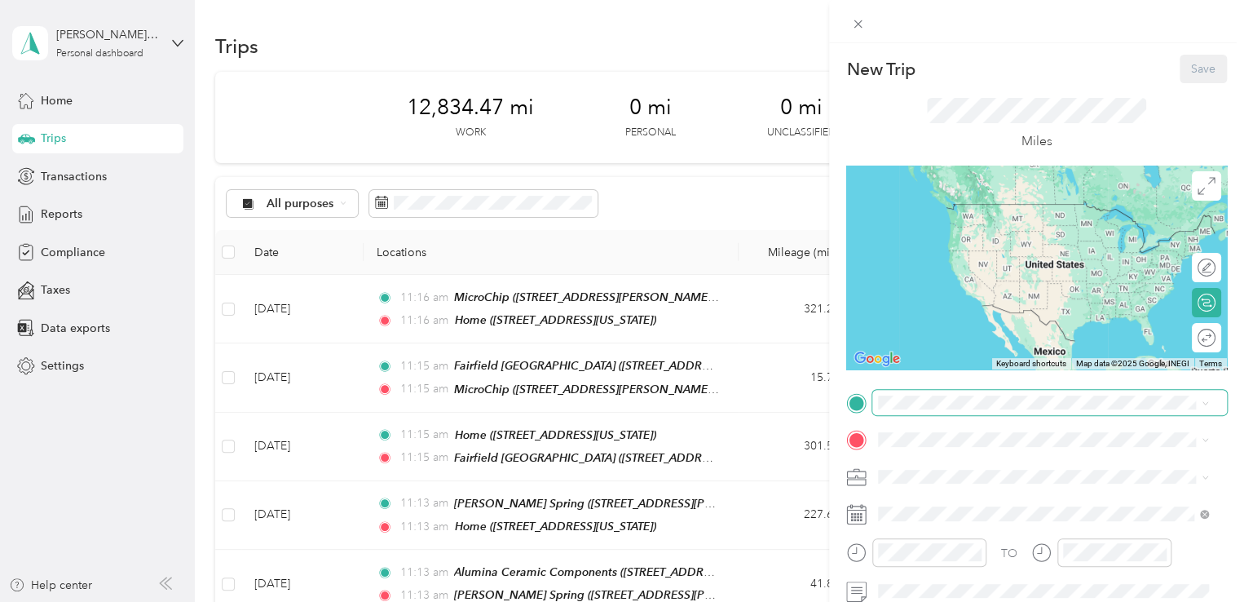
click at [884, 391] on span at bounding box center [1049, 403] width 355 height 26
click at [943, 211] on div "Home" at bounding box center [990, 209] width 163 height 15
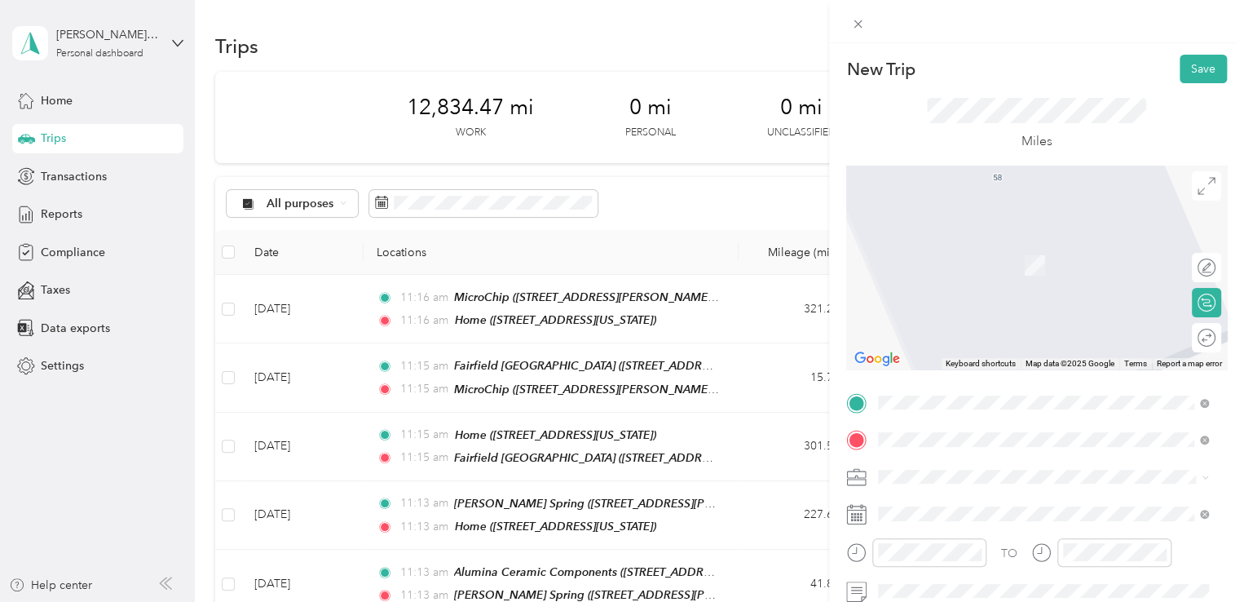
click at [956, 263] on span "[STREET_ADDRESS][US_STATE]" at bounding box center [990, 265] width 163 height 14
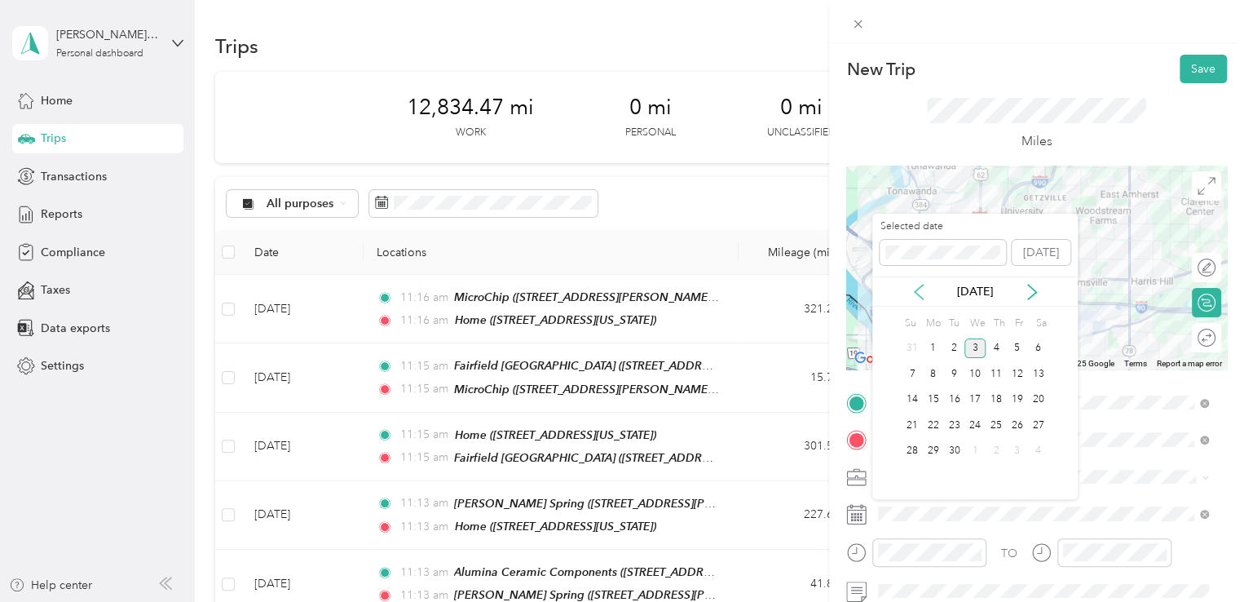
click at [914, 287] on icon at bounding box center [919, 292] width 16 height 16
click at [940, 451] on div "25" at bounding box center [933, 451] width 21 height 20
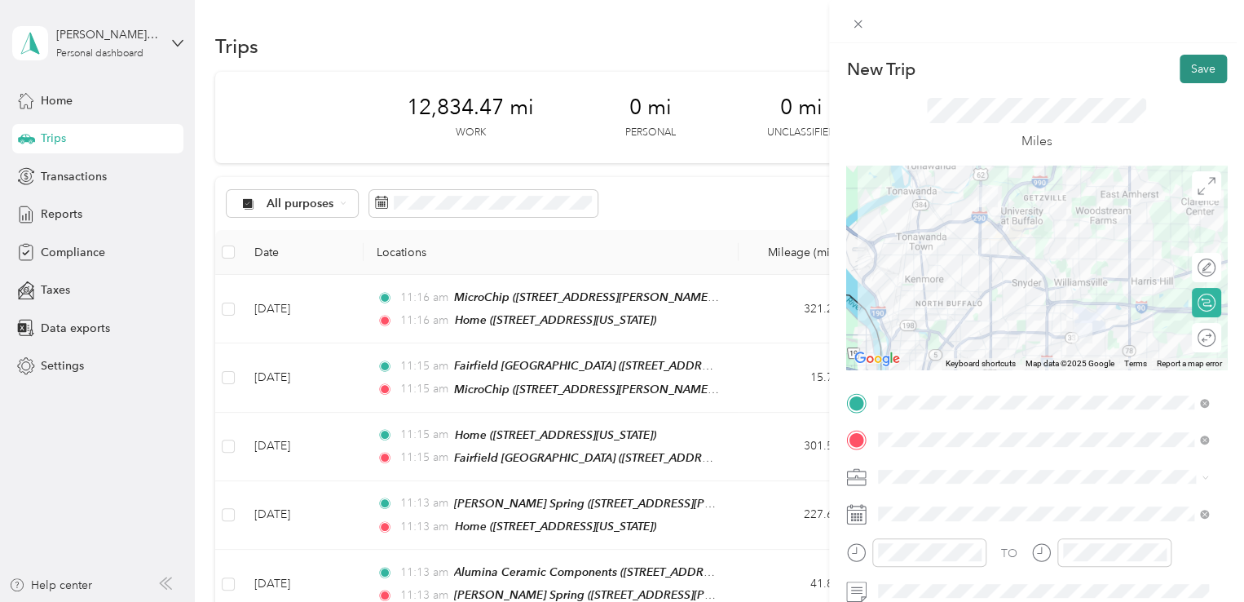
click at [1195, 63] on button "Save" at bounding box center [1203, 69] width 47 height 29
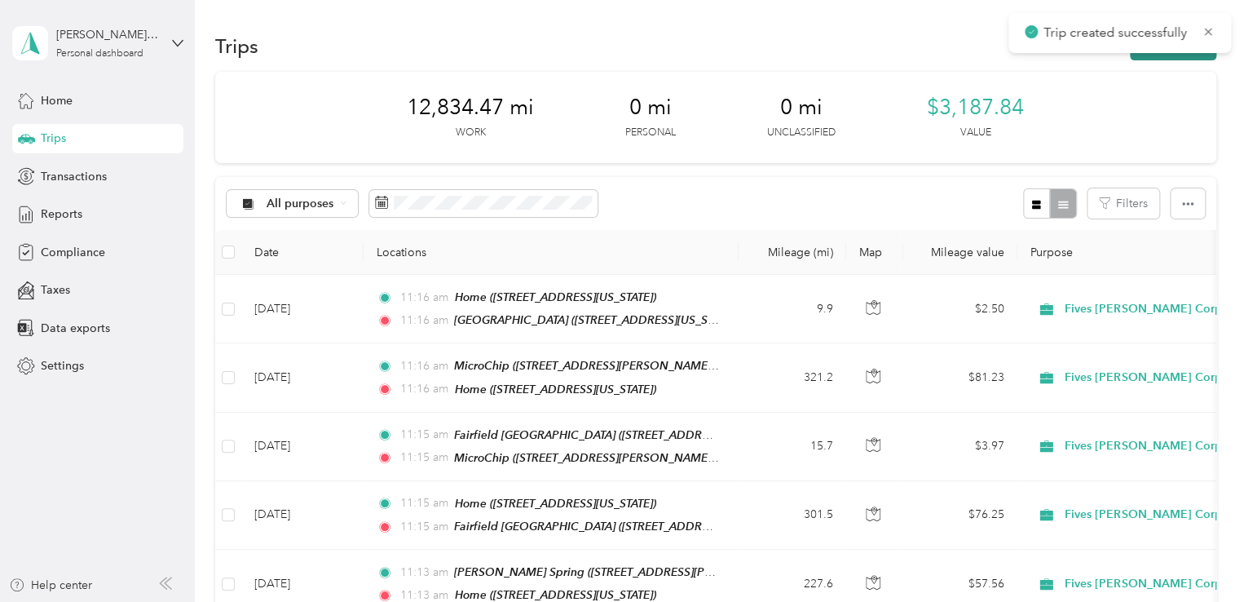
click at [1149, 56] on button "New trip" at bounding box center [1173, 46] width 86 height 29
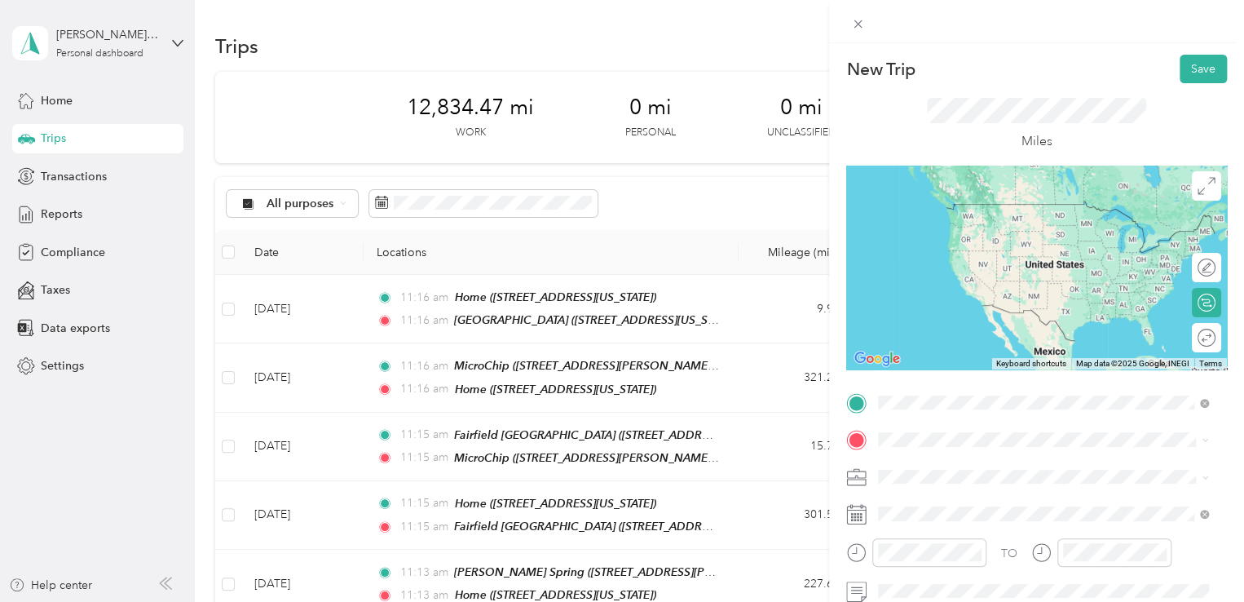
click at [963, 229] on span "[STREET_ADDRESS][US_STATE]" at bounding box center [990, 228] width 163 height 14
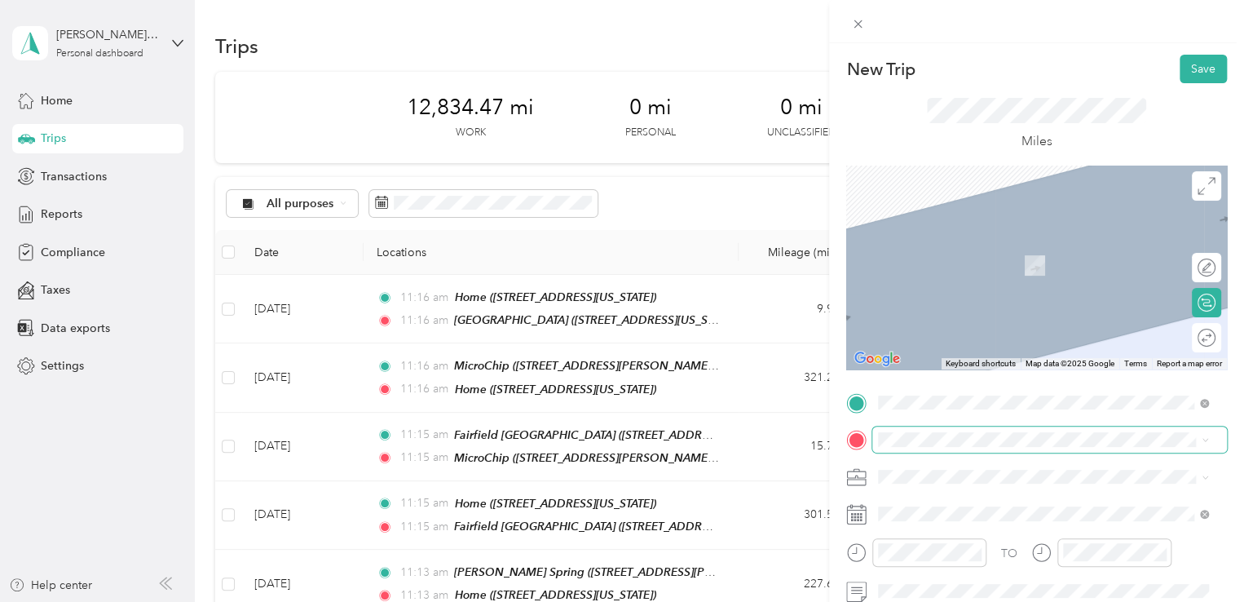
click at [959, 431] on span at bounding box center [1049, 439] width 355 height 26
click at [946, 258] on span "[STREET_ADDRESS][US_STATE]" at bounding box center [990, 265] width 163 height 14
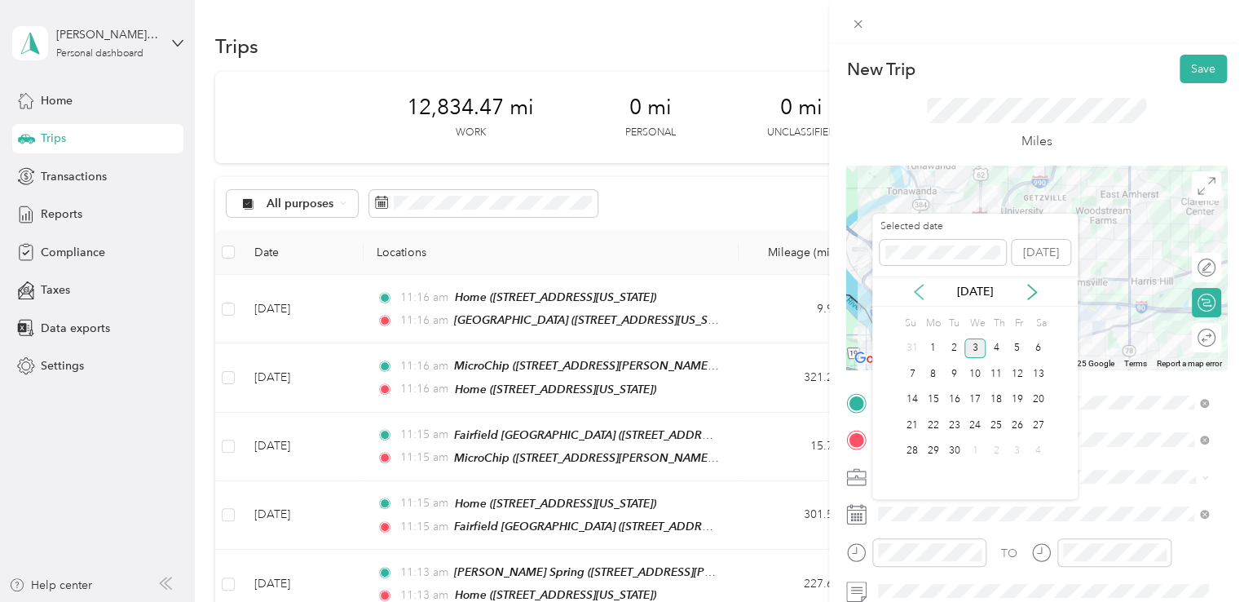
click at [916, 284] on icon at bounding box center [919, 292] width 16 height 16
click at [972, 448] on div "27" at bounding box center [974, 451] width 21 height 20
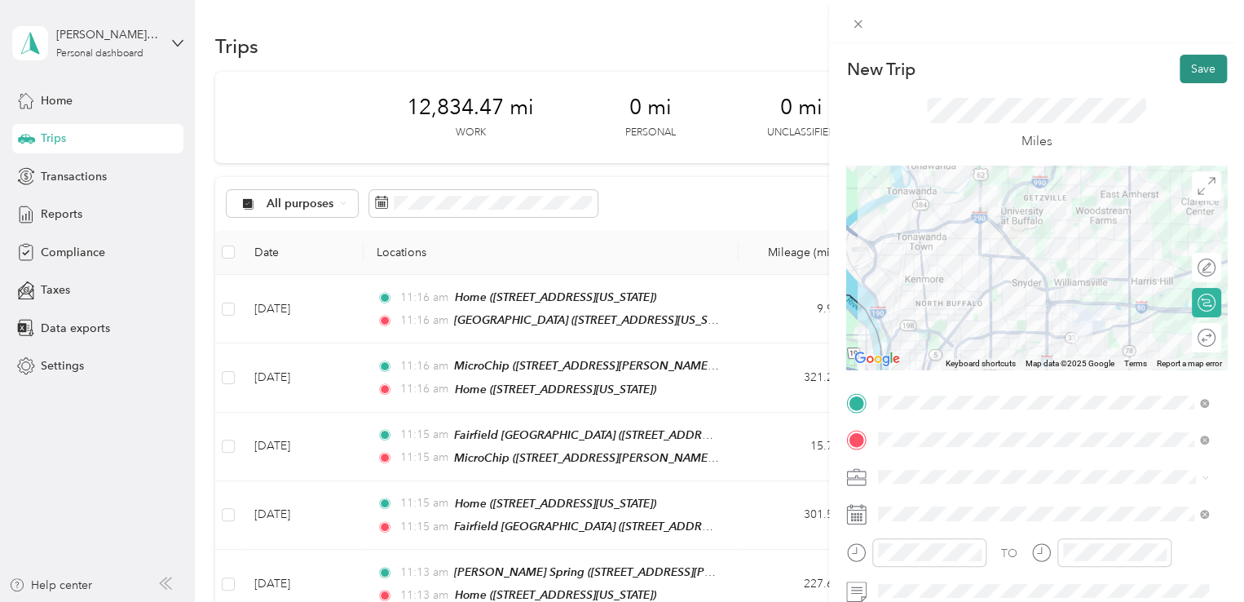
click at [1185, 68] on button "Save" at bounding box center [1203, 69] width 47 height 29
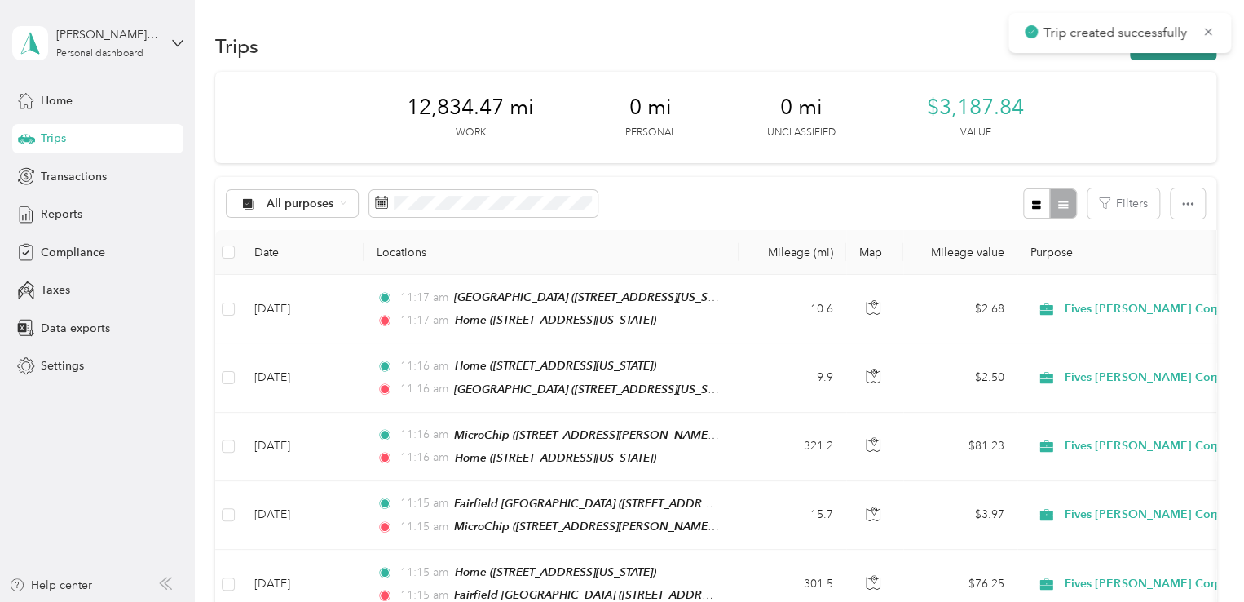
click at [1167, 55] on button "New trip" at bounding box center [1173, 46] width 86 height 29
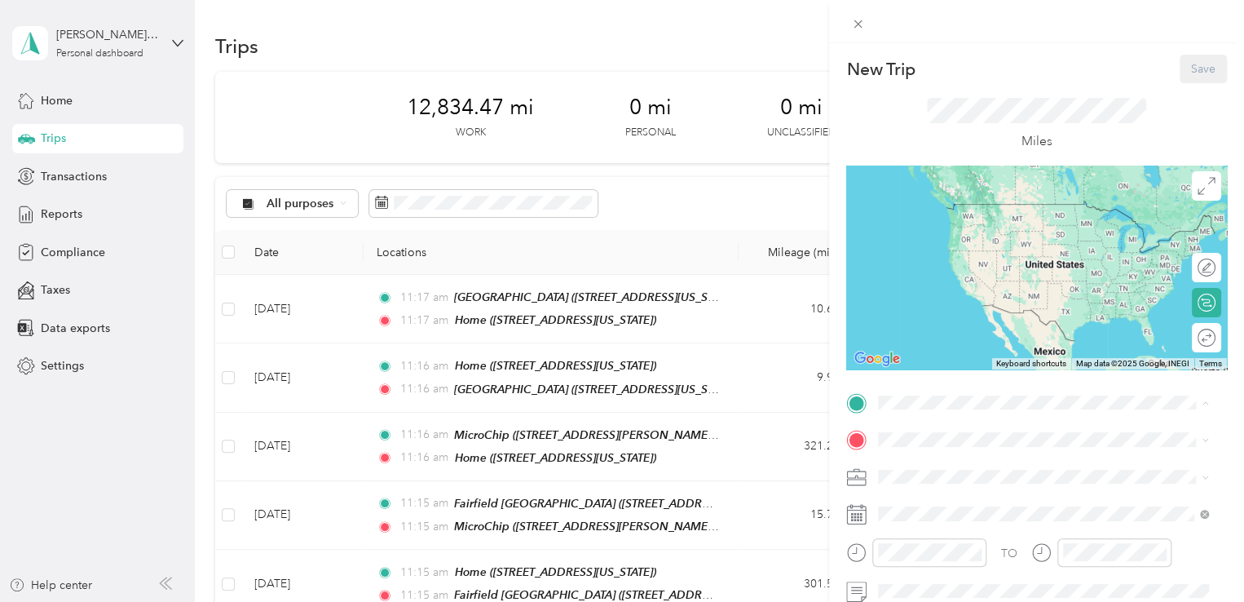
click at [939, 202] on strong "Home" at bounding box center [925, 209] width 32 height 15
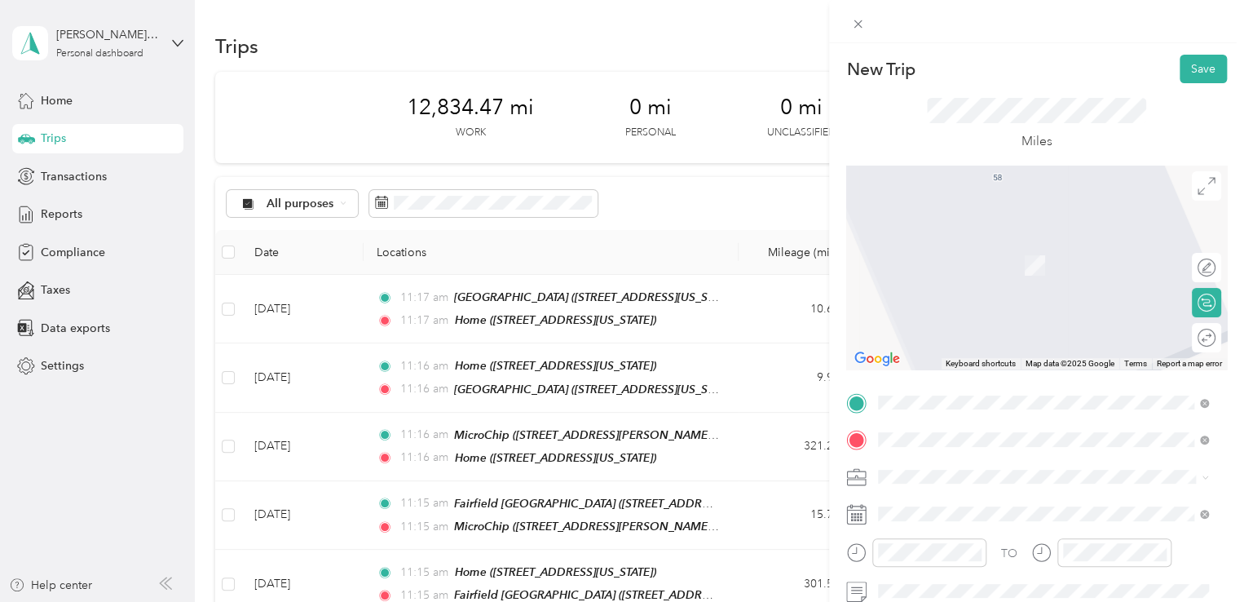
click at [981, 357] on strong "G&R Grinding" at bounding box center [946, 349] width 75 height 15
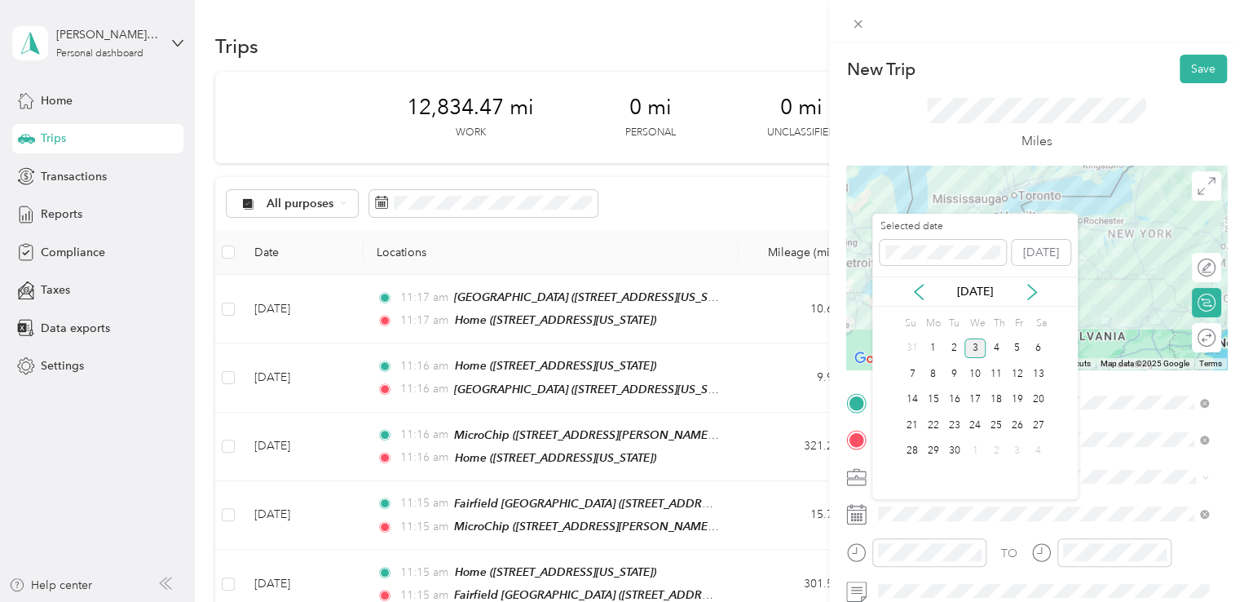
click at [927, 294] on div "[DATE]" at bounding box center [974, 291] width 205 height 17
click at [913, 291] on icon at bounding box center [919, 292] width 16 height 16
click at [1011, 449] on div "29" at bounding box center [1017, 451] width 21 height 20
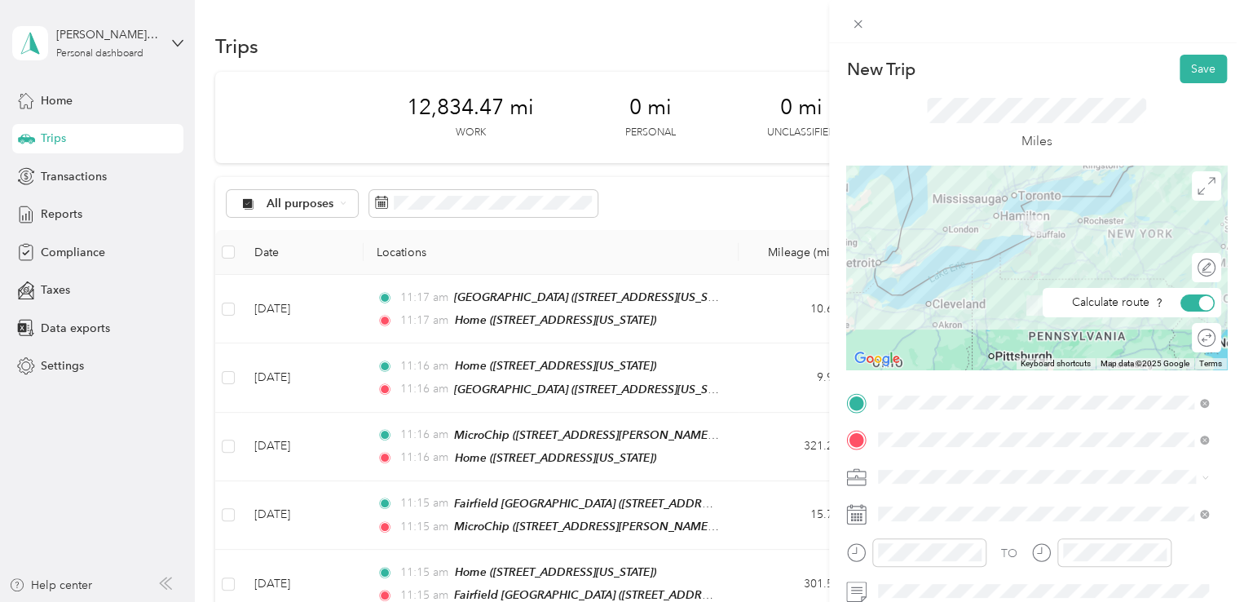
click at [1215, 335] on div "Round trip" at bounding box center [1215, 337] width 0 height 17
click at [1196, 335] on div at bounding box center [1198, 337] width 34 height 17
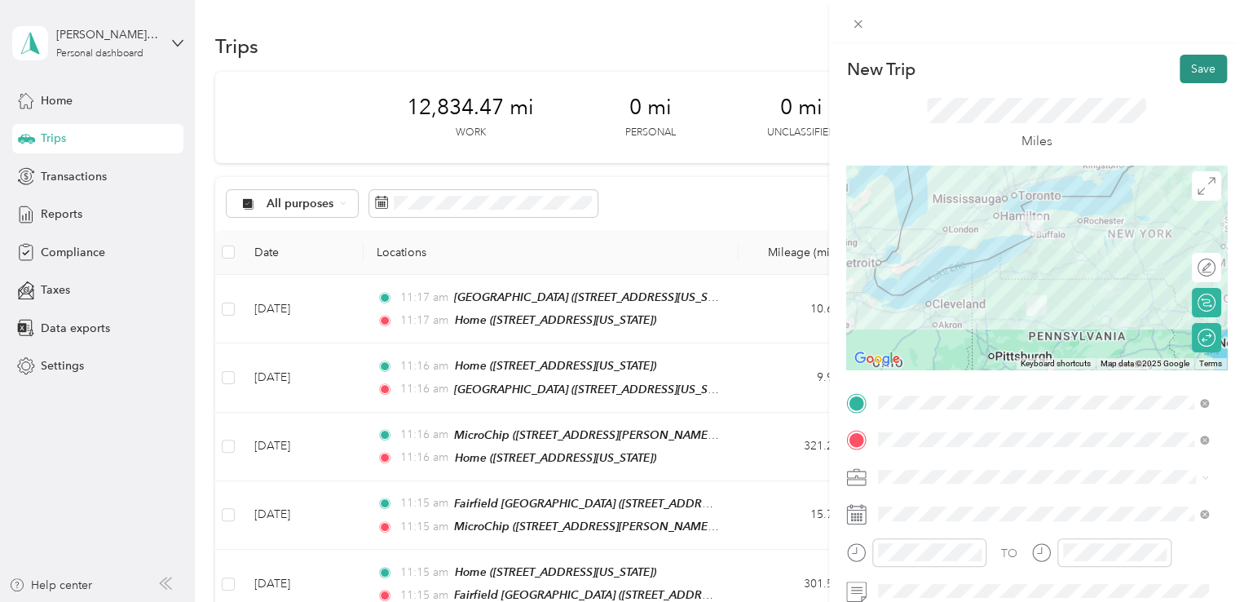
click at [1180, 67] on button "Save" at bounding box center [1203, 69] width 47 height 29
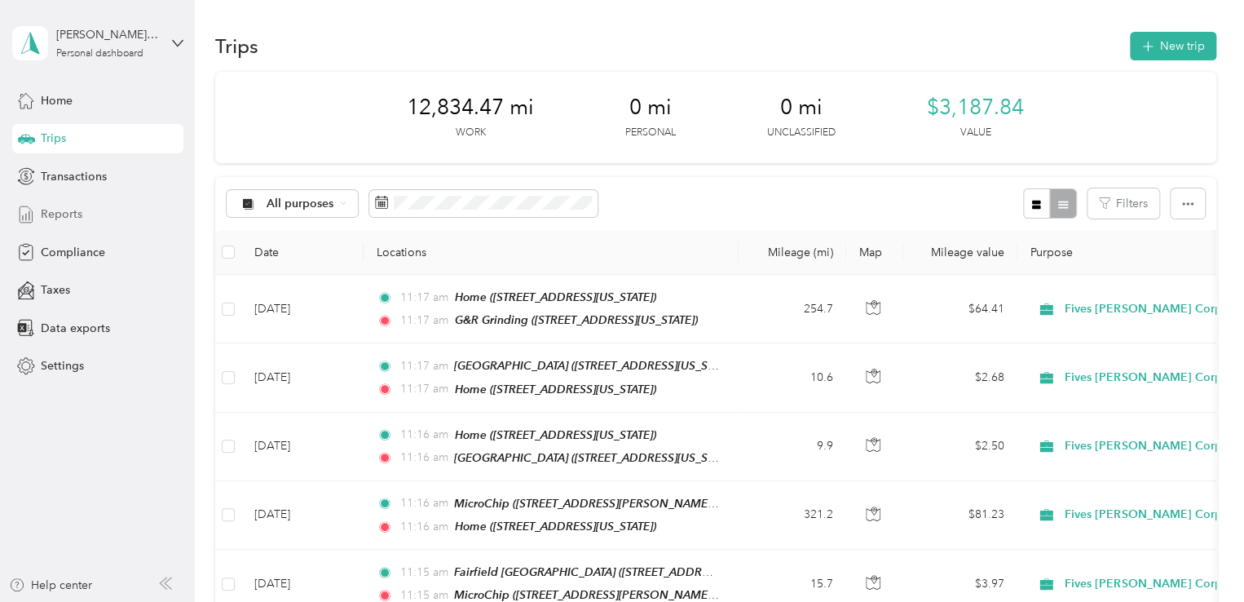
click at [44, 206] on span "Reports" at bounding box center [62, 213] width 42 height 17
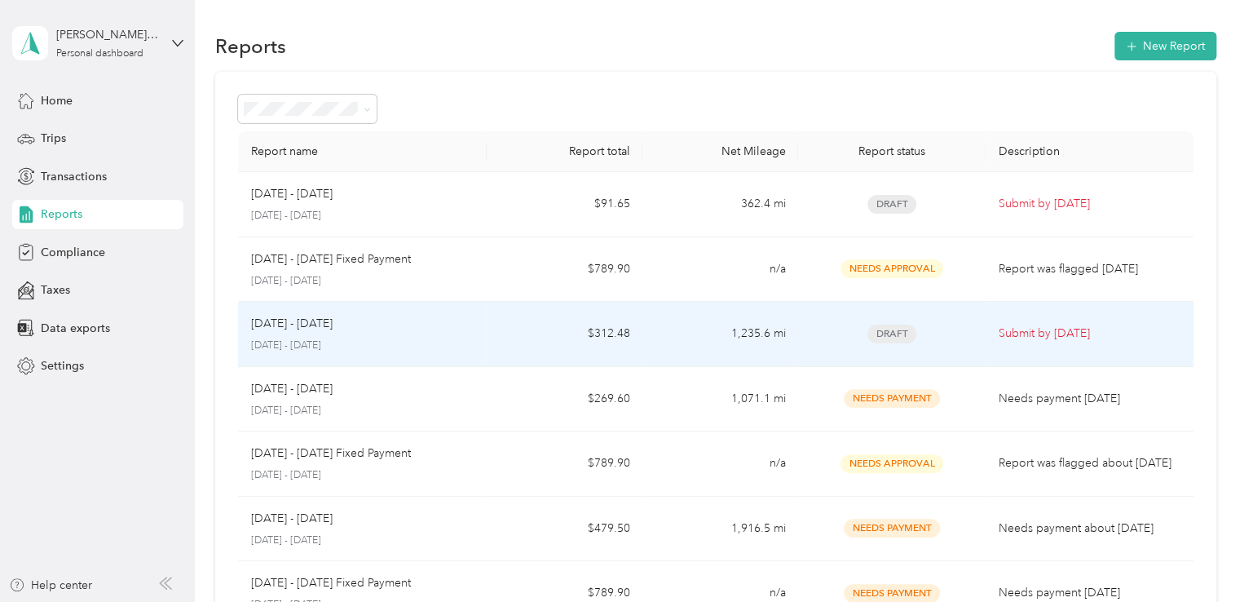
click at [378, 343] on p "[DATE] - [DATE]" at bounding box center [362, 345] width 223 height 15
click at [500, 330] on td "$312.48" at bounding box center [565, 334] width 156 height 65
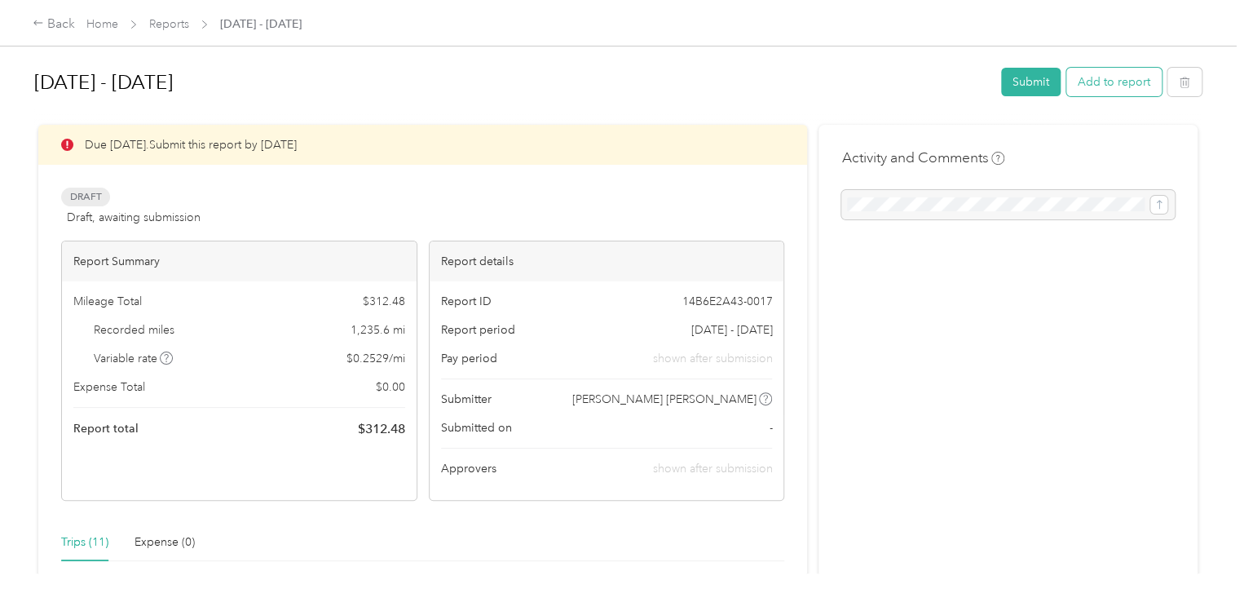
click at [1113, 82] on button "Add to report" at bounding box center [1113, 82] width 95 height 29
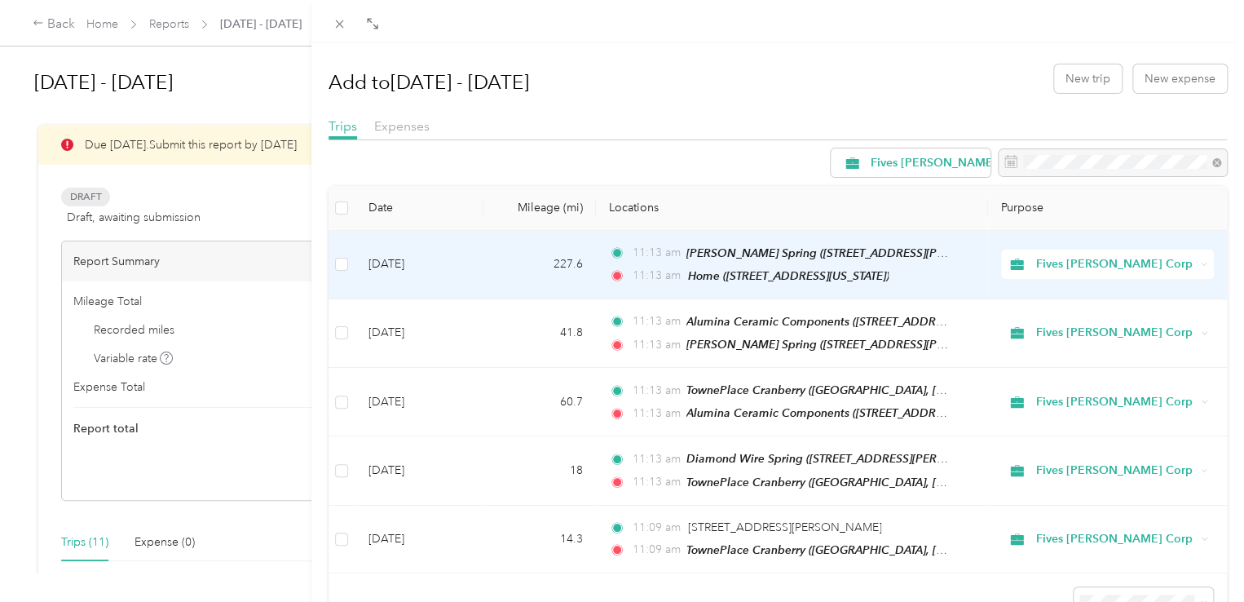
click at [362, 256] on td "[DATE]" at bounding box center [419, 265] width 128 height 68
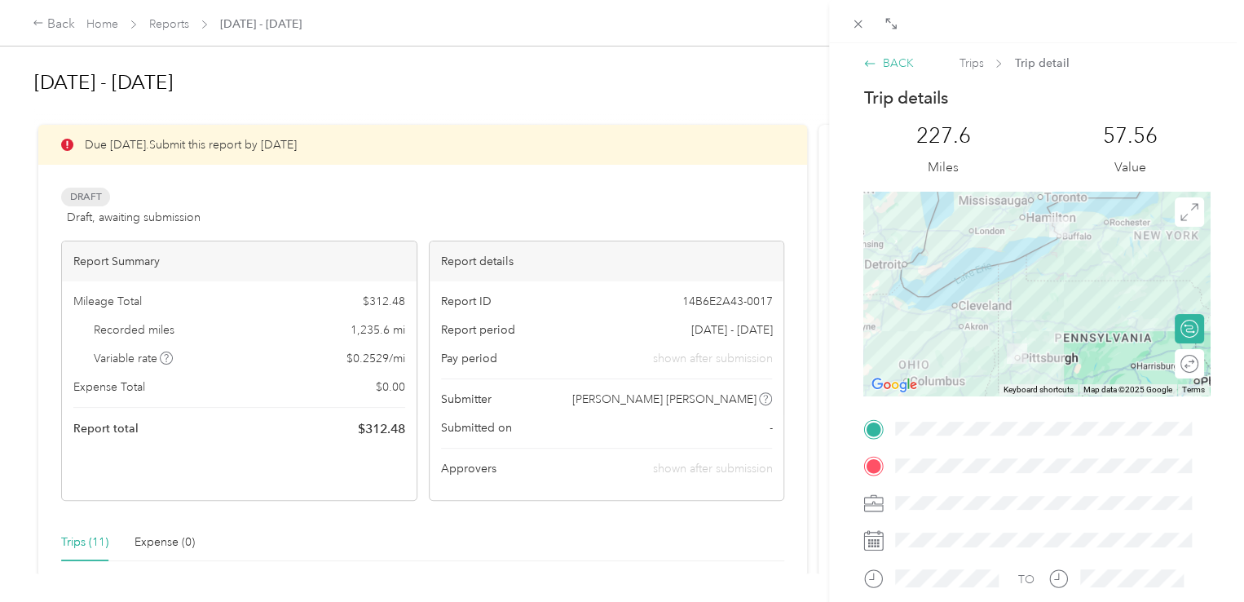
click at [866, 65] on icon at bounding box center [869, 63] width 13 height 13
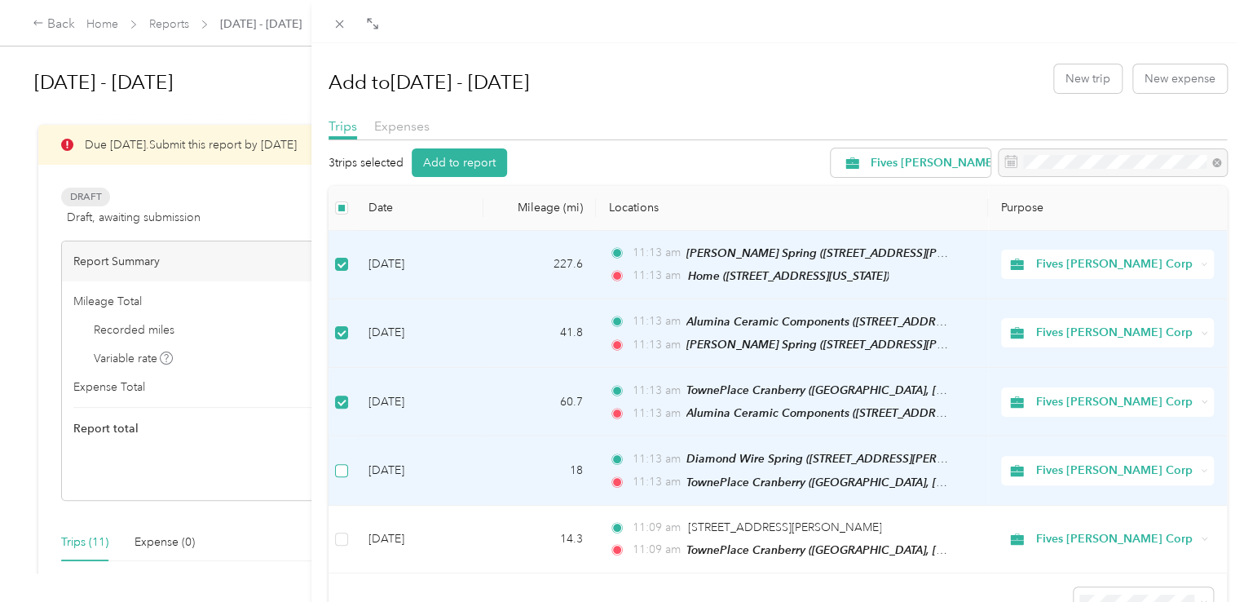
click at [346, 470] on label at bounding box center [341, 470] width 13 height 18
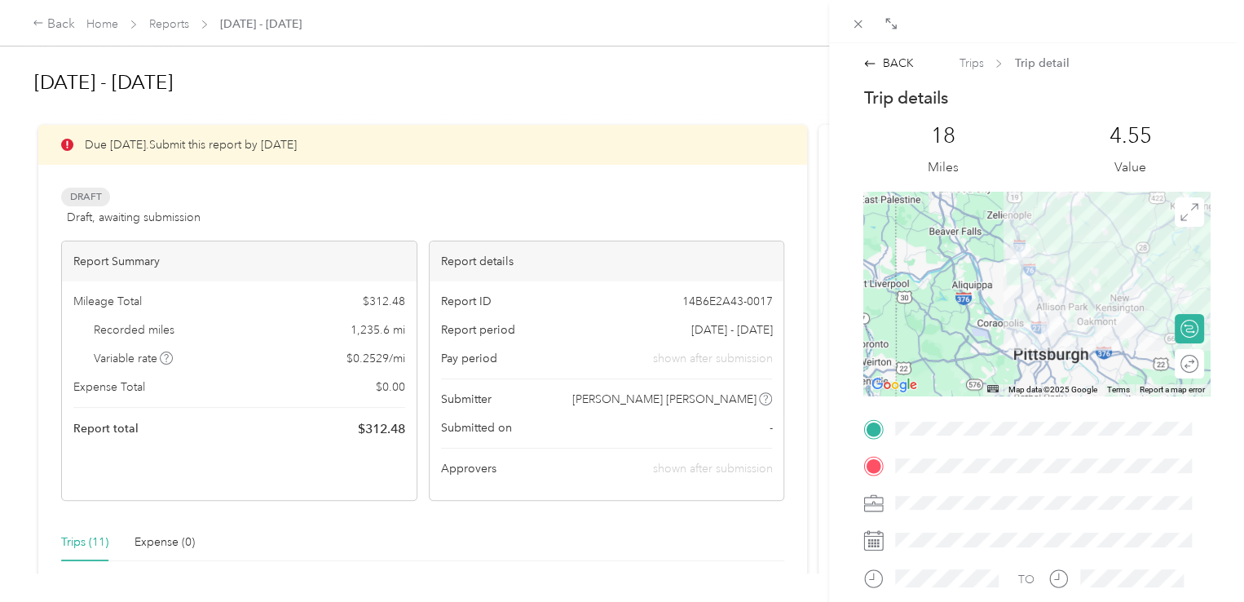
click at [884, 72] on div "BACK Trips Trip detail Trip details This trip cannot be edited because it is ei…" at bounding box center [1036, 433] width 381 height 757
click at [874, 60] on icon at bounding box center [869, 63] width 13 height 13
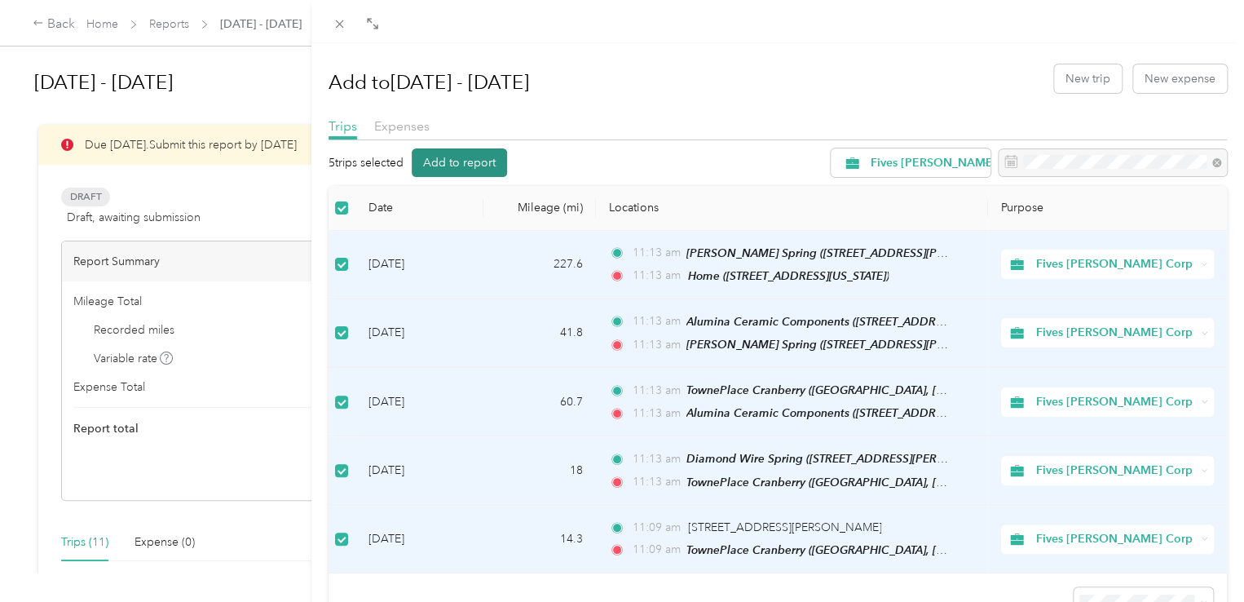
click at [463, 152] on button "Add to report" at bounding box center [459, 162] width 95 height 29
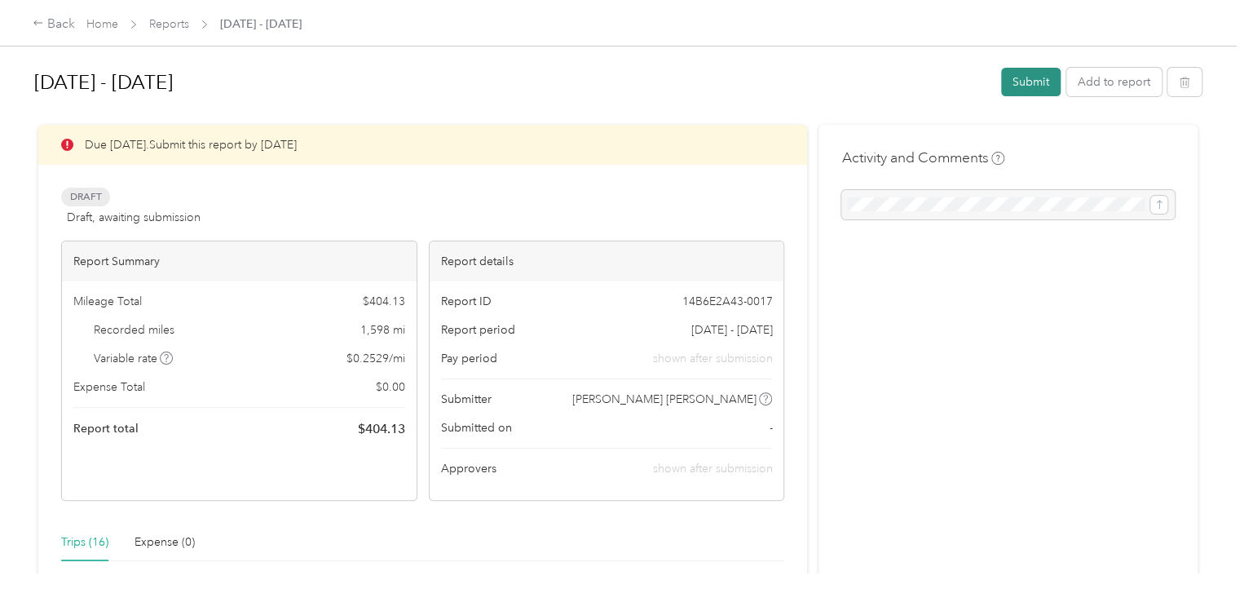
click at [1022, 79] on button "Submit" at bounding box center [1031, 82] width 60 height 29
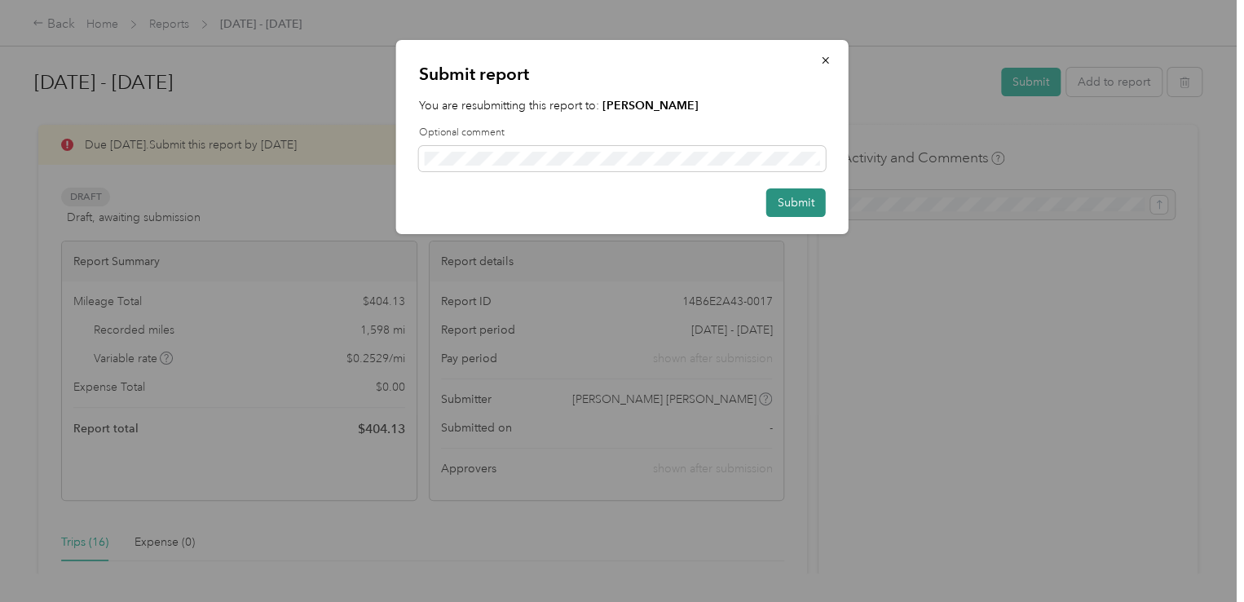
click at [809, 204] on button "Submit" at bounding box center [796, 202] width 60 height 29
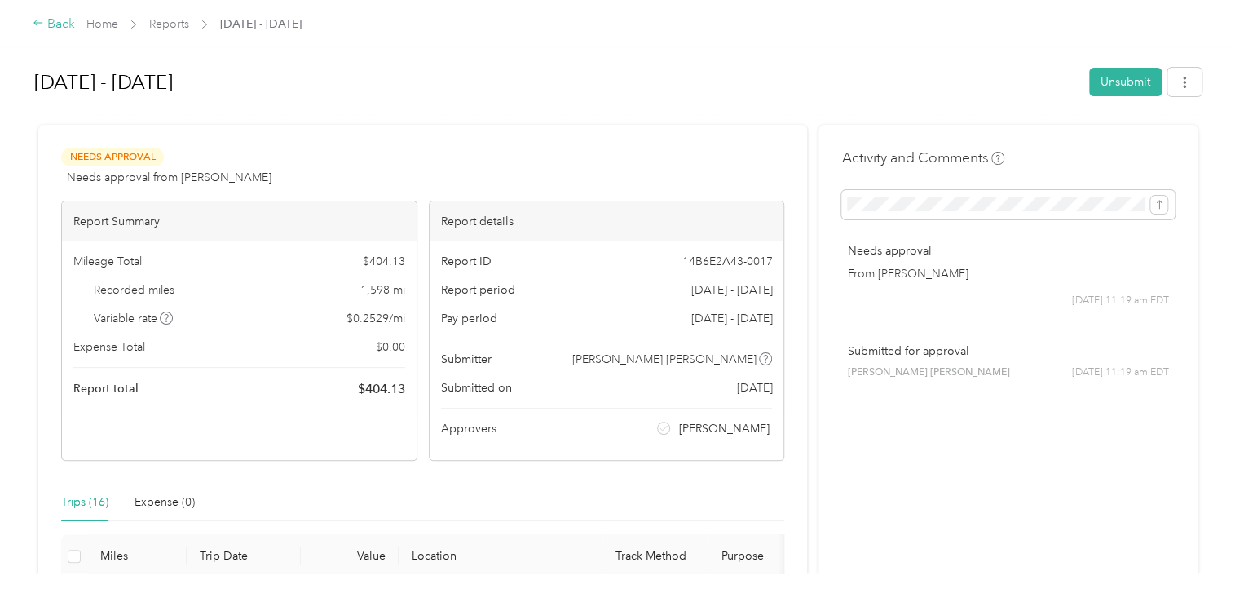
click at [52, 22] on div "Back" at bounding box center [54, 25] width 42 height 20
